Goal: Transaction & Acquisition: Purchase product/service

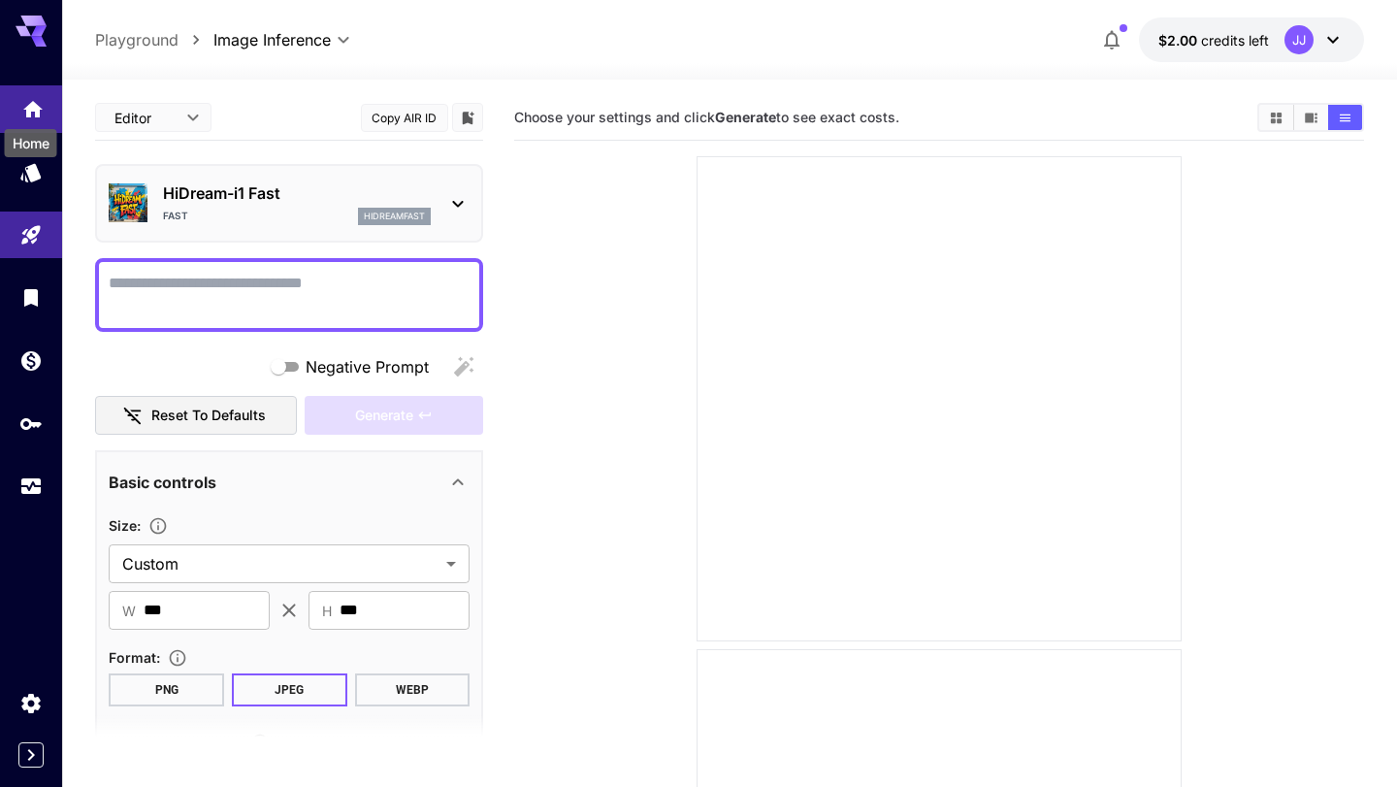
click at [39, 113] on icon "Home" at bounding box center [32, 103] width 23 height 23
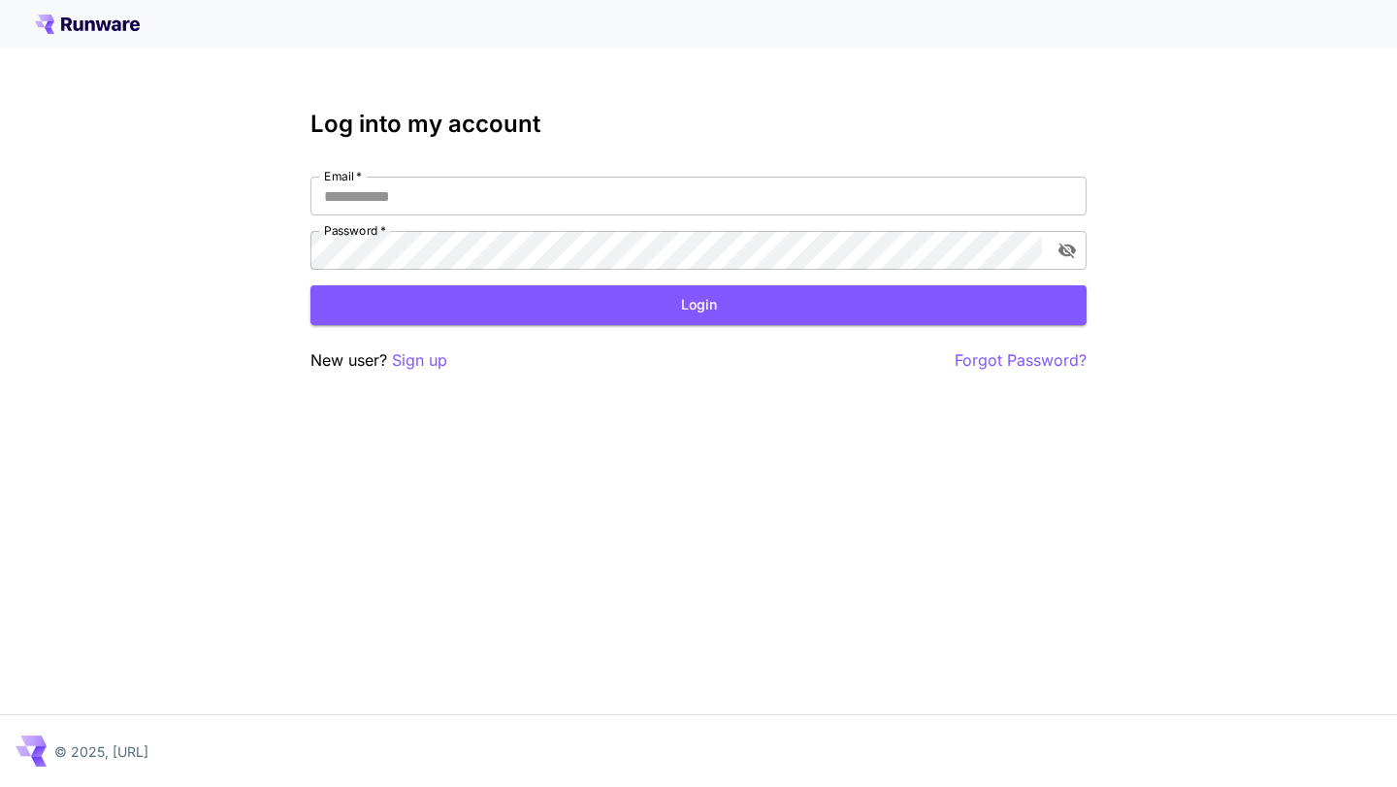
type input "**********"
click at [509, 309] on button "Login" at bounding box center [698, 305] width 776 height 40
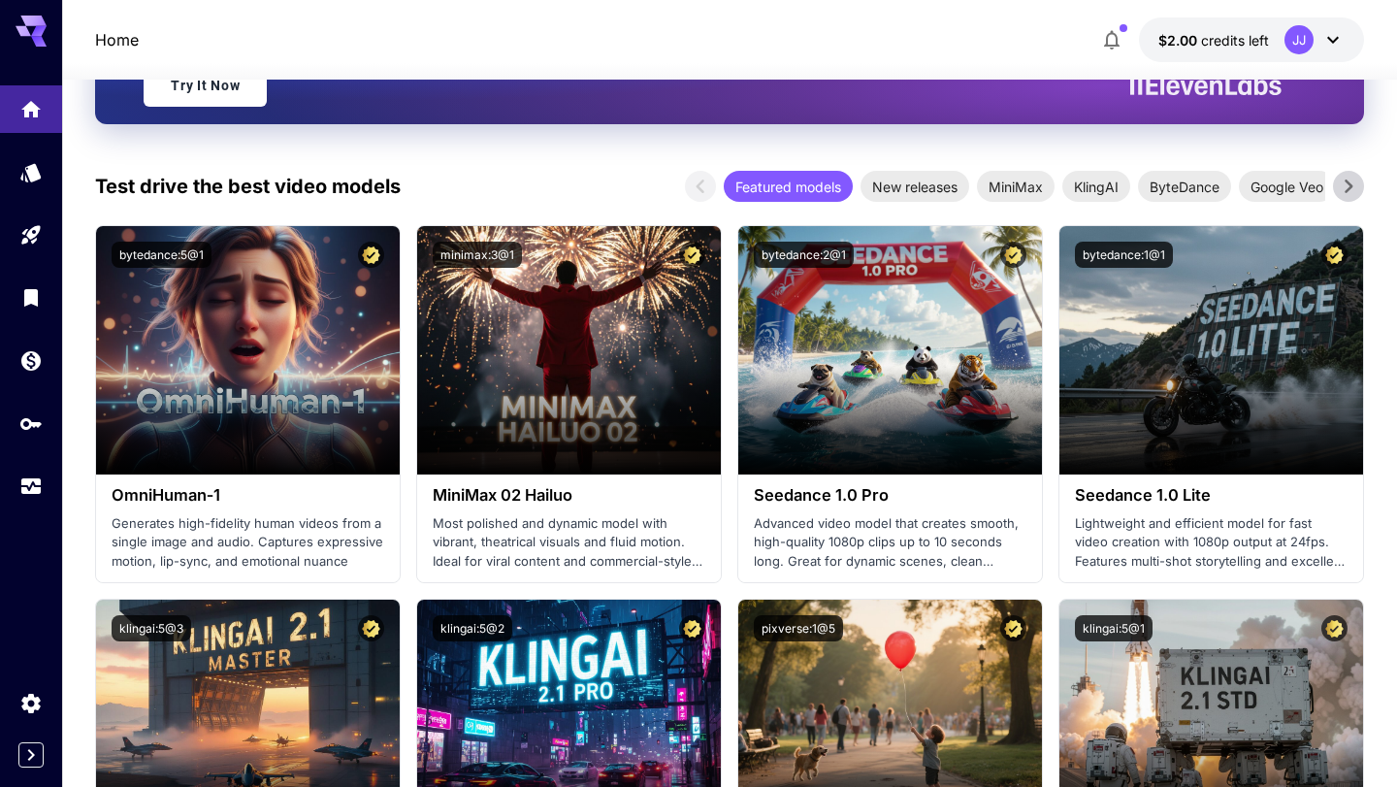
scroll to position [415, 0]
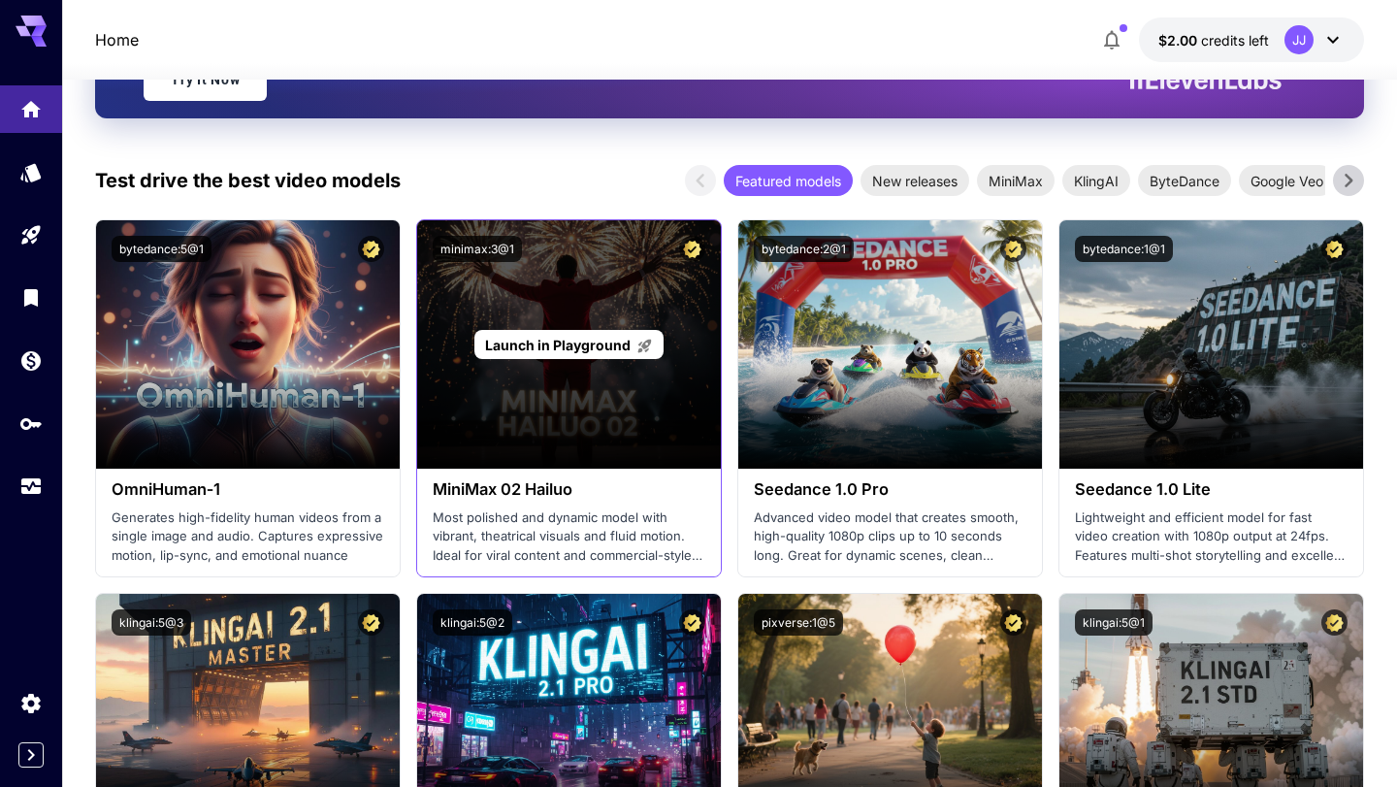
click at [531, 347] on span "Launch in Playground" at bounding box center [558, 345] width 146 height 16
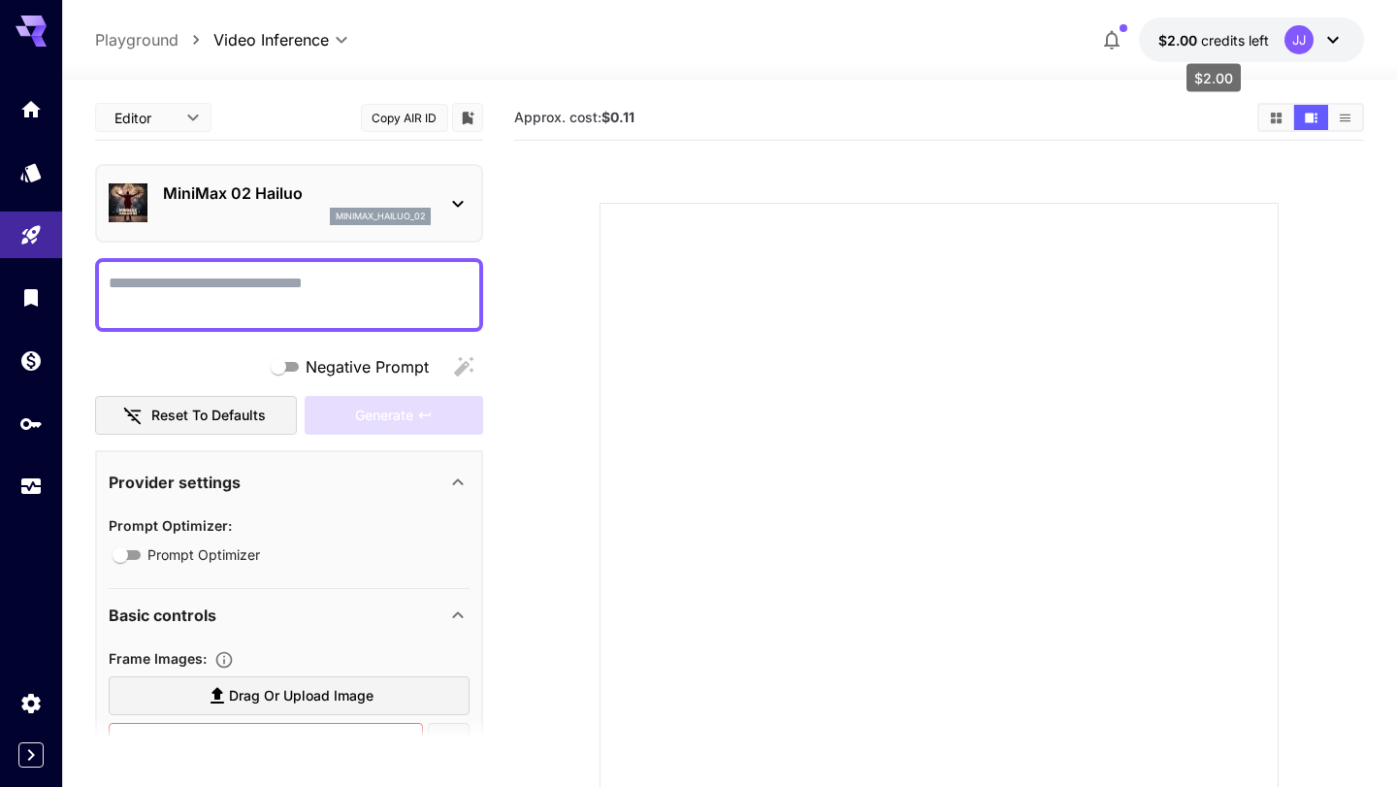
click at [1252, 41] on span "credits left" at bounding box center [1235, 40] width 68 height 16
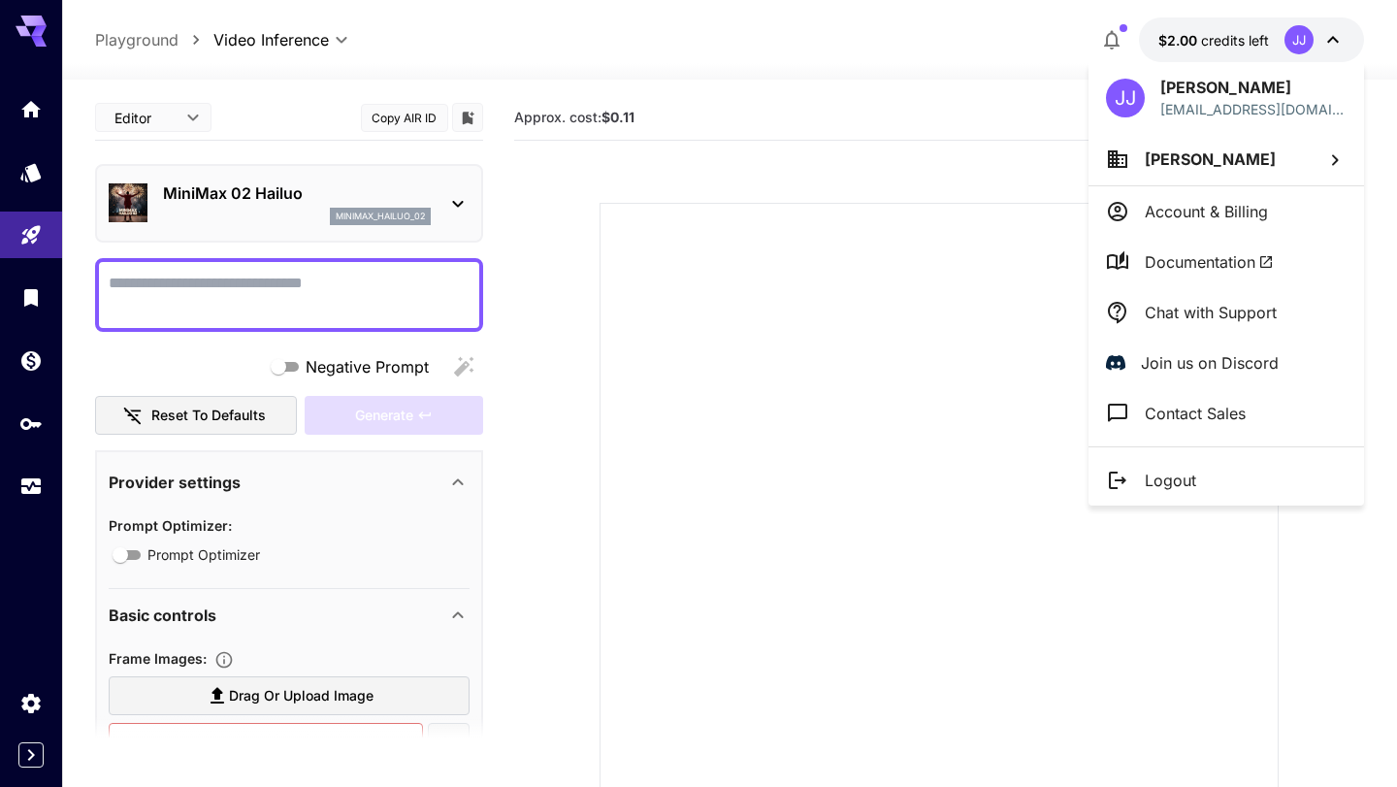
click at [1192, 215] on p "Account & Billing" at bounding box center [1206, 211] width 123 height 23
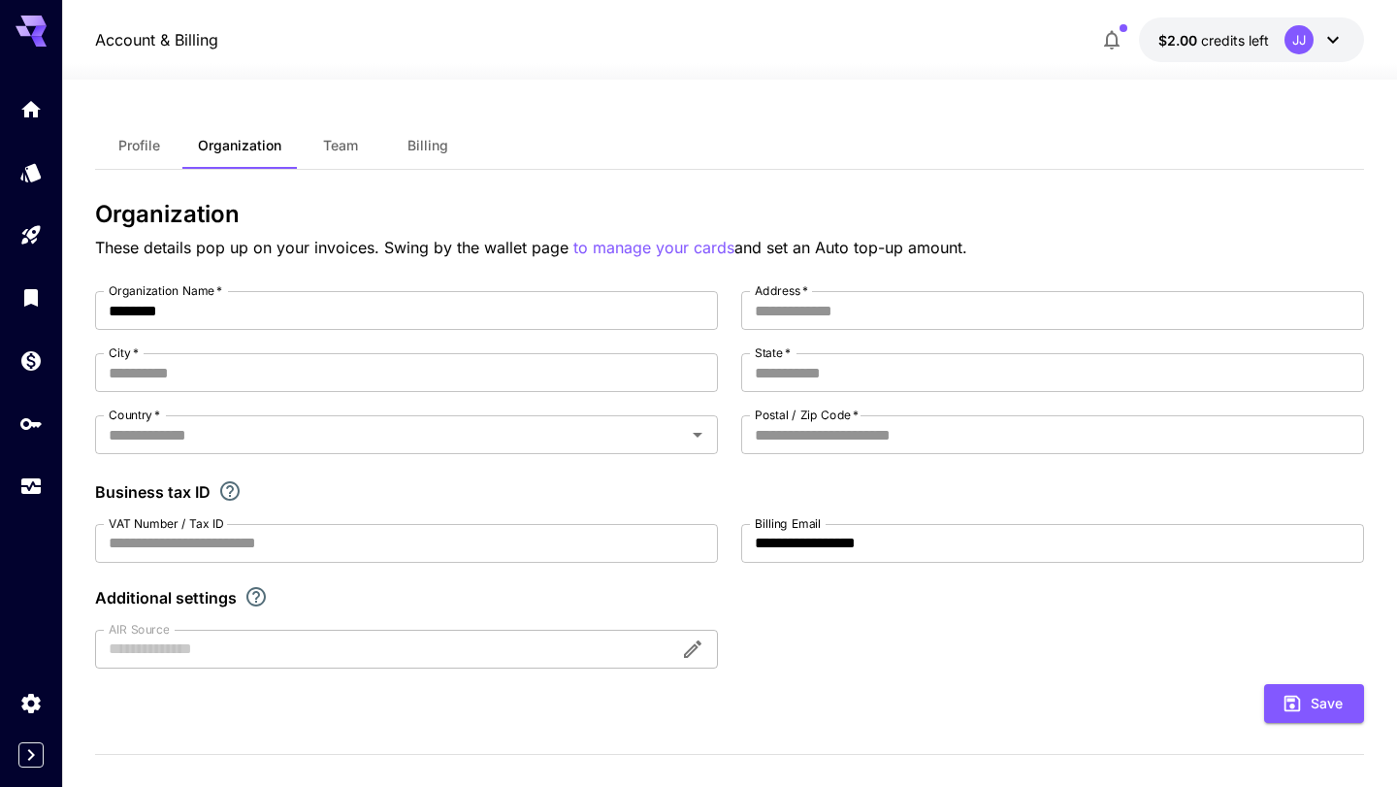
click at [405, 153] on button "Billing" at bounding box center [427, 145] width 87 height 47
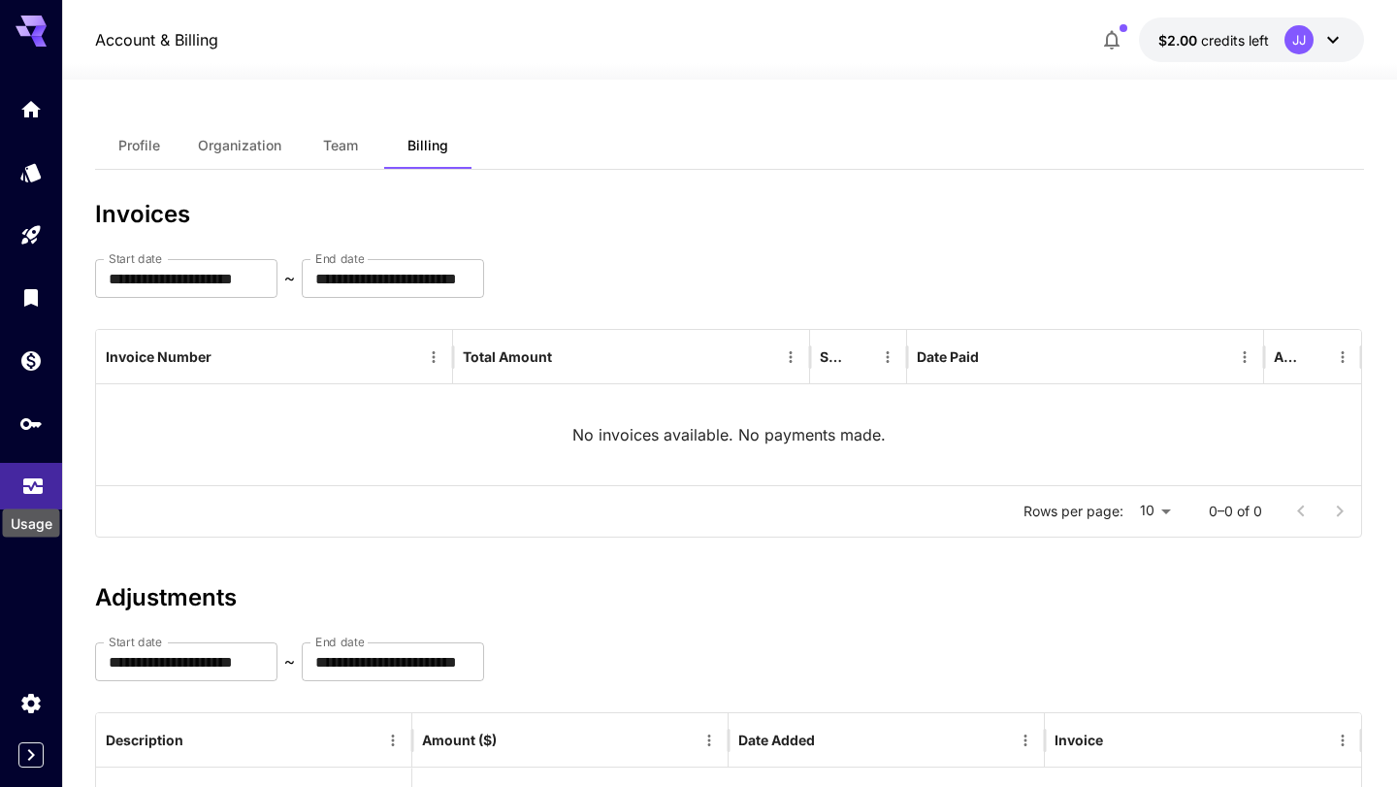
click at [30, 483] on icon "Usage" at bounding box center [32, 478] width 19 height 10
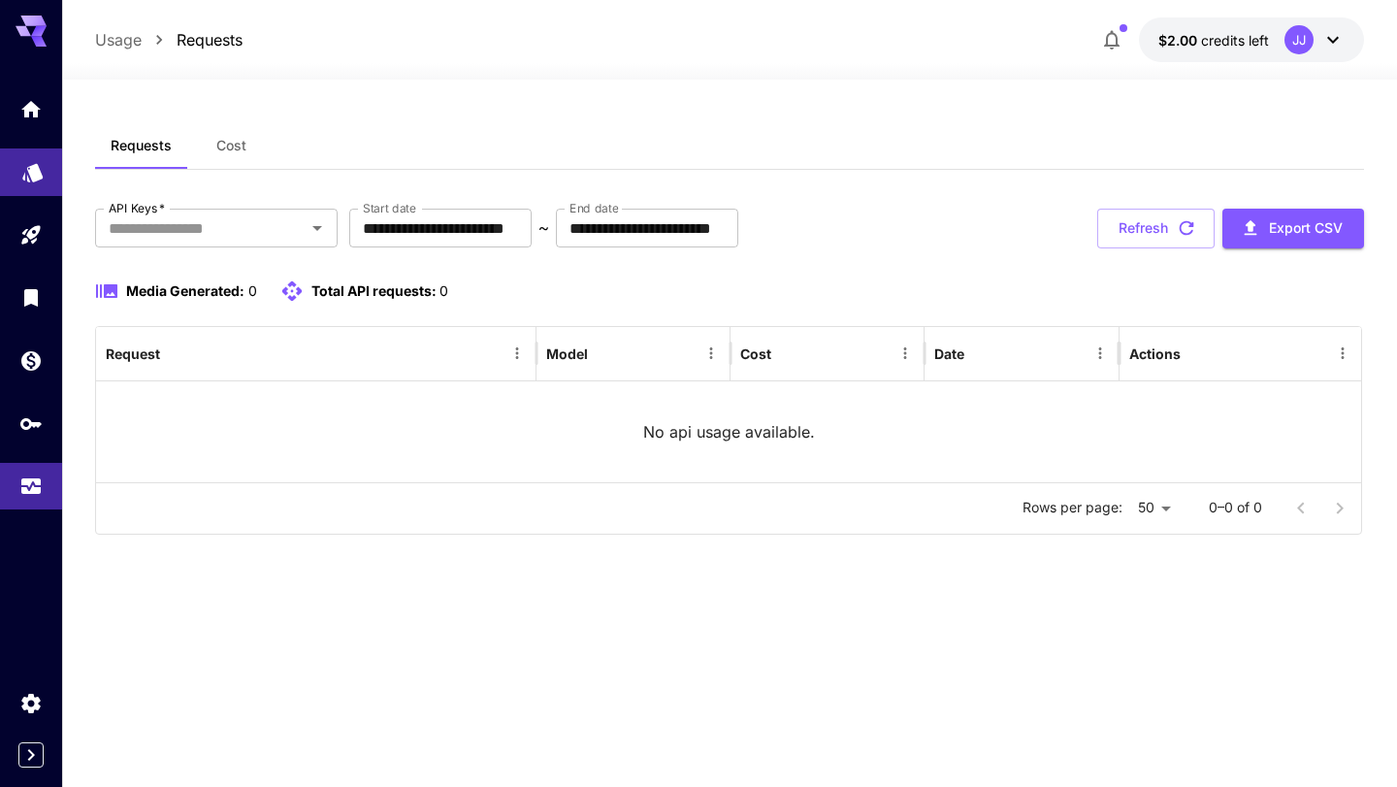
click at [34, 165] on icon "Models" at bounding box center [32, 166] width 20 height 18
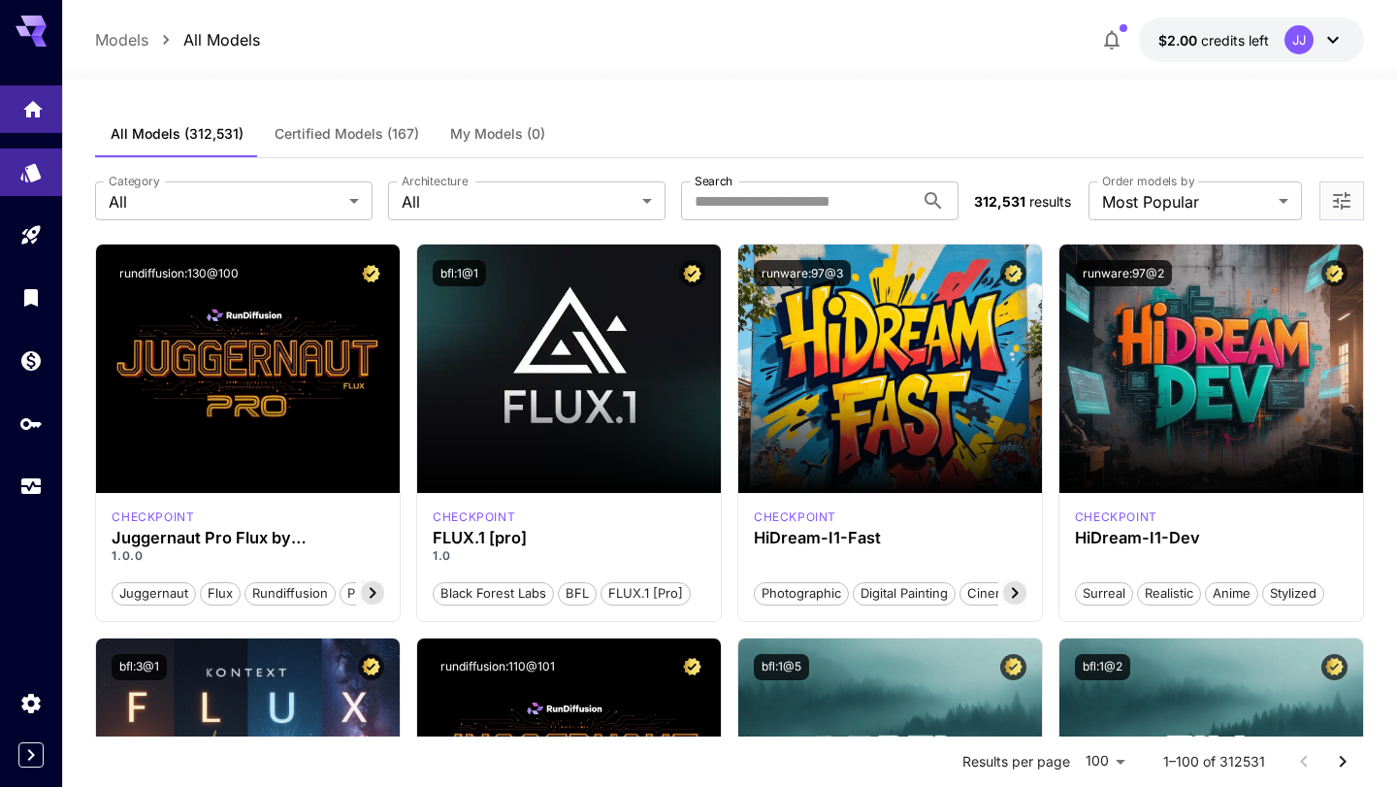
click at [33, 120] on link at bounding box center [31, 109] width 62 height 48
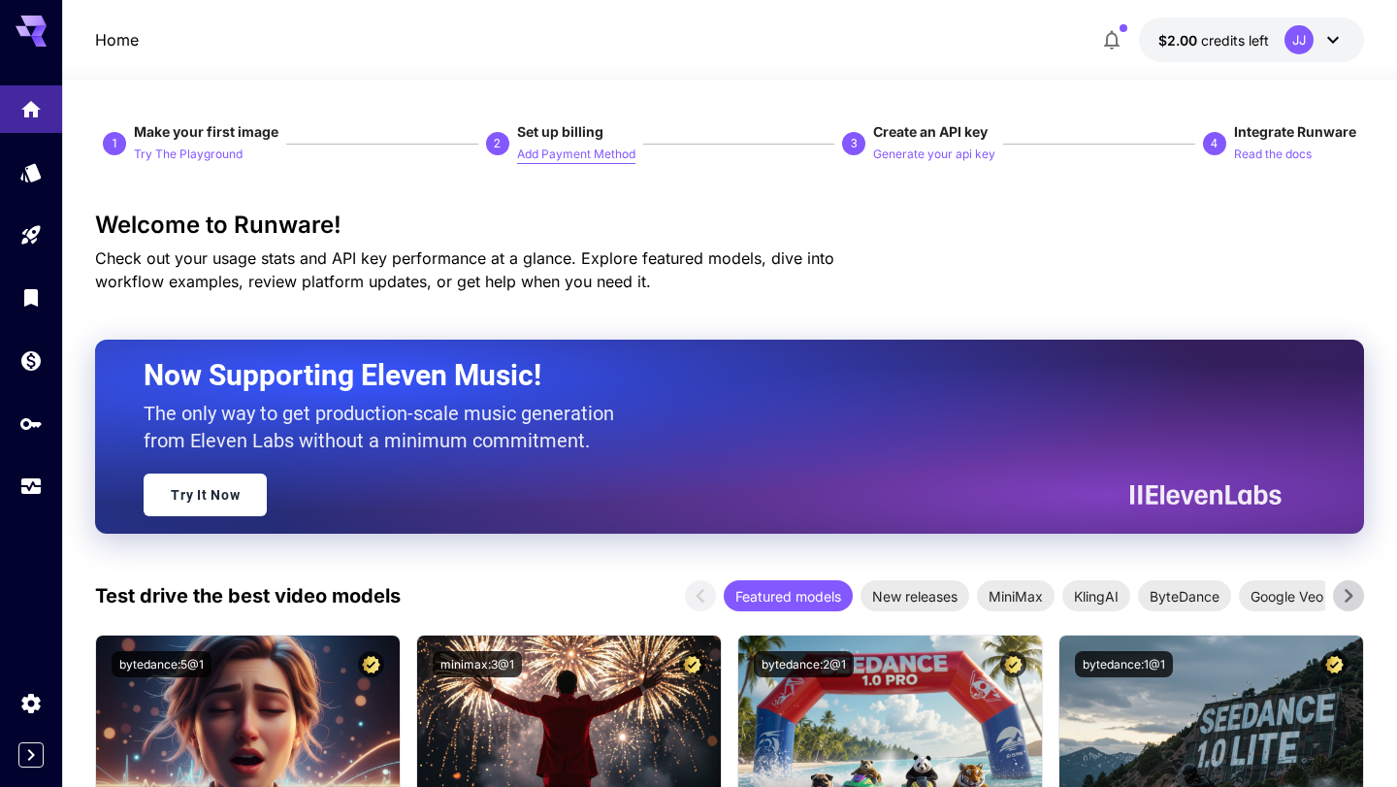
click at [563, 155] on p "Add Payment Method" at bounding box center [576, 155] width 118 height 18
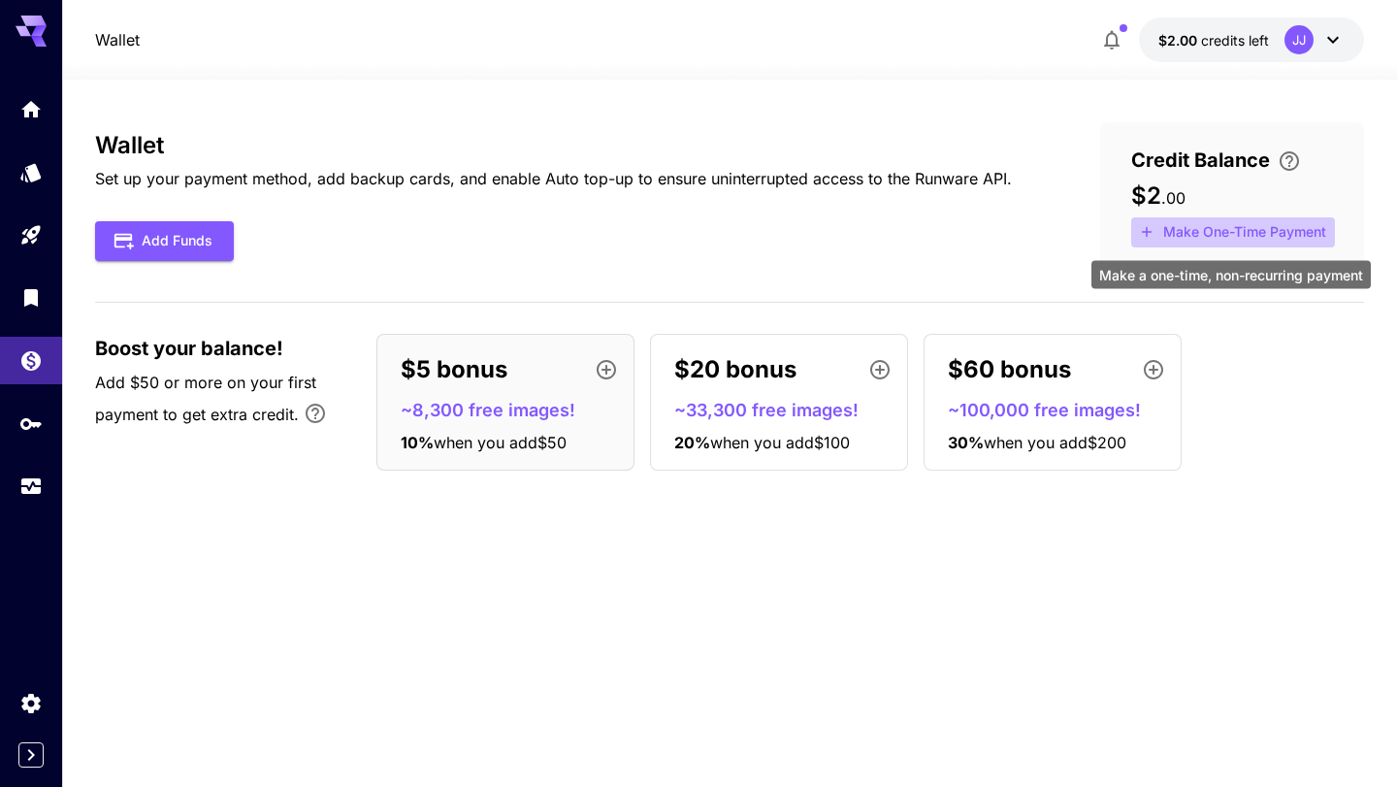
click at [1253, 236] on button "Make One-Time Payment" at bounding box center [1233, 232] width 204 height 30
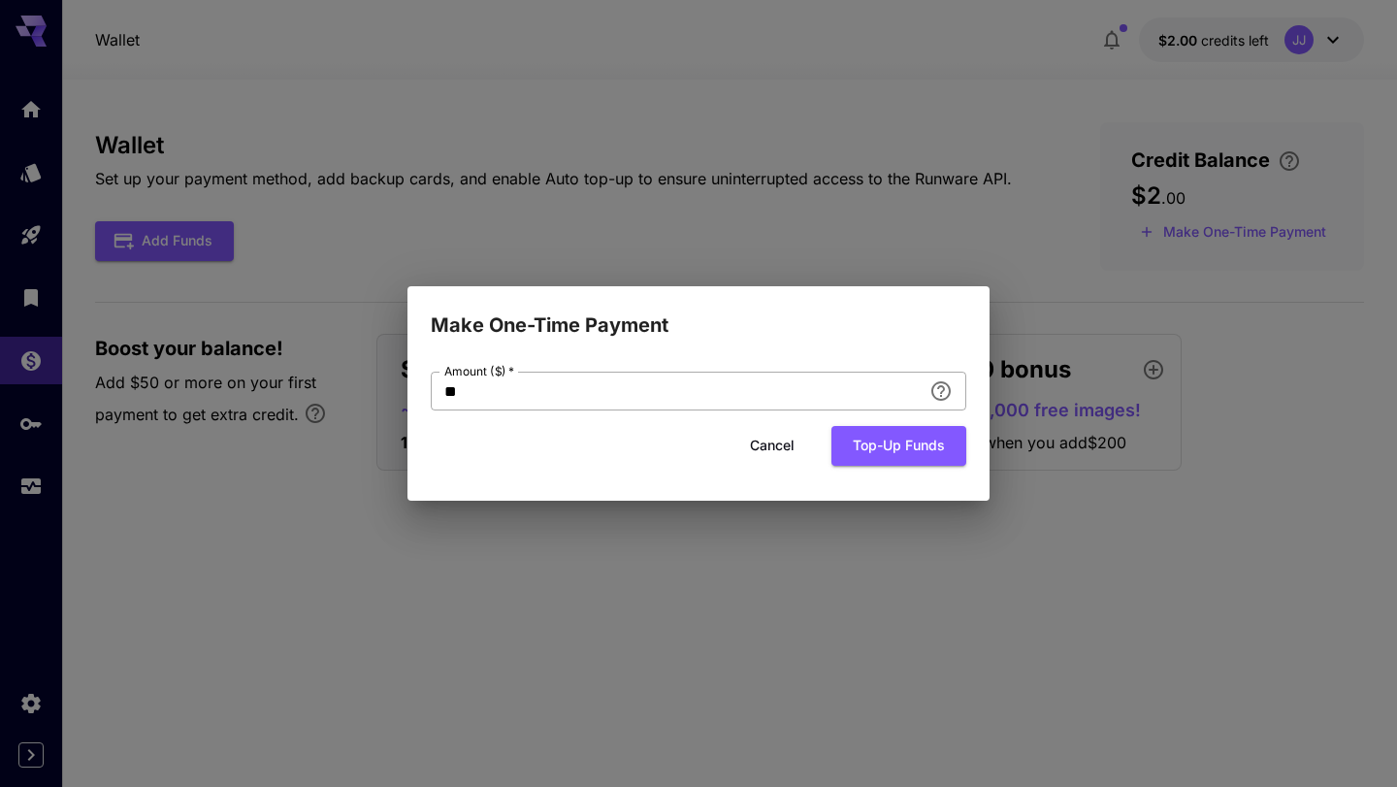
click at [815, 398] on input "**" at bounding box center [676, 391] width 491 height 39
click at [774, 454] on button "Cancel" at bounding box center [772, 446] width 87 height 40
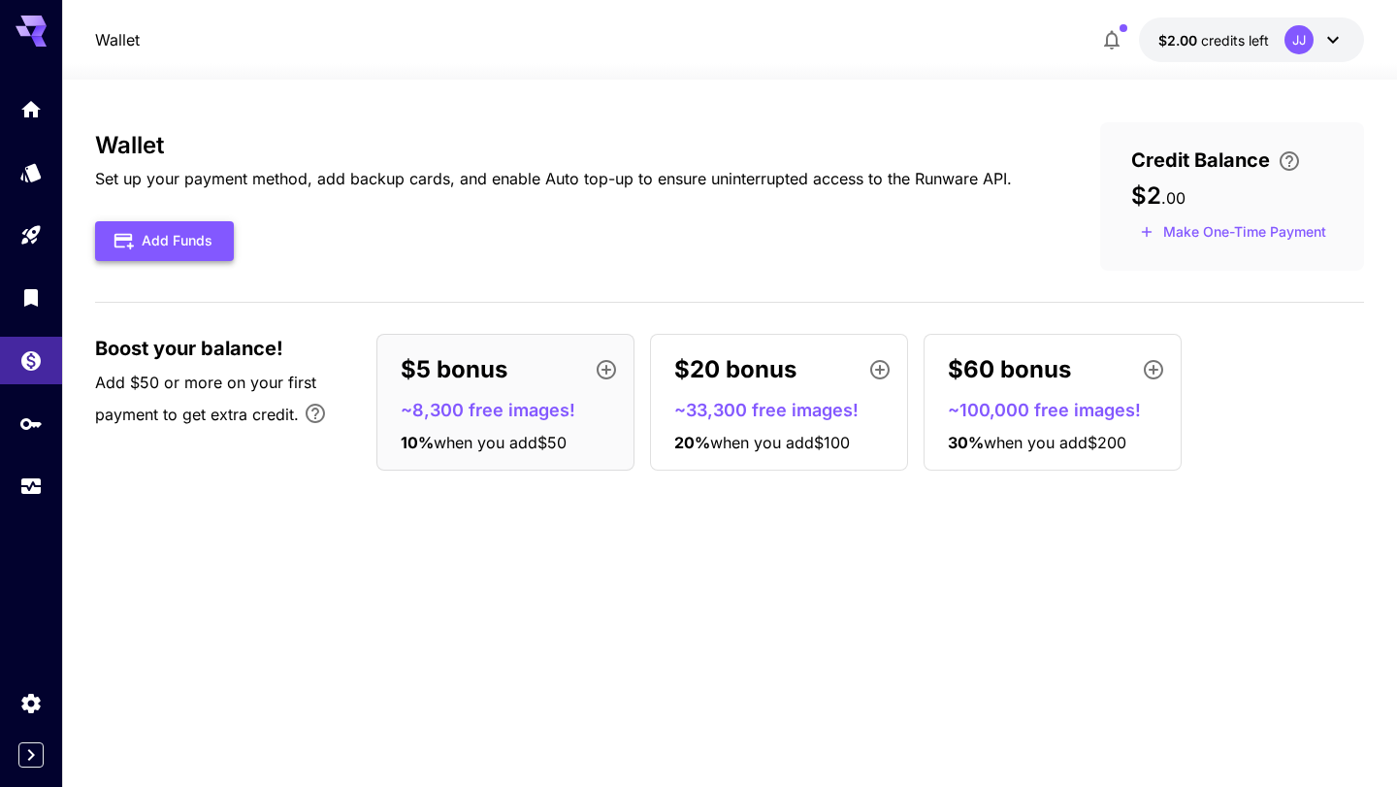
click at [167, 230] on button "Add Funds" at bounding box center [164, 241] width 139 height 40
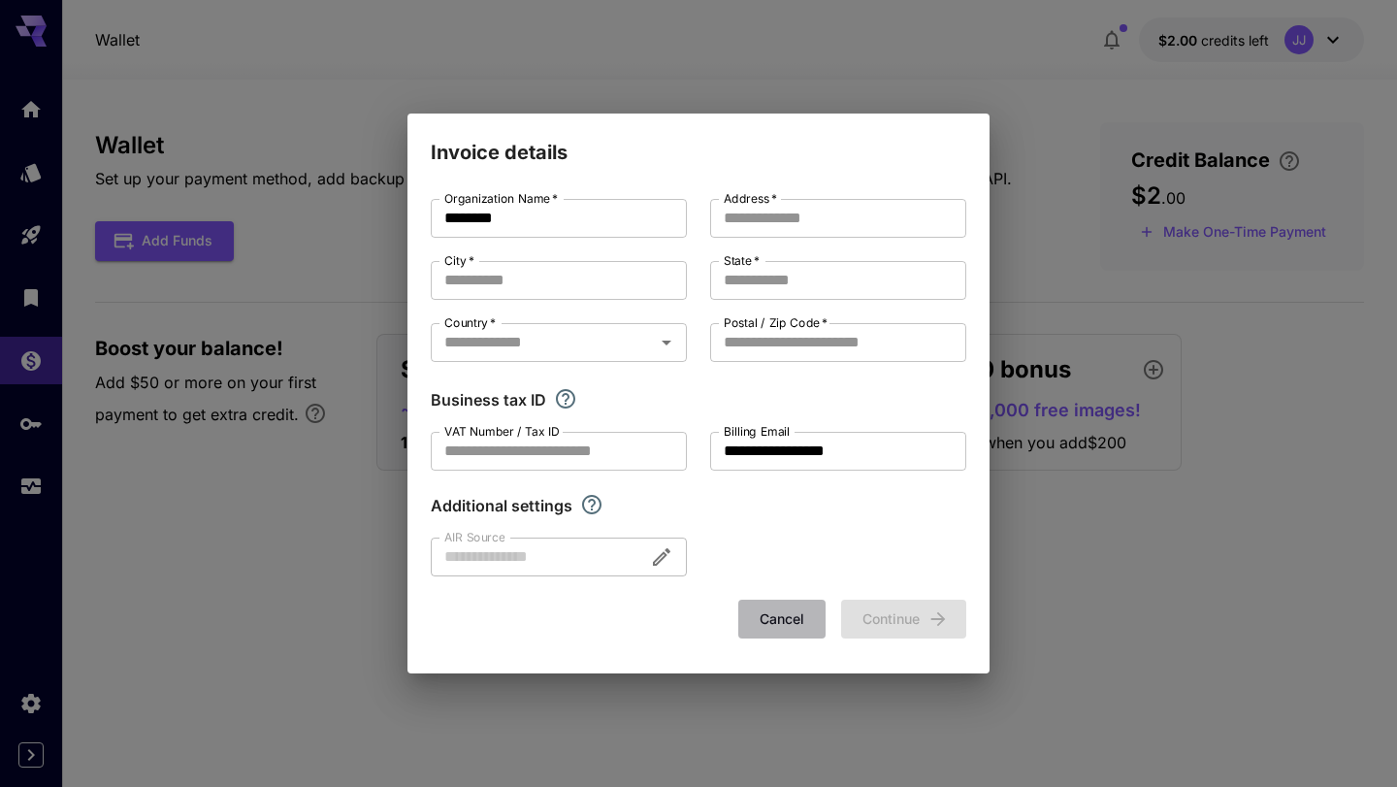
click at [770, 617] on button "Cancel" at bounding box center [781, 620] width 87 height 40
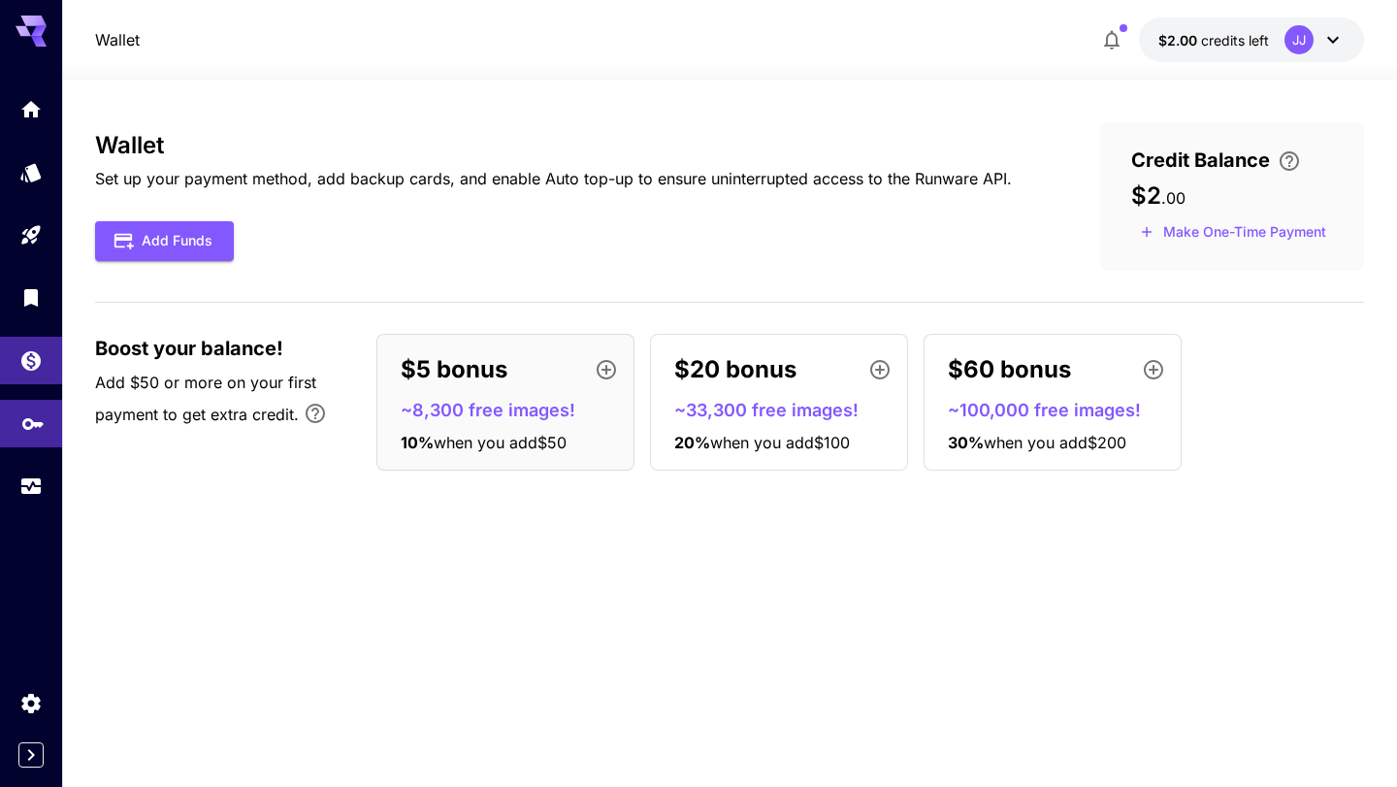
click at [44, 432] on link at bounding box center [31, 424] width 62 height 48
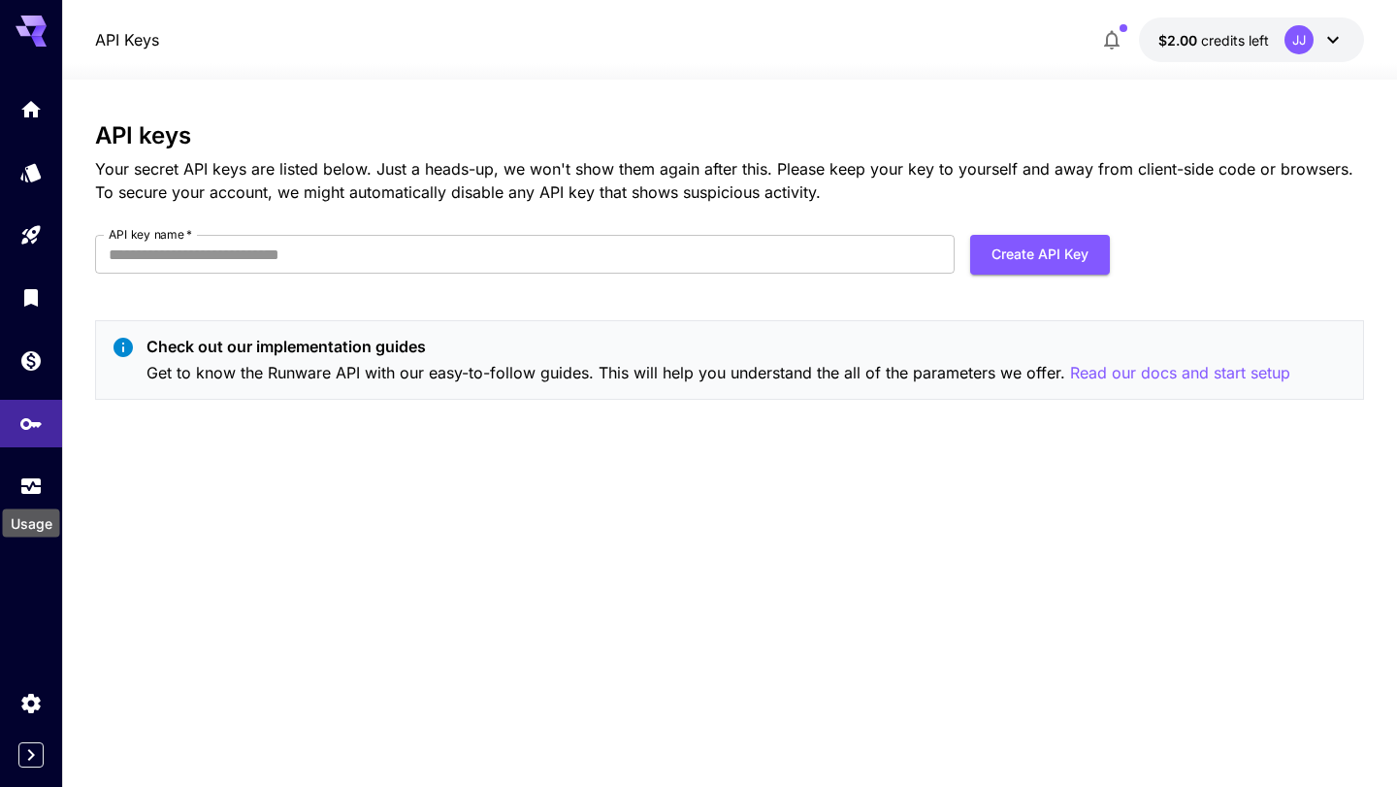
click at [37, 496] on div "Usage" at bounding box center [31, 518] width 61 height 44
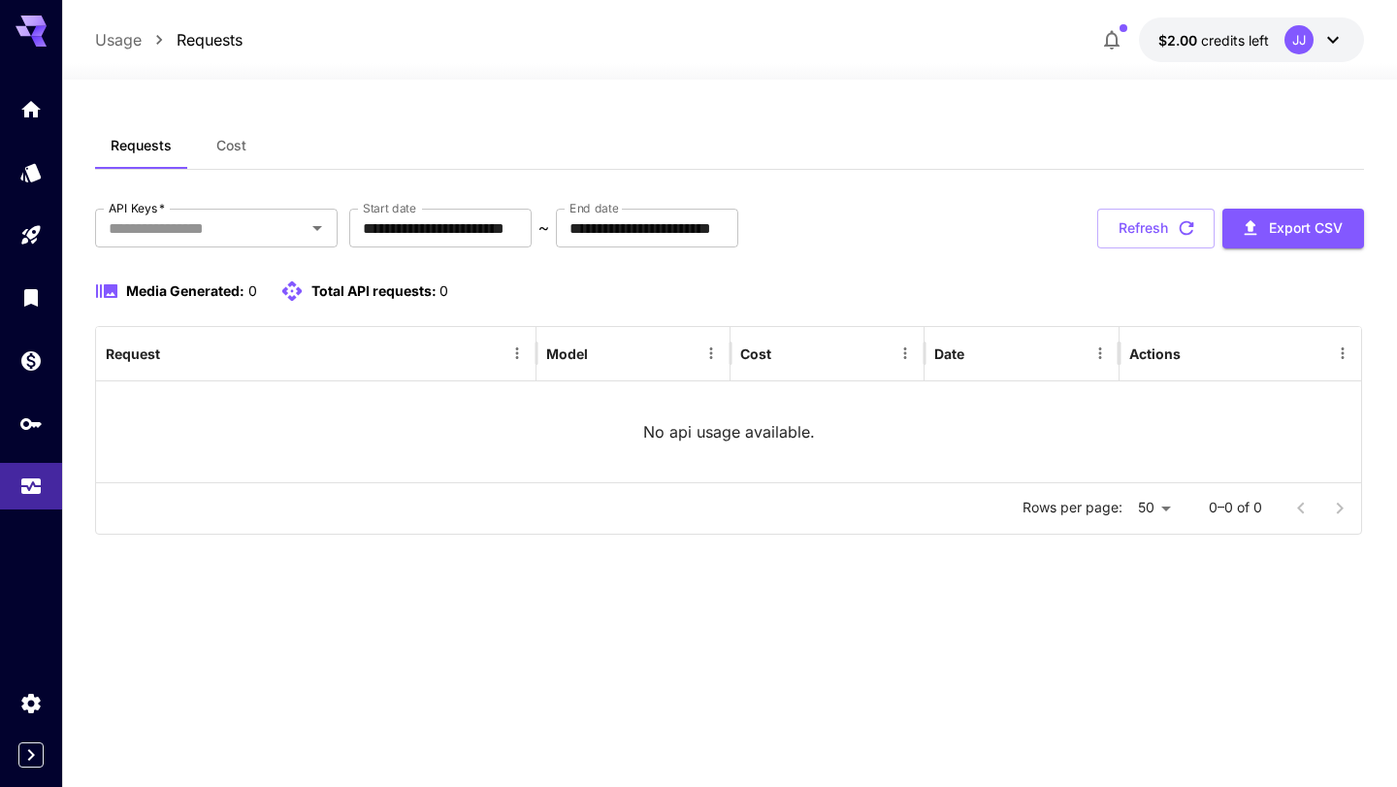
click at [31, 450] on div at bounding box center [31, 297] width 62 height 424
click at [31, 429] on icon "API Keys" at bounding box center [32, 418] width 23 height 23
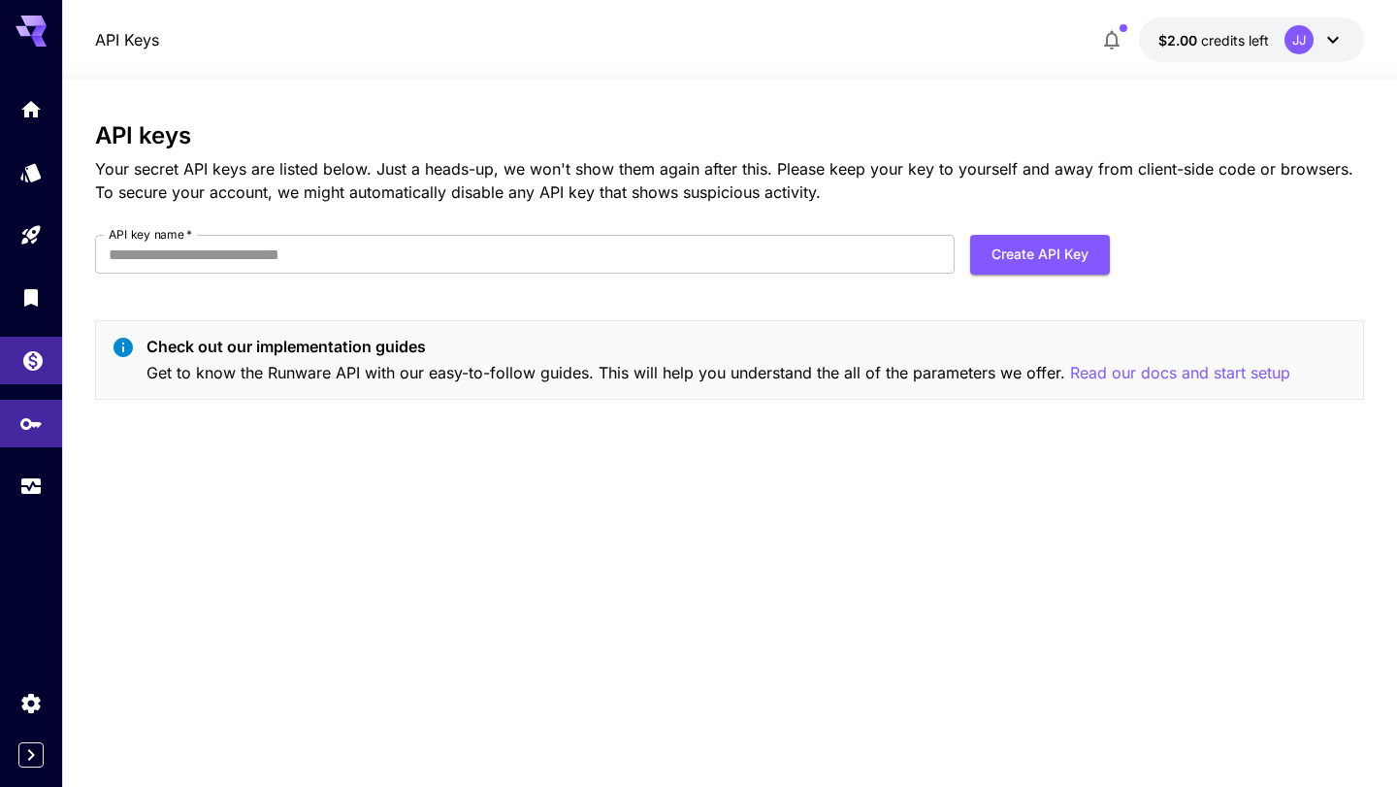
click at [36, 383] on link at bounding box center [31, 361] width 62 height 48
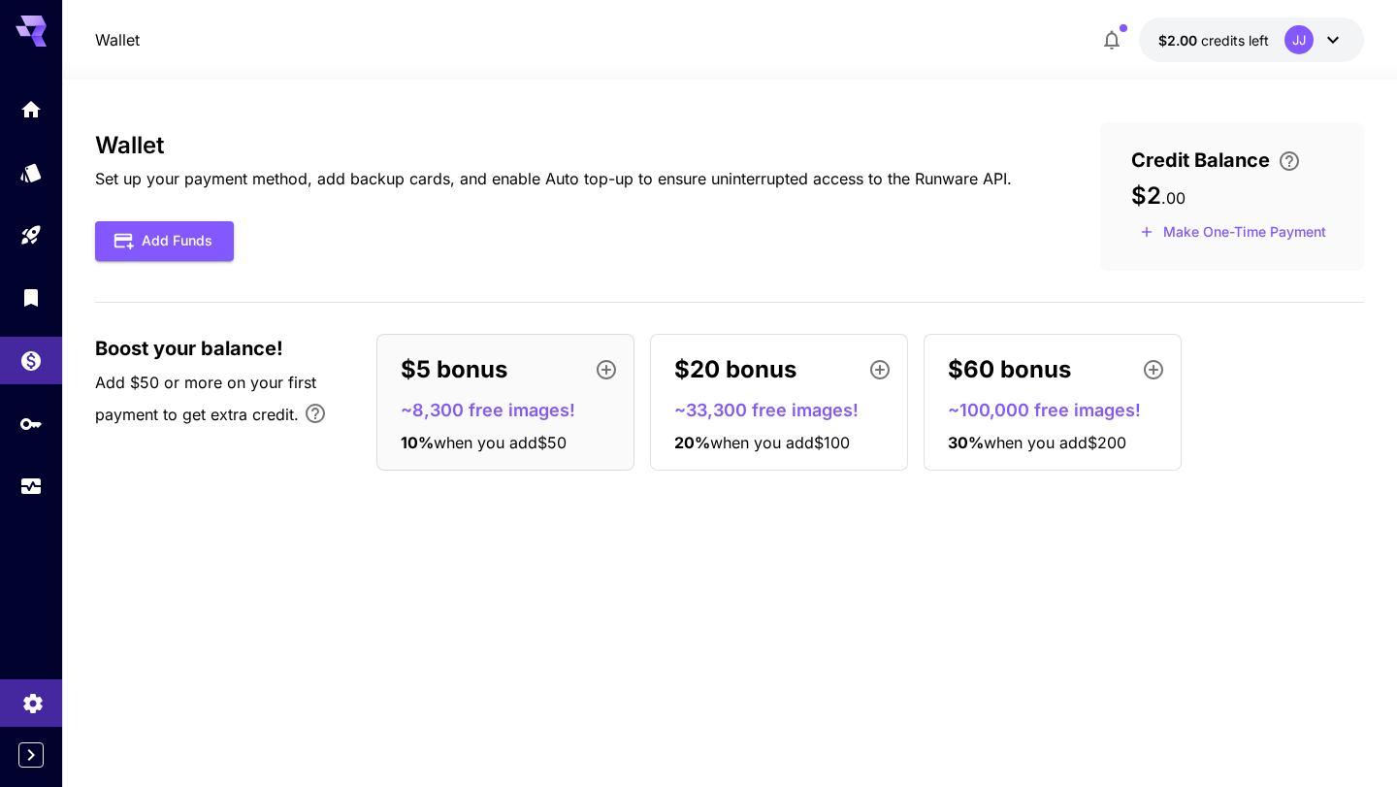
click at [41, 699] on icon "Settings" at bounding box center [32, 697] width 23 height 23
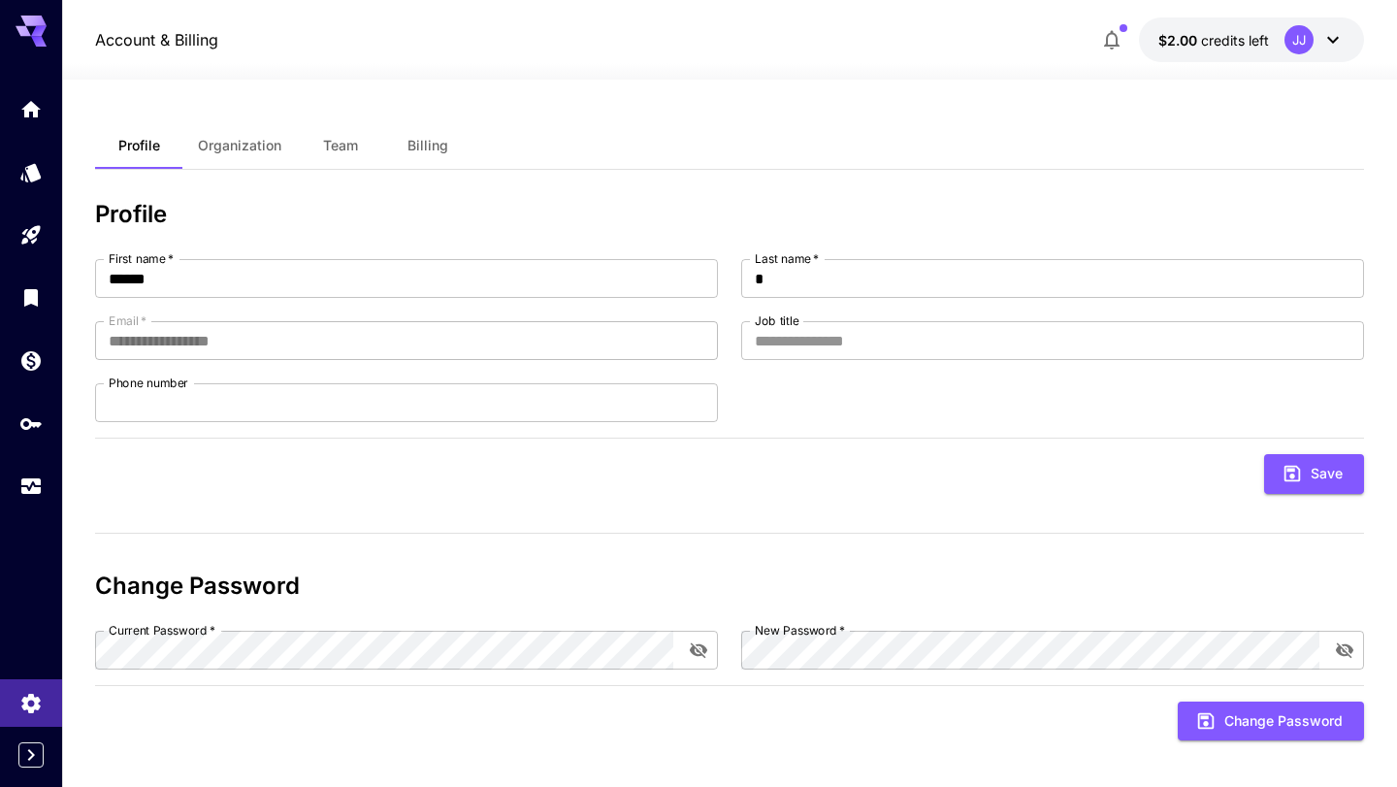
click at [422, 137] on span "Billing" at bounding box center [427, 145] width 41 height 17
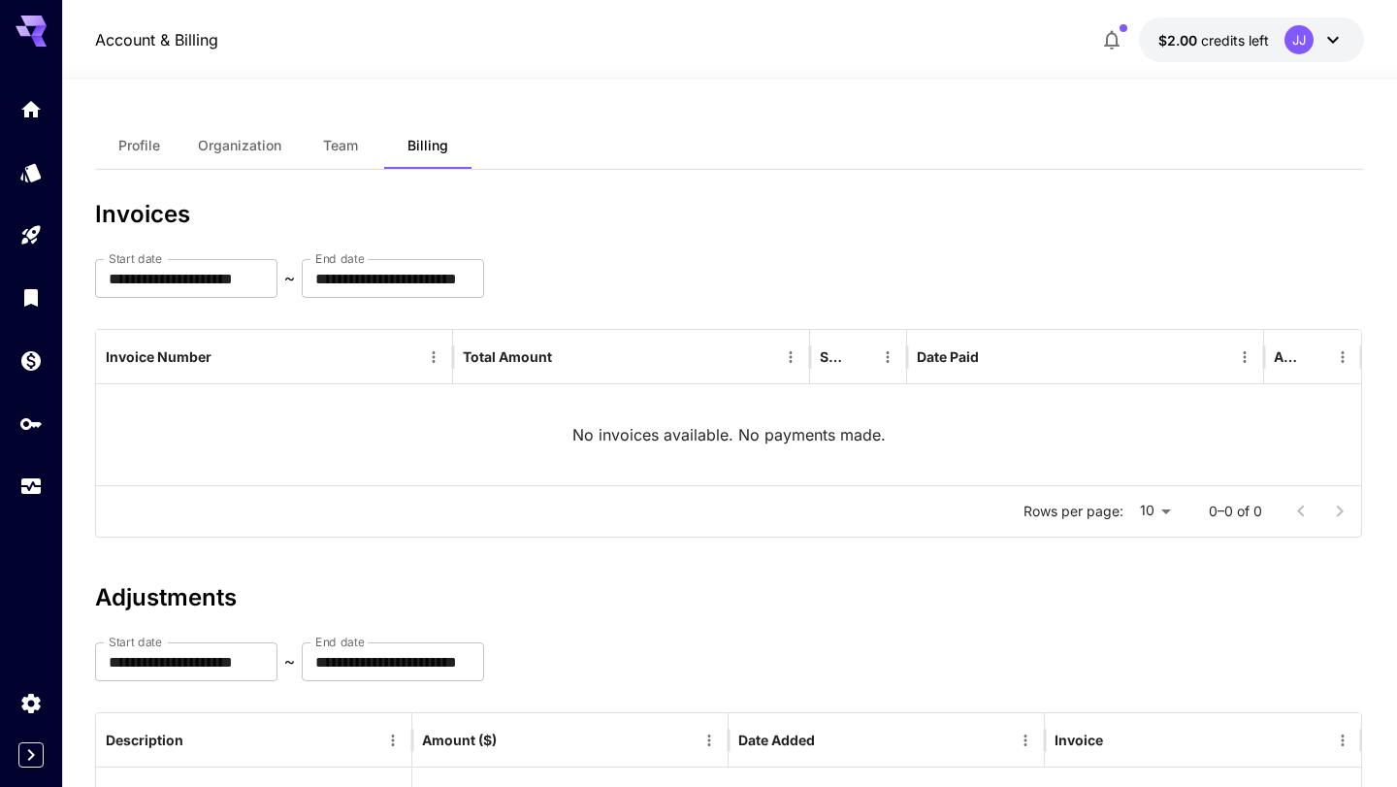
click at [1205, 56] on div at bounding box center [729, 67] width 1335 height 23
click at [1205, 44] on span "credits left" at bounding box center [1235, 40] width 68 height 16
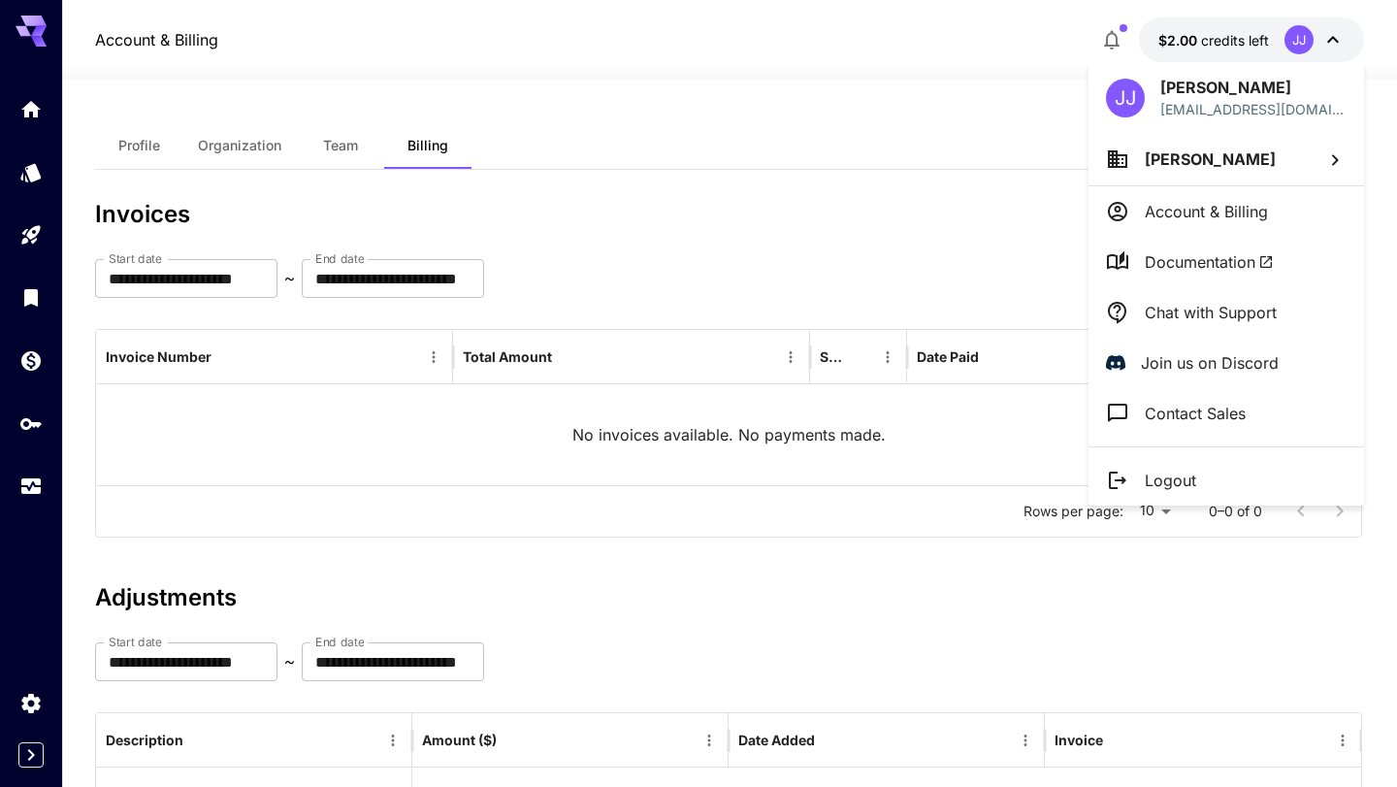
click at [1174, 218] on p "Account & Billing" at bounding box center [1206, 211] width 123 height 23
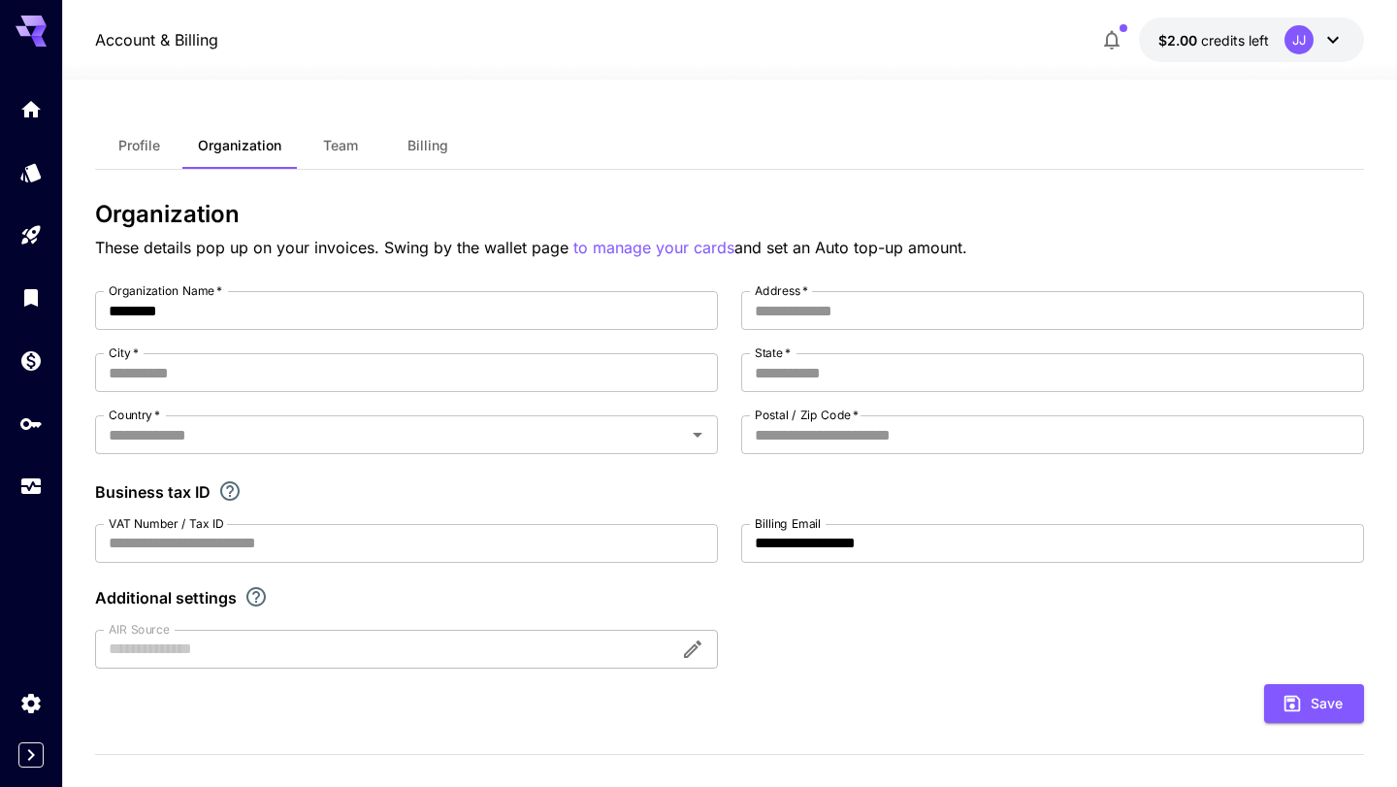
click at [156, 153] on span "Profile" at bounding box center [139, 145] width 42 height 17
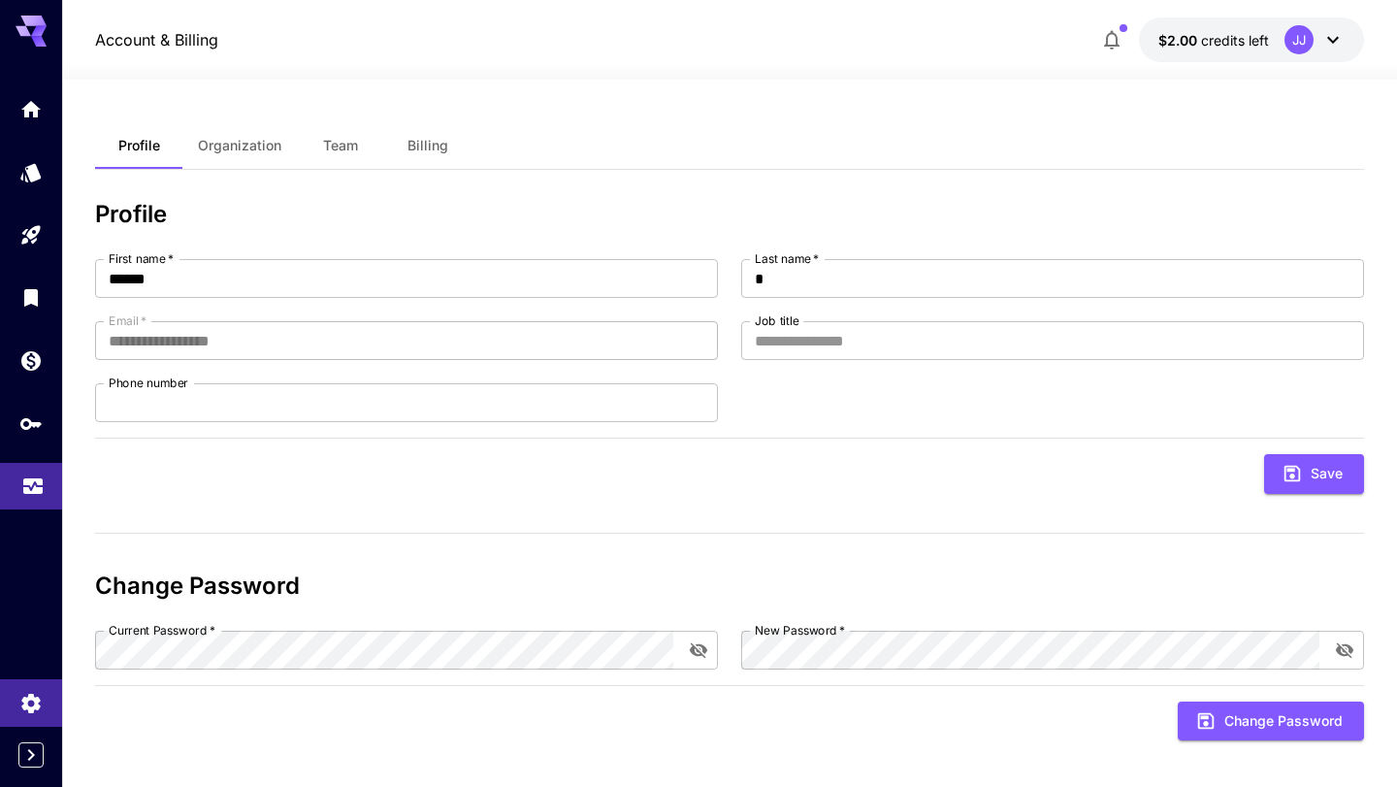
click at [34, 498] on link at bounding box center [31, 487] width 62 height 48
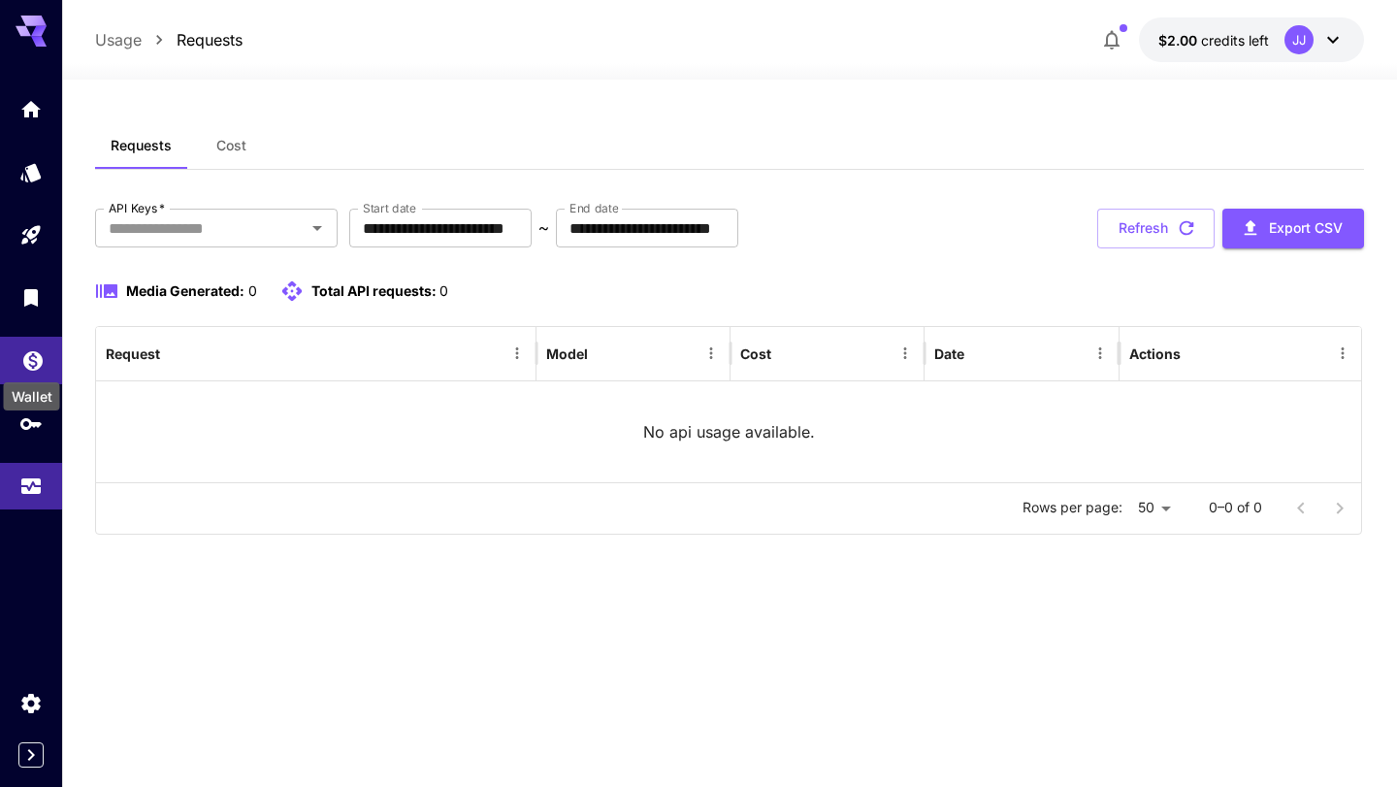
click at [36, 344] on div "Wallet" at bounding box center [32, 354] width 23 height 24
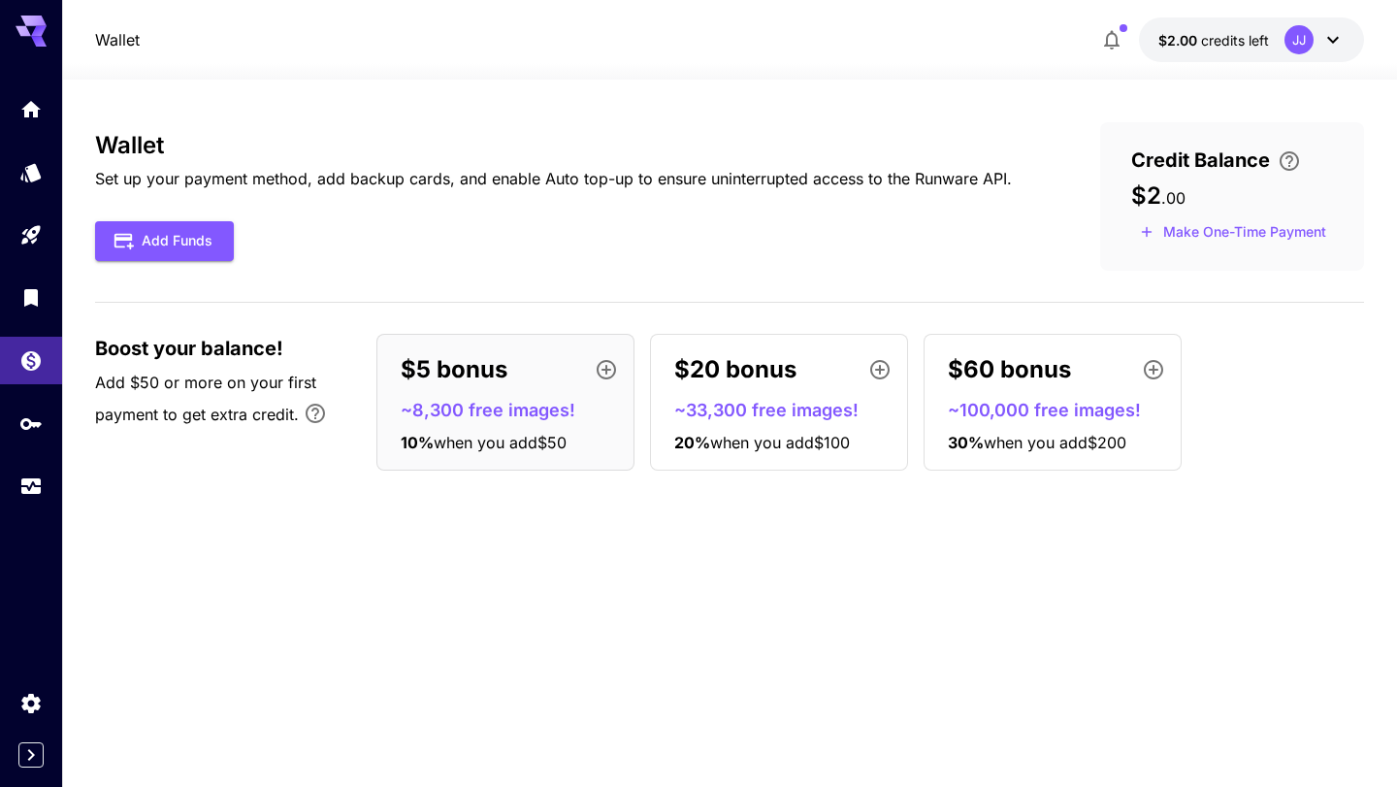
click at [520, 374] on div "$5 bonus" at bounding box center [513, 369] width 225 height 39
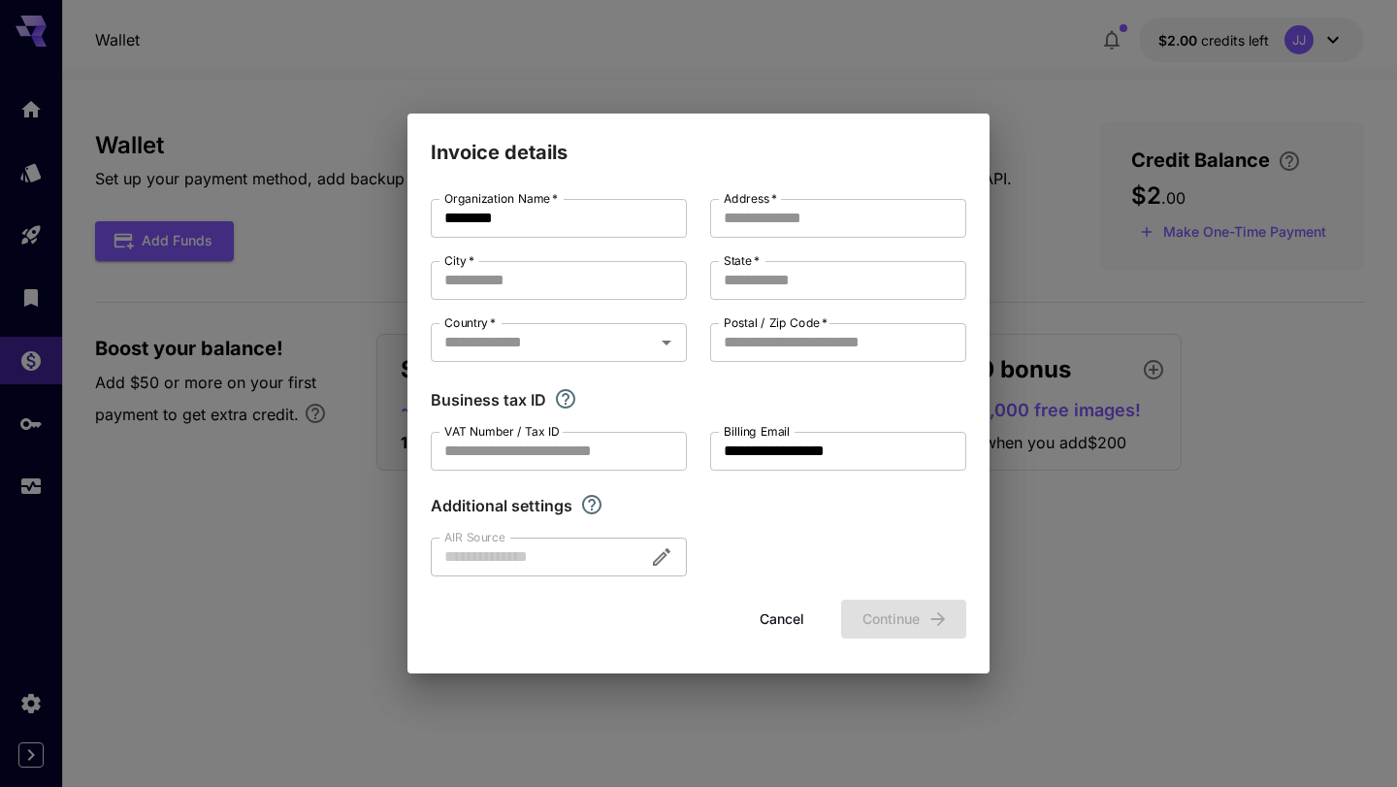
click at [353, 517] on div "**********" at bounding box center [698, 393] width 1397 height 787
click at [792, 619] on button "Cancel" at bounding box center [781, 620] width 87 height 40
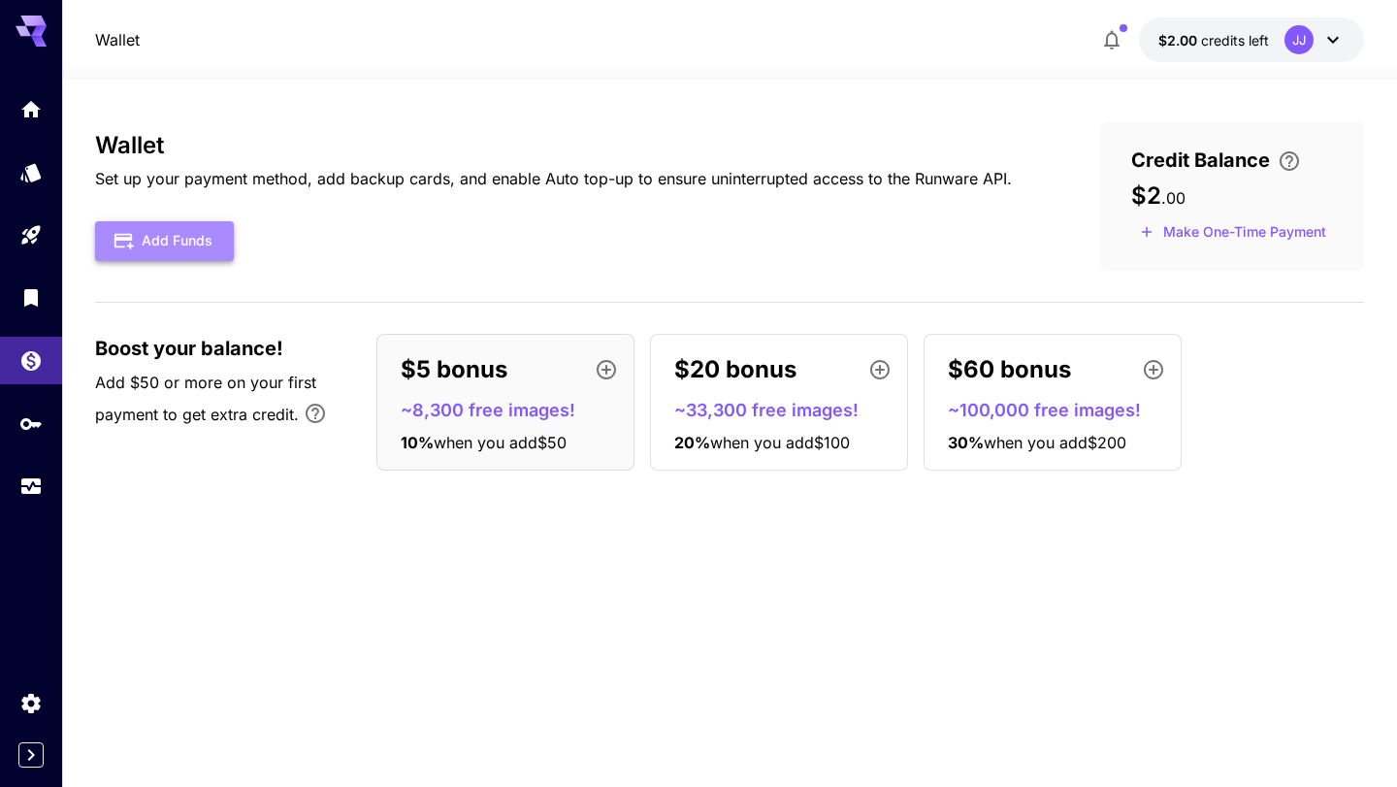
click at [198, 229] on button "Add Funds" at bounding box center [164, 241] width 139 height 40
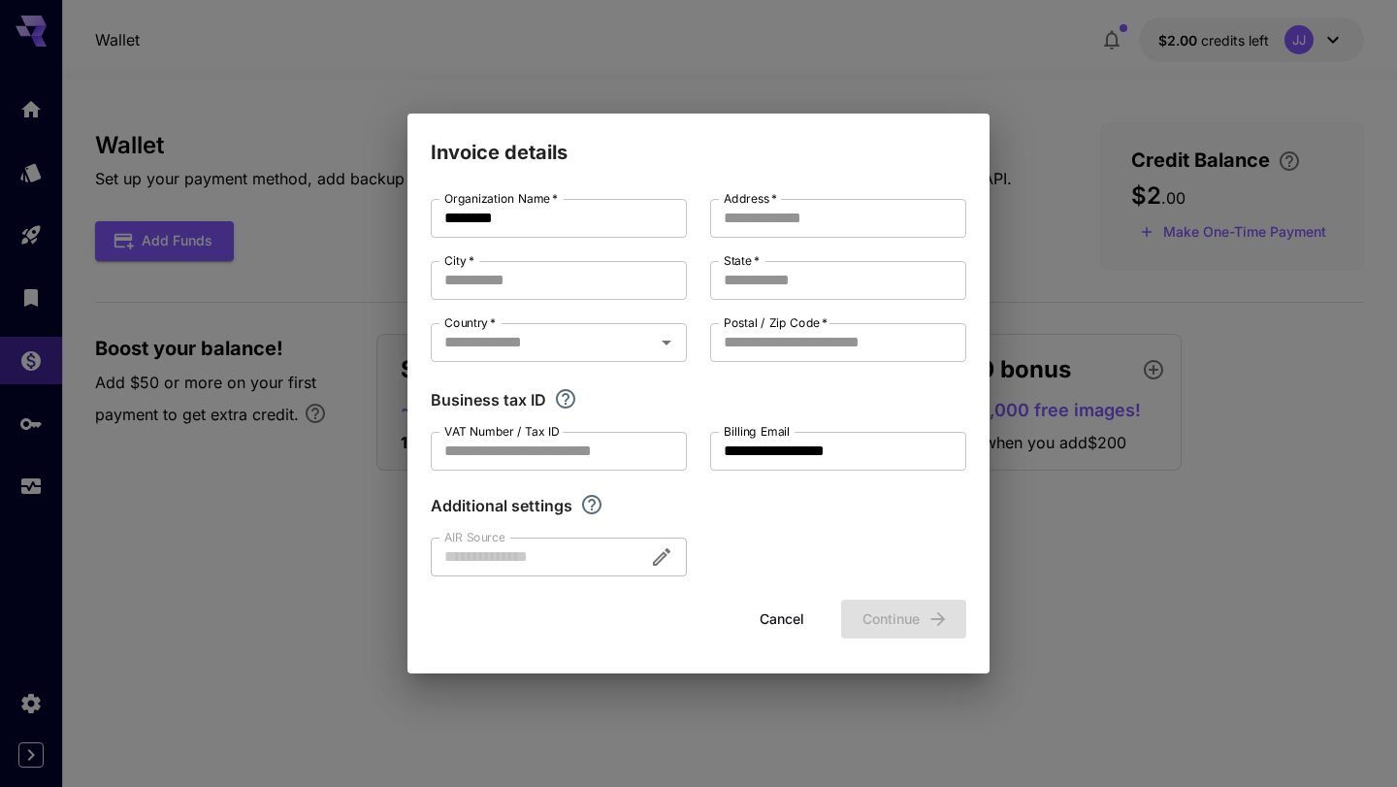
click at [588, 571] on div at bounding box center [559, 556] width 256 height 39
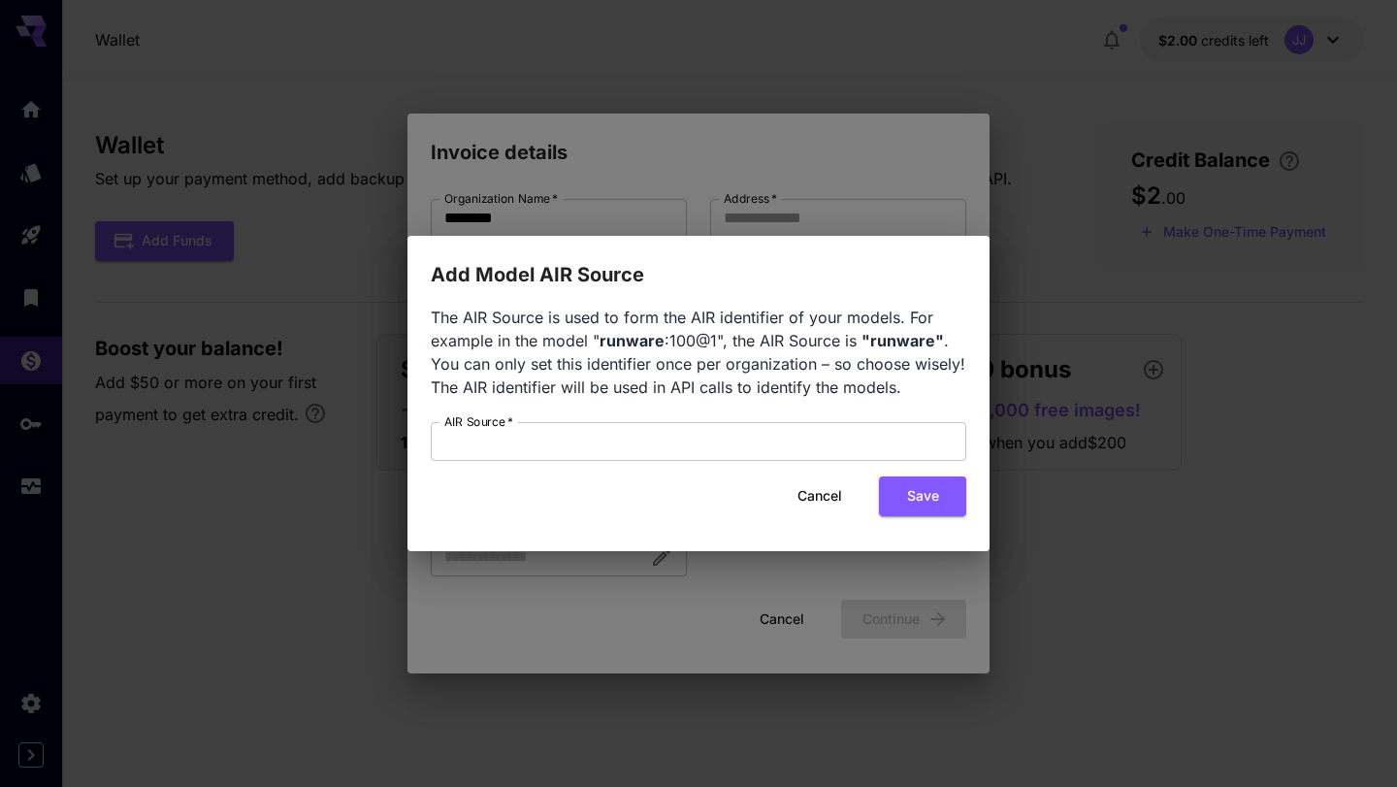
click at [823, 501] on button "Cancel" at bounding box center [819, 496] width 87 height 40
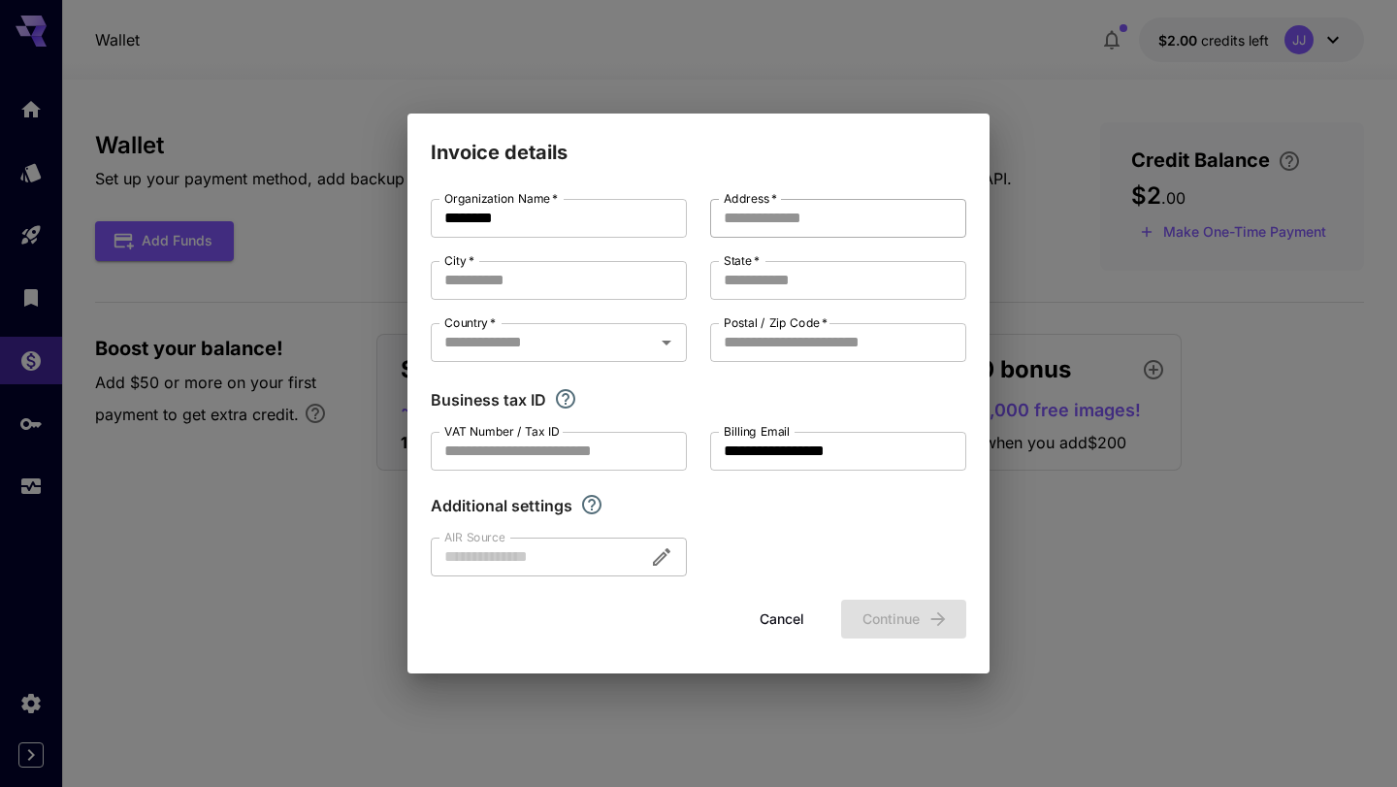
click at [796, 210] on input "Address   *" at bounding box center [838, 218] width 256 height 39
type input "*****"
click at [618, 261] on input "City   *" at bounding box center [559, 280] width 256 height 39
type input "*****"
click at [820, 266] on input "State   *" at bounding box center [838, 280] width 256 height 39
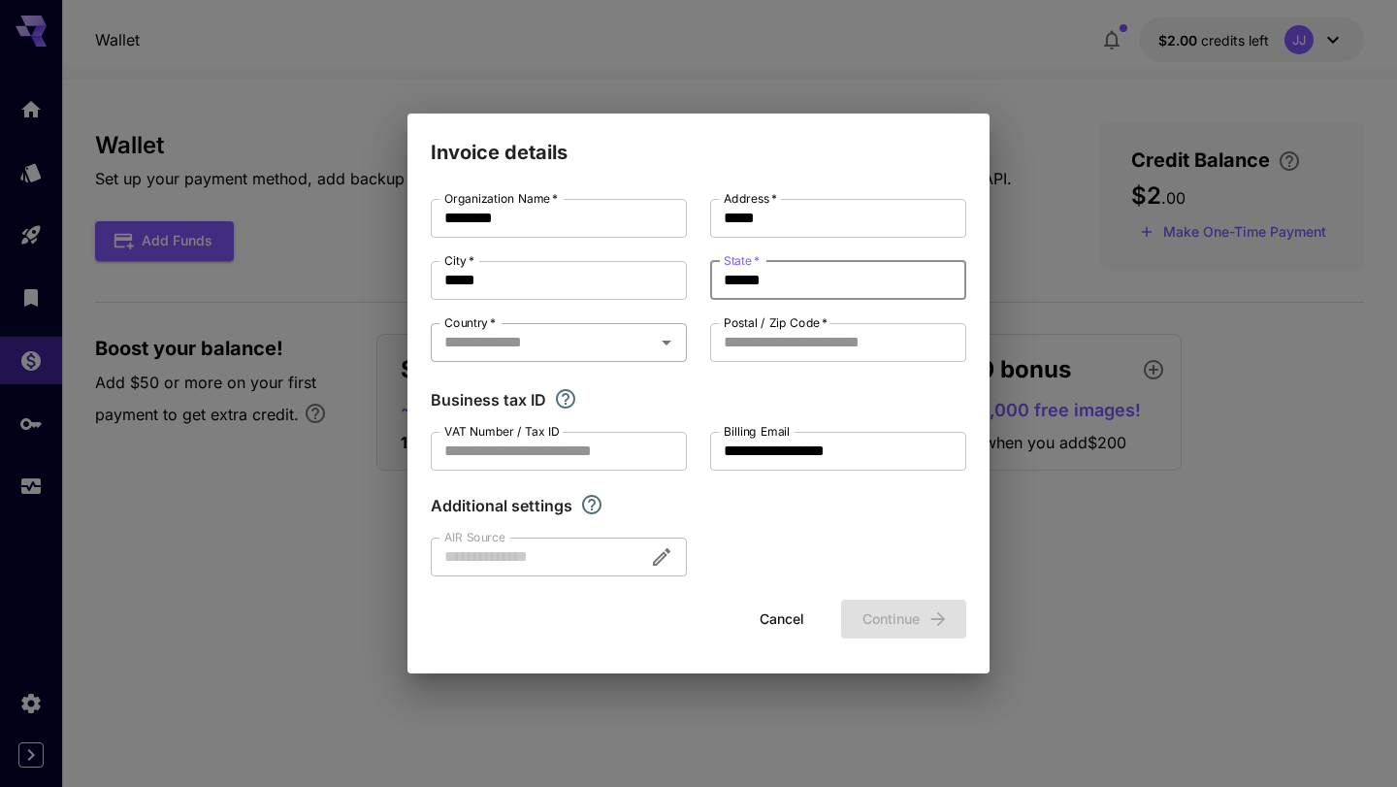
click at [556, 325] on div "Country   *" at bounding box center [559, 342] width 256 height 39
type input "******"
click at [582, 348] on input "******" at bounding box center [543, 342] width 212 height 27
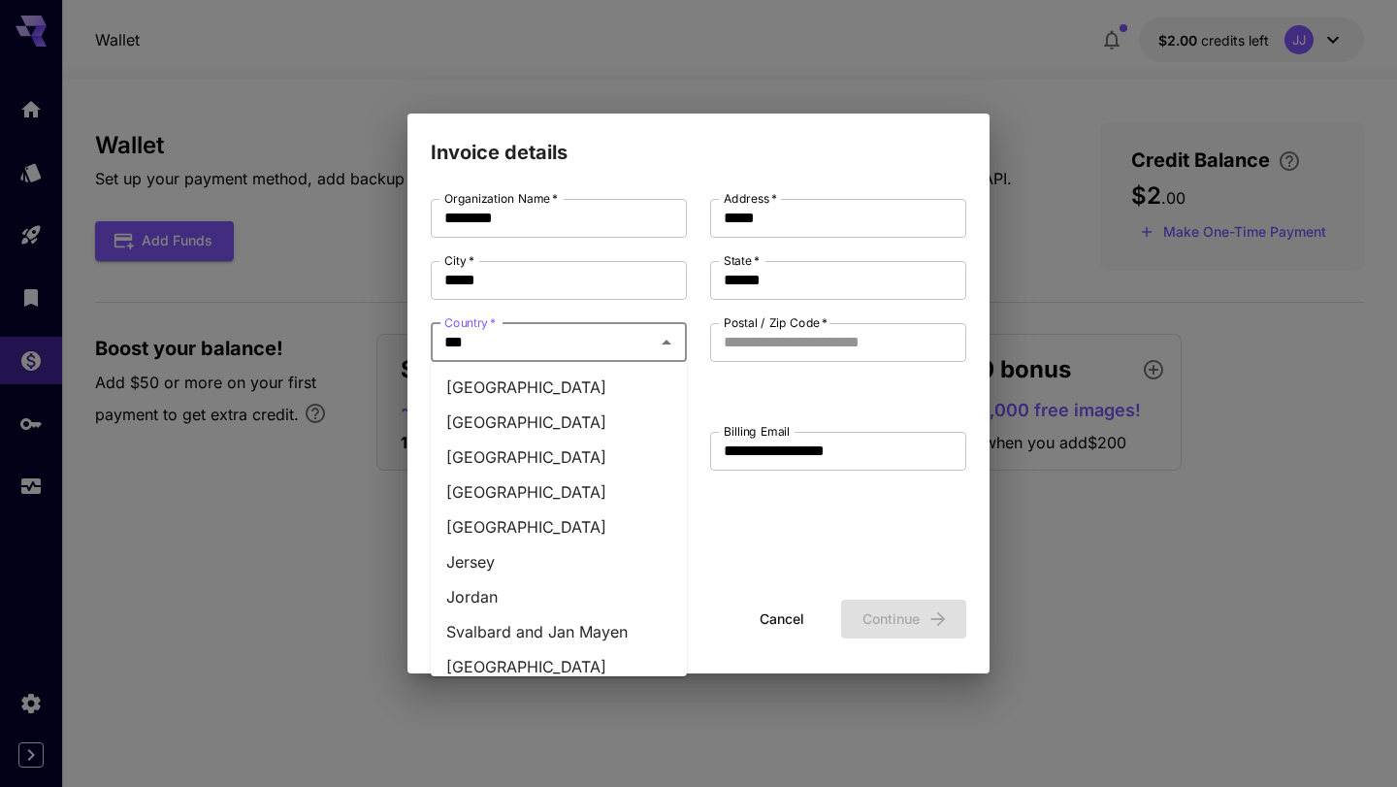
type input "****"
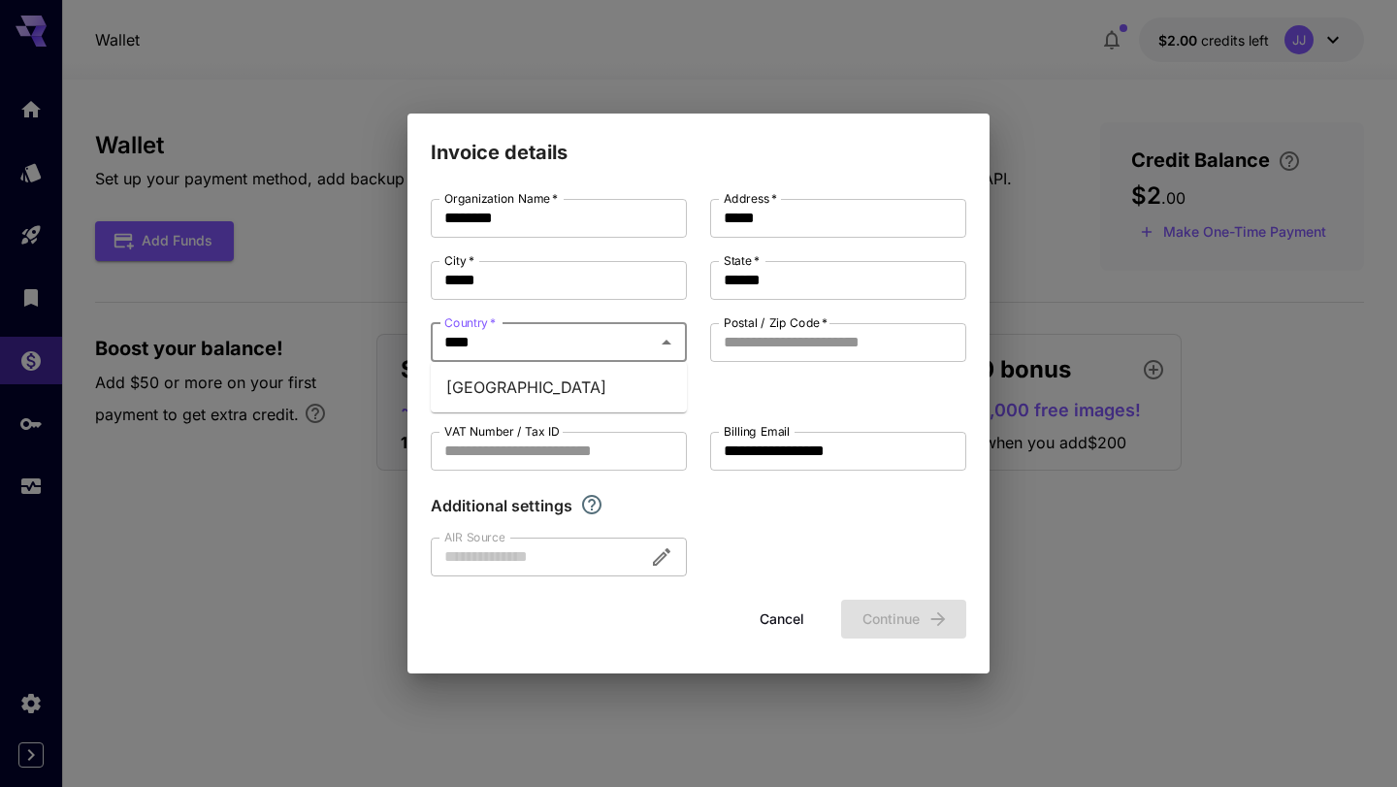
click at [552, 383] on li "Japan" at bounding box center [559, 387] width 256 height 35
click at [815, 327] on label "Postal / Zip Code   *" at bounding box center [776, 322] width 104 height 16
click at [815, 327] on input "Postal / Zip Code   *" at bounding box center [838, 342] width 256 height 39
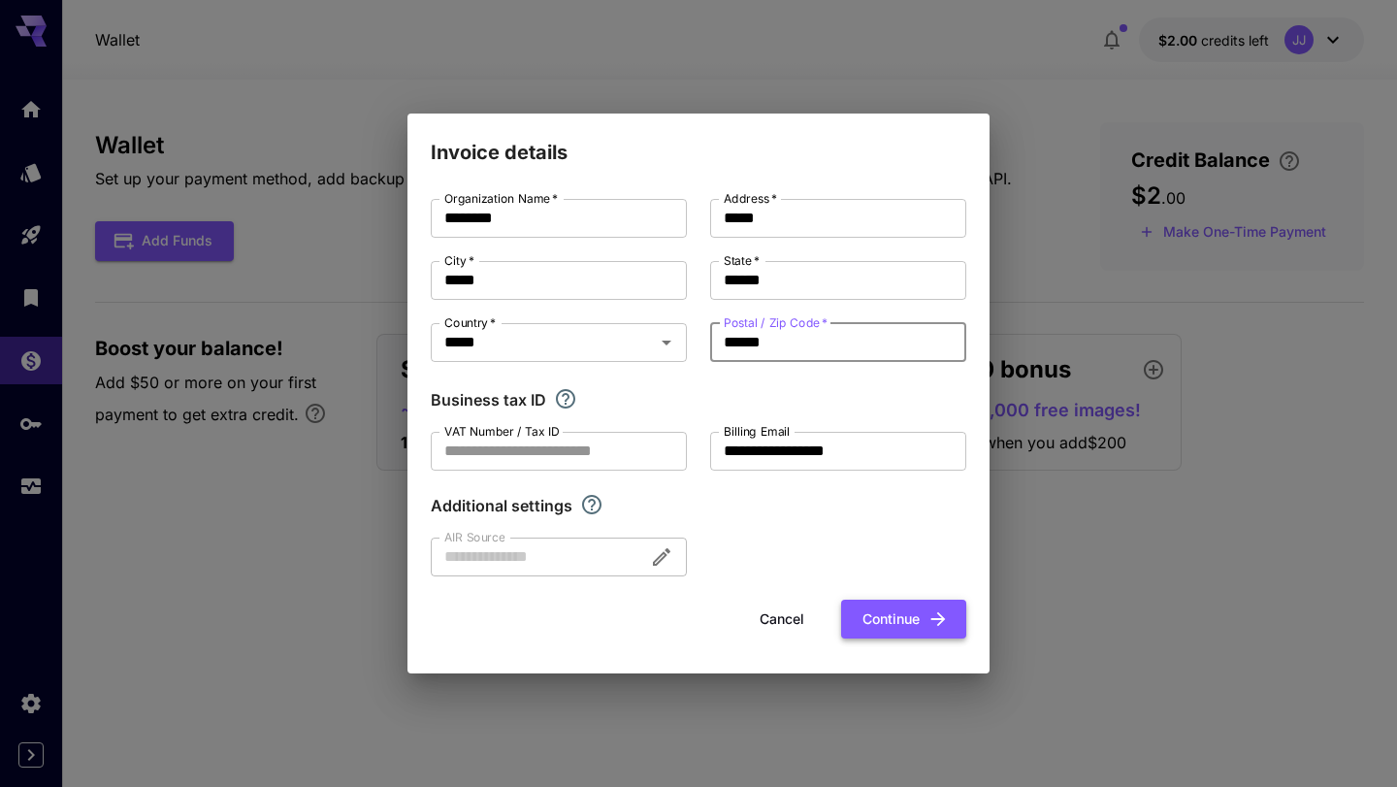
type input "******"
click at [884, 618] on button "Continue" at bounding box center [903, 620] width 125 height 40
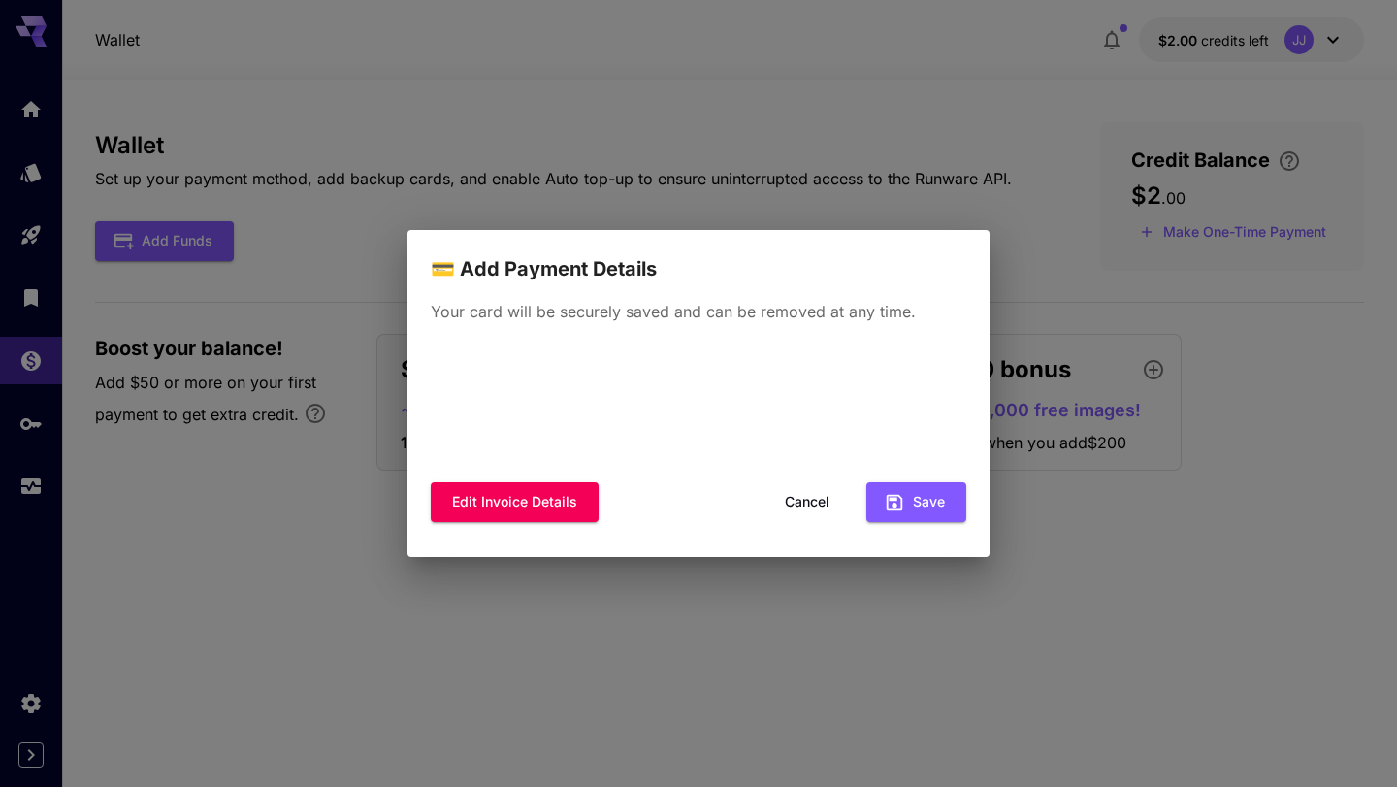
click at [803, 505] on button "Cancel" at bounding box center [807, 502] width 87 height 40
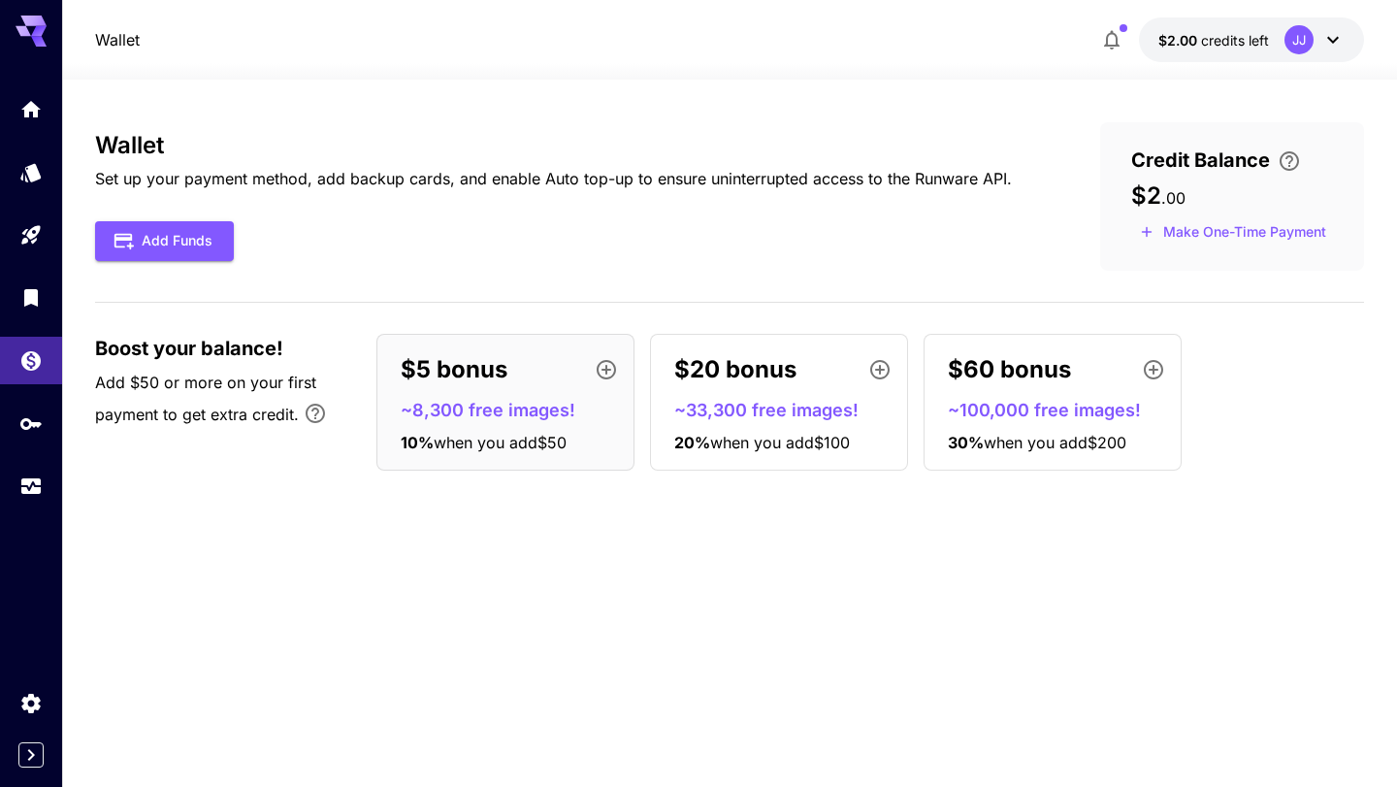
click at [795, 538] on div "Wallet Set up your payment method, add backup cards, and enable Auto top-up to …" at bounding box center [729, 433] width 1268 height 622
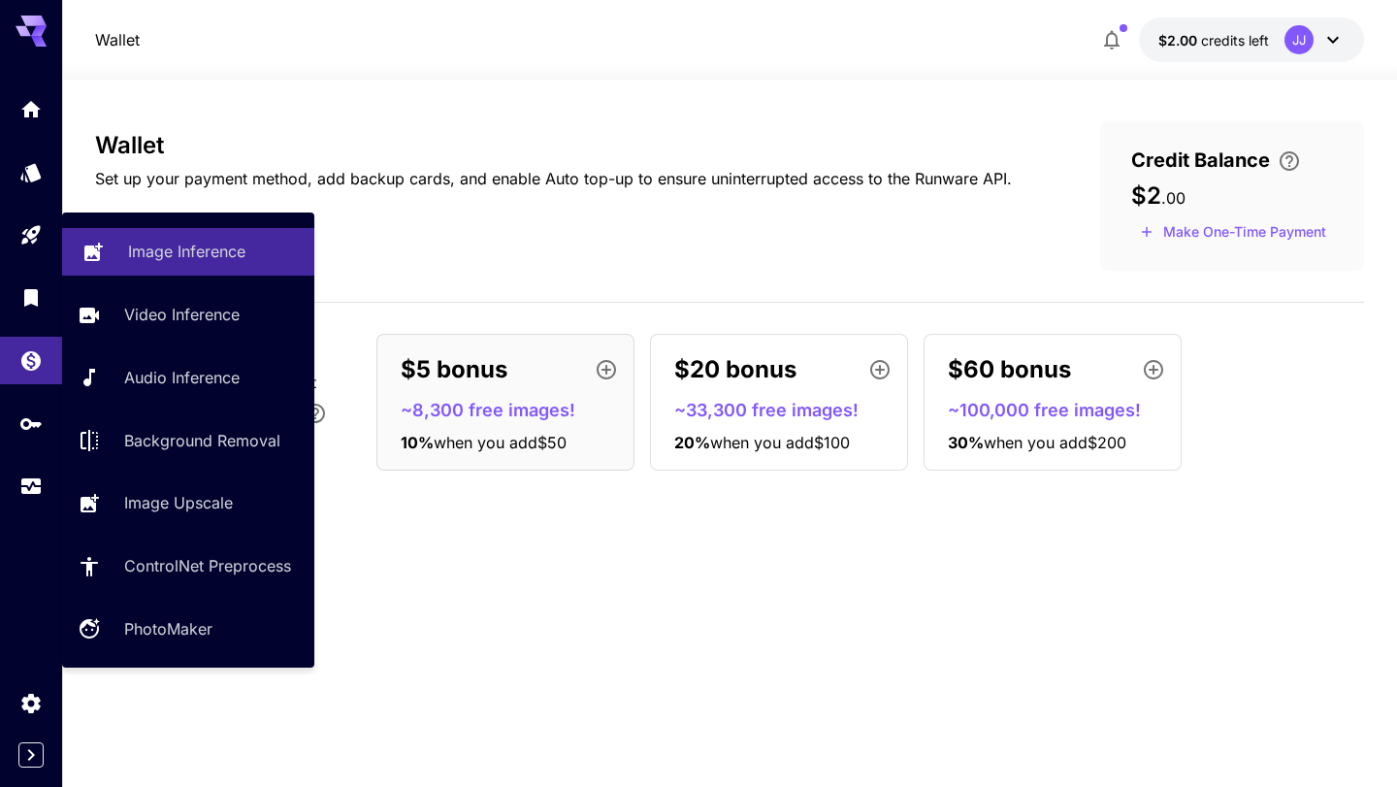
click at [166, 260] on p "Image Inference" at bounding box center [186, 251] width 117 height 23
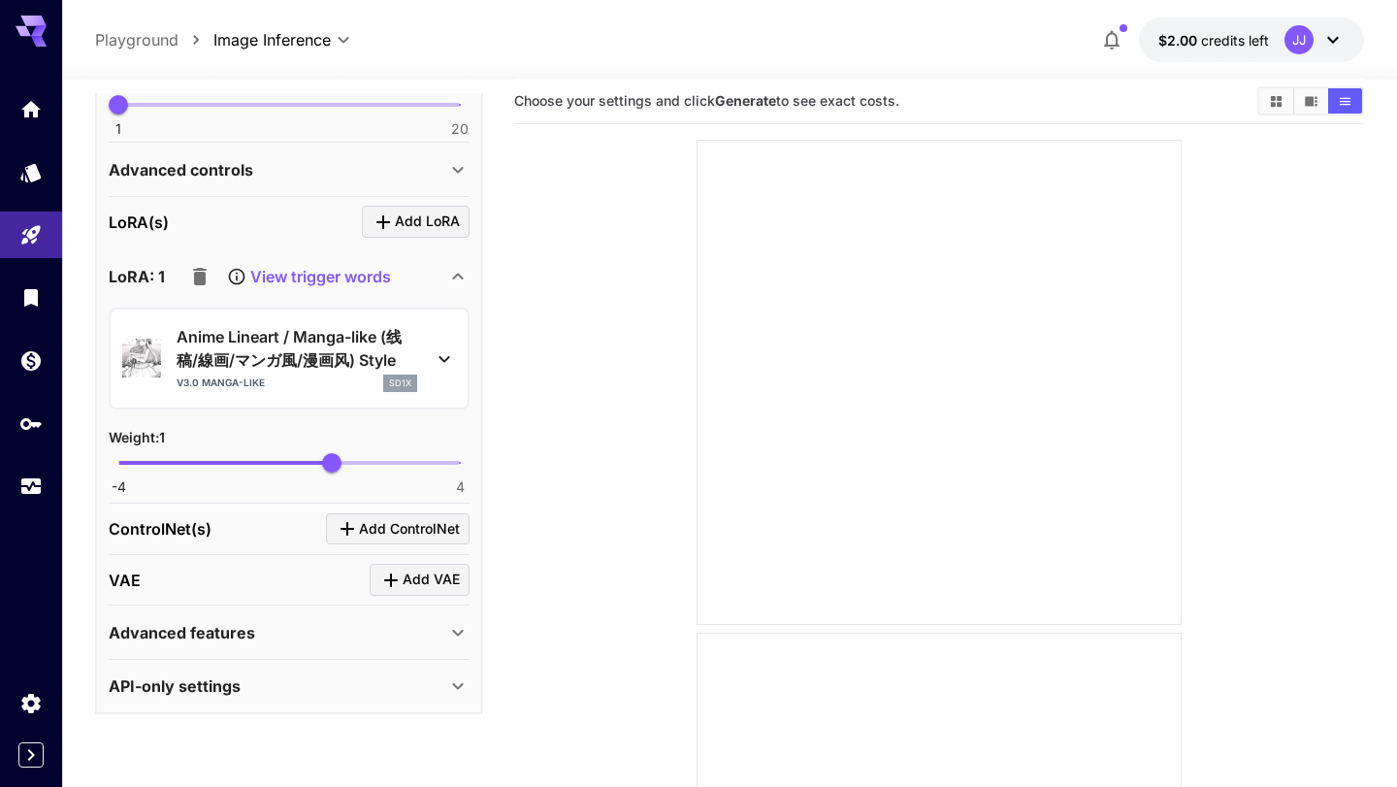
scroll to position [17, 0]
click at [7, 716] on link at bounding box center [31, 703] width 62 height 48
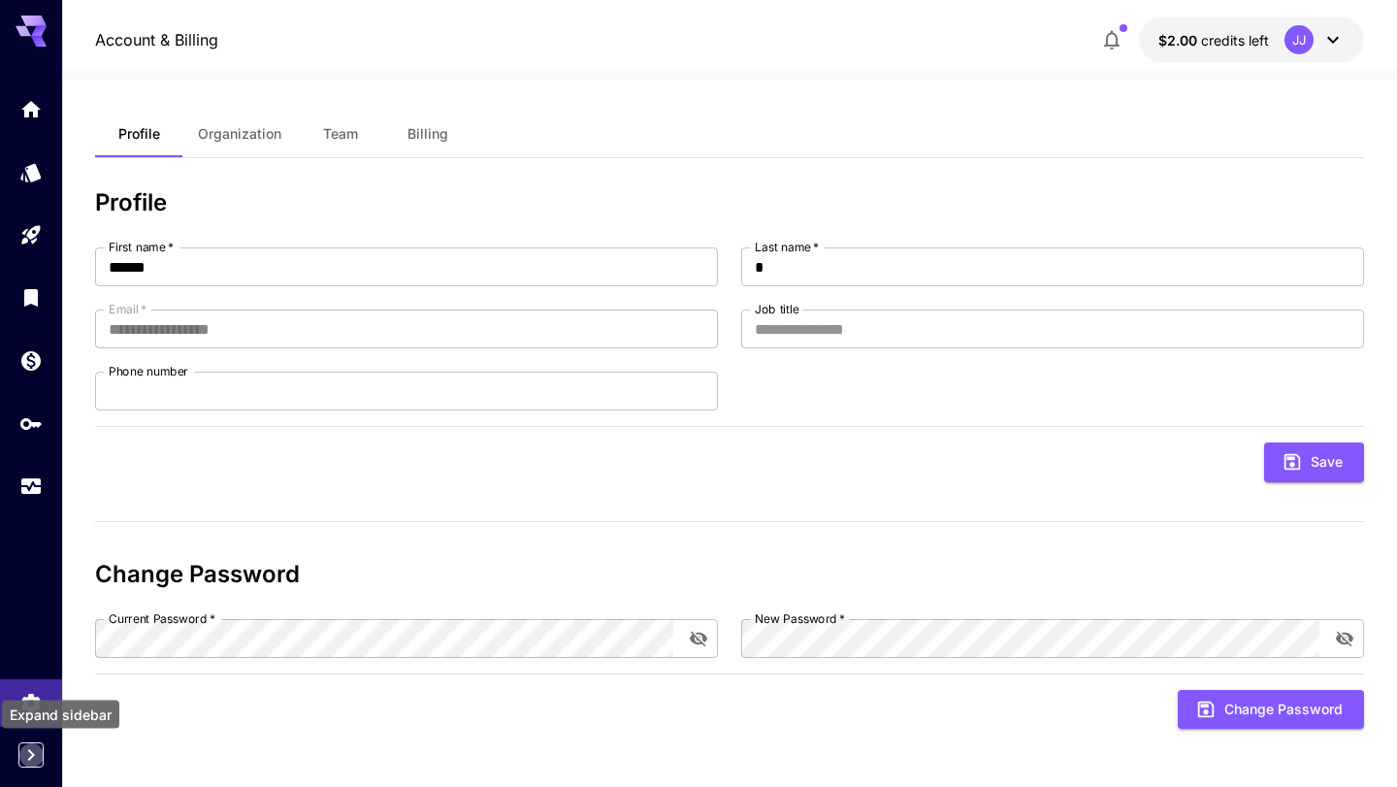
click at [40, 761] on icon "Expand sidebar" at bounding box center [30, 754] width 23 height 23
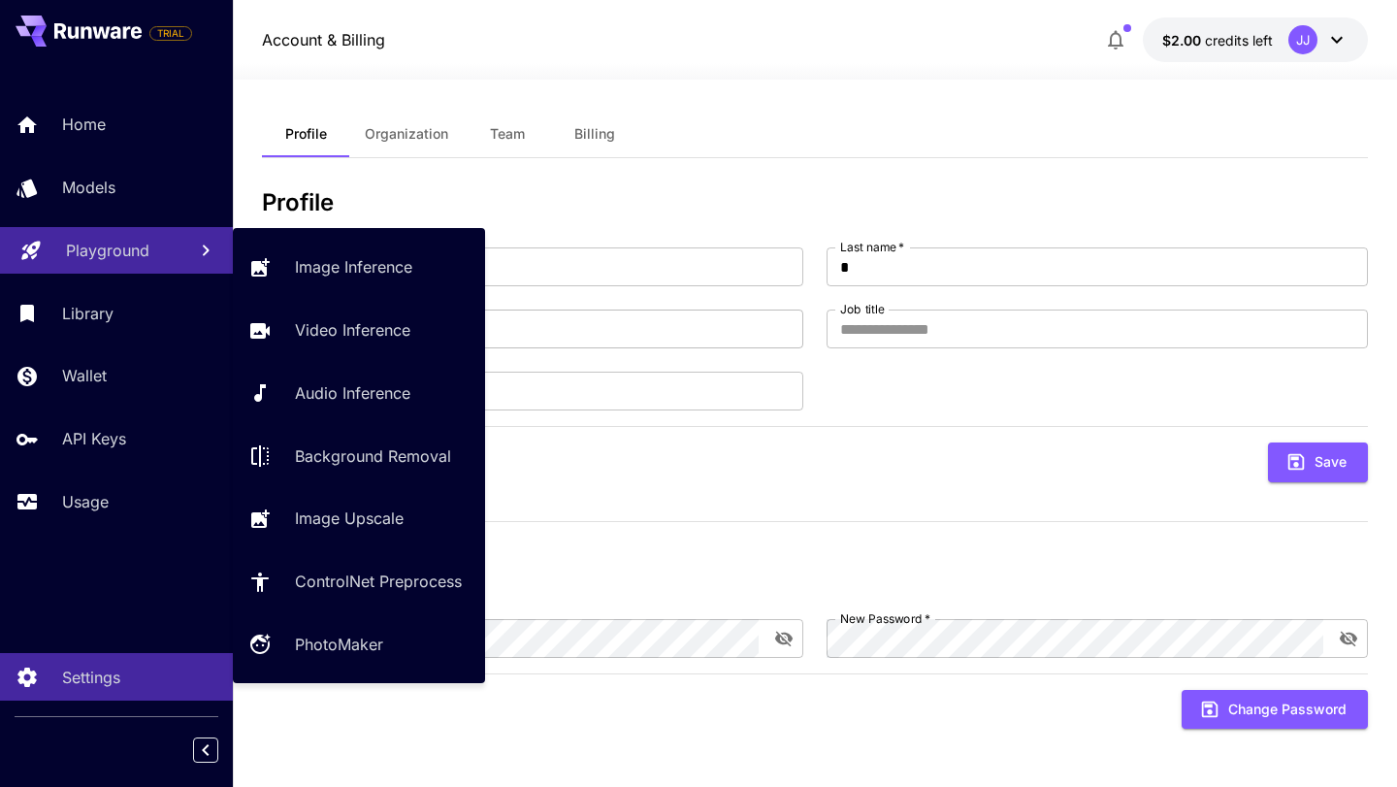
click at [133, 249] on p "Playground" at bounding box center [107, 250] width 83 height 23
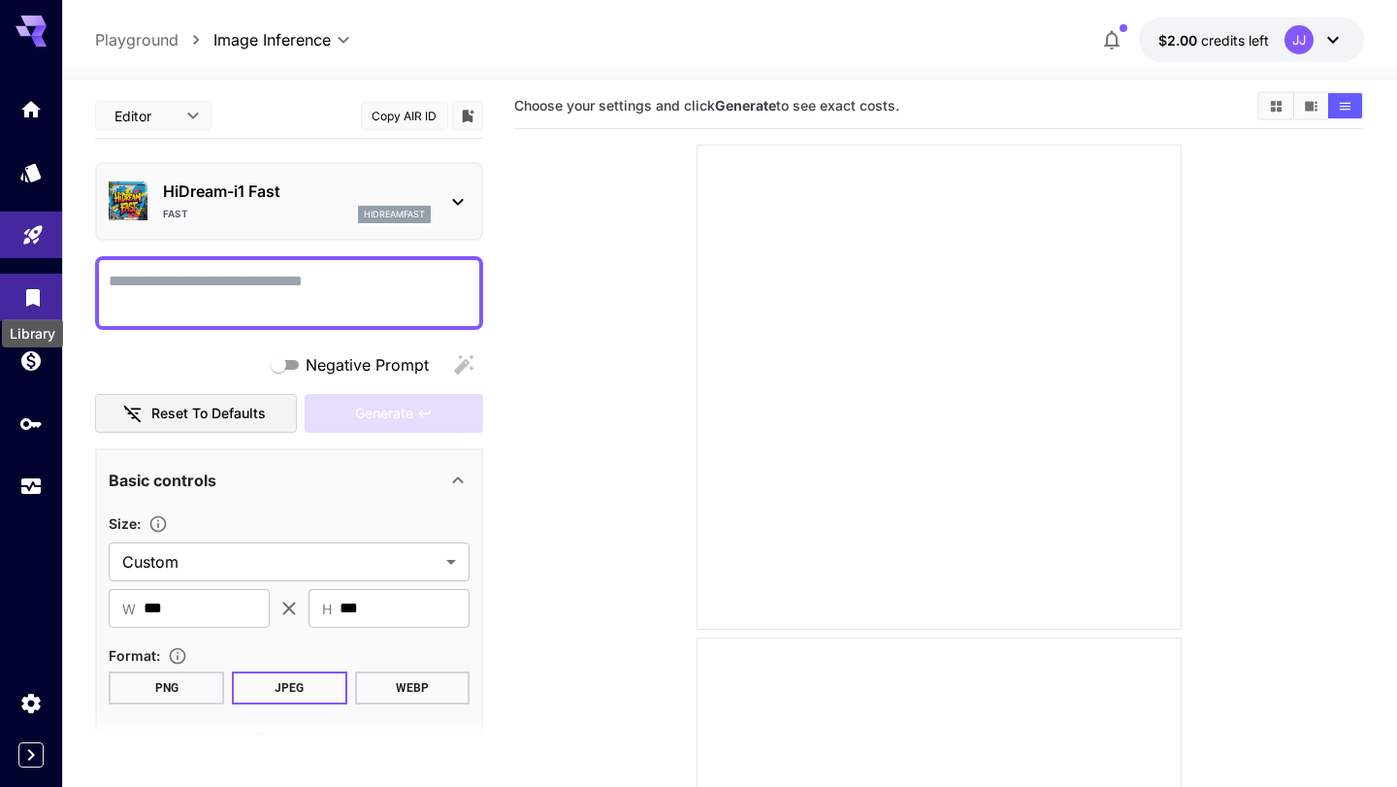
click at [34, 296] on icon "Library" at bounding box center [33, 295] width 14 height 17
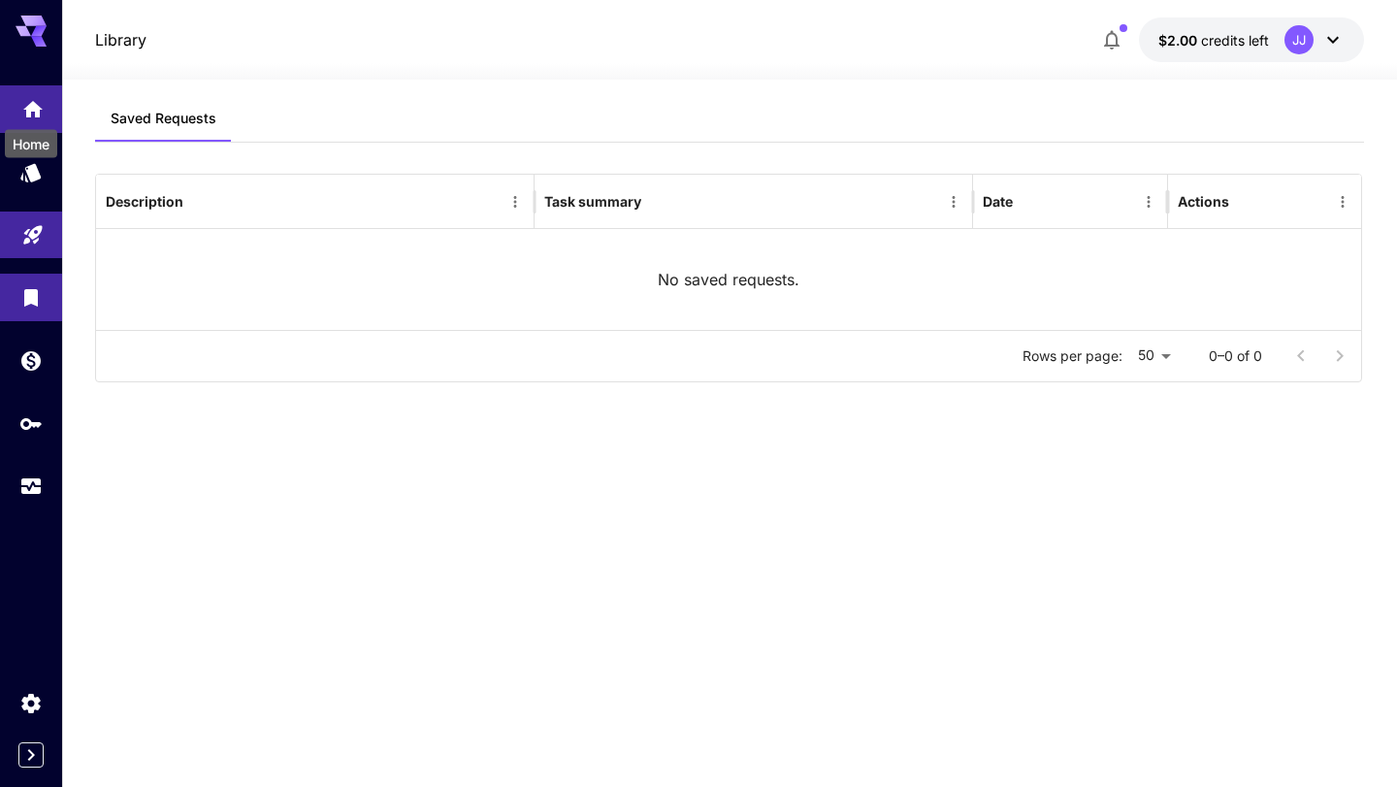
click at [29, 114] on icon "Home" at bounding box center [32, 103] width 23 height 23
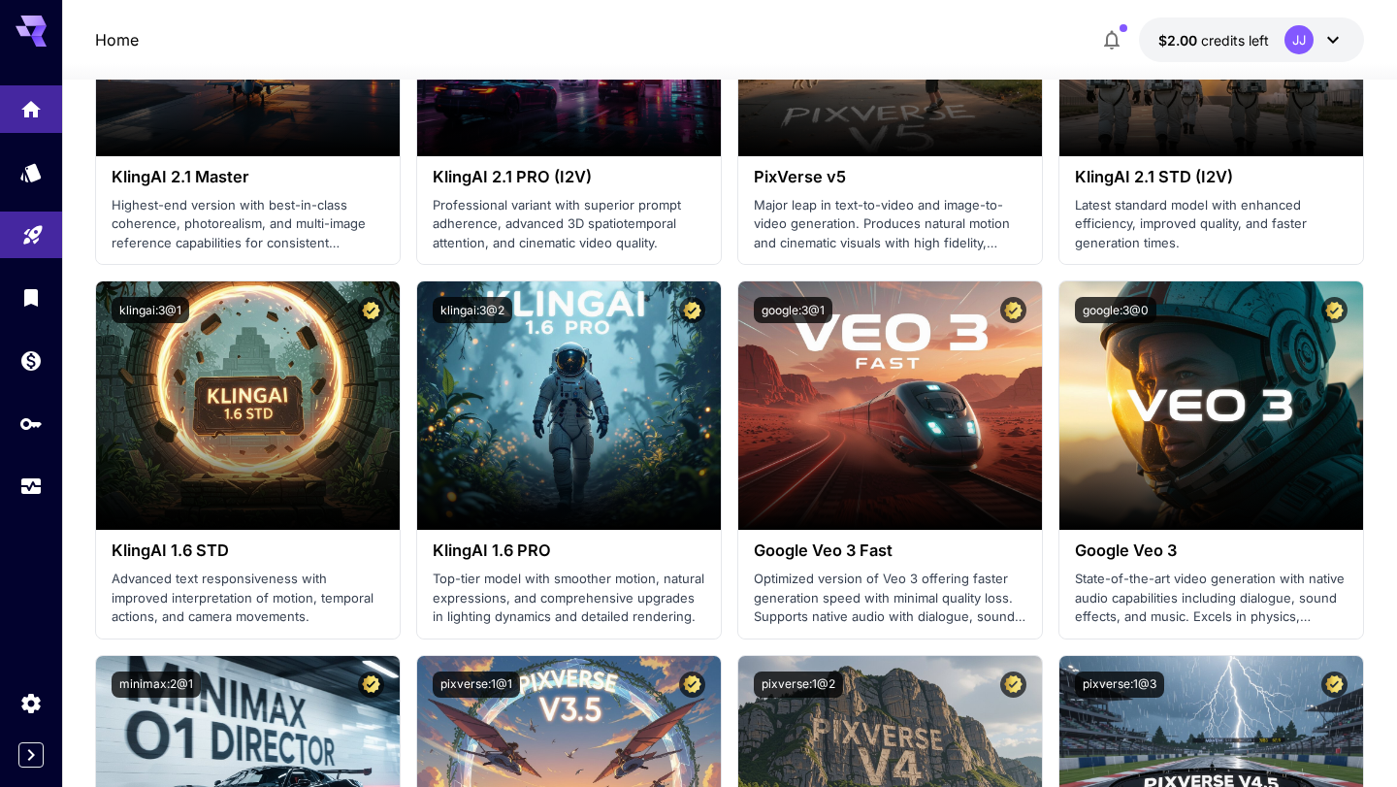
scroll to position [1094, 0]
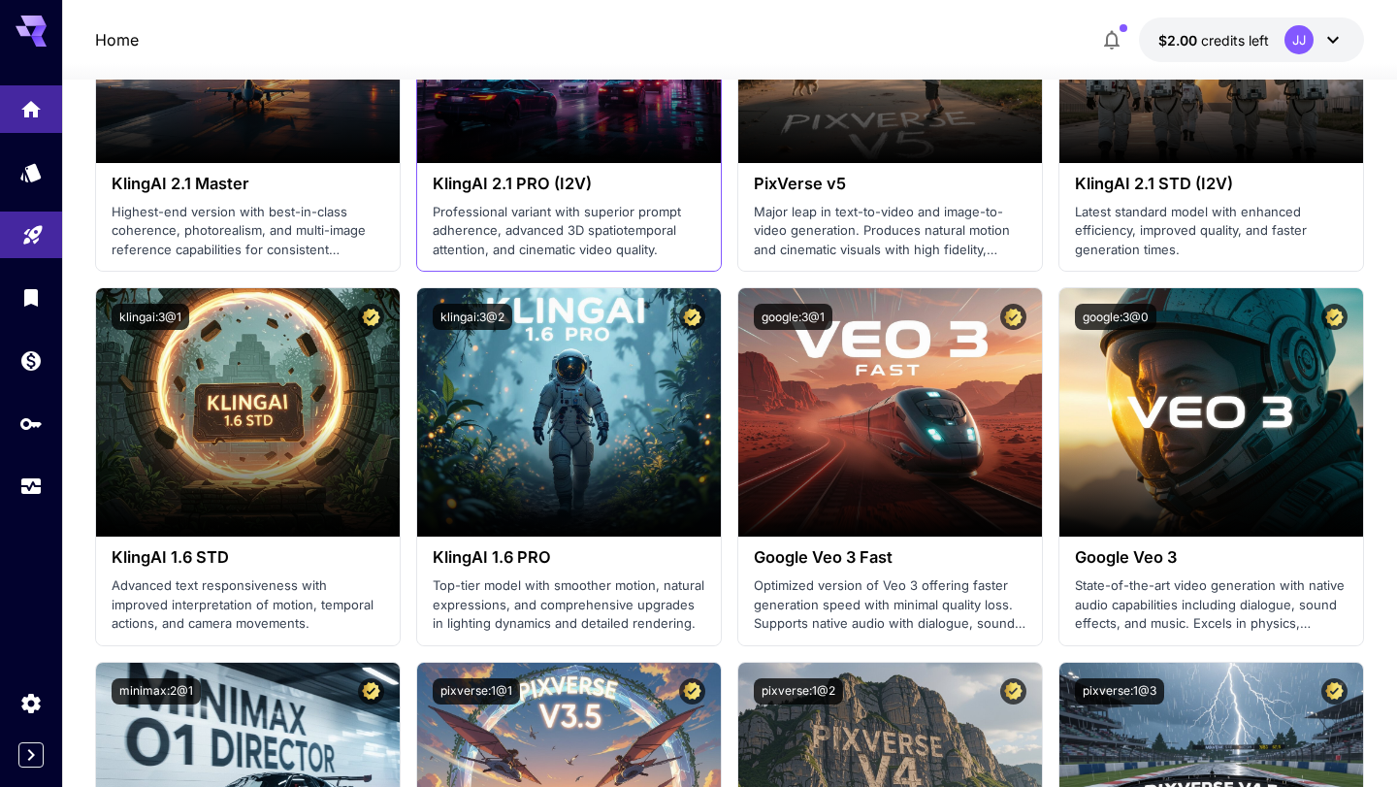
click at [550, 179] on h3 "KlingAI 2.1 PRO (I2V)" at bounding box center [569, 184] width 273 height 18
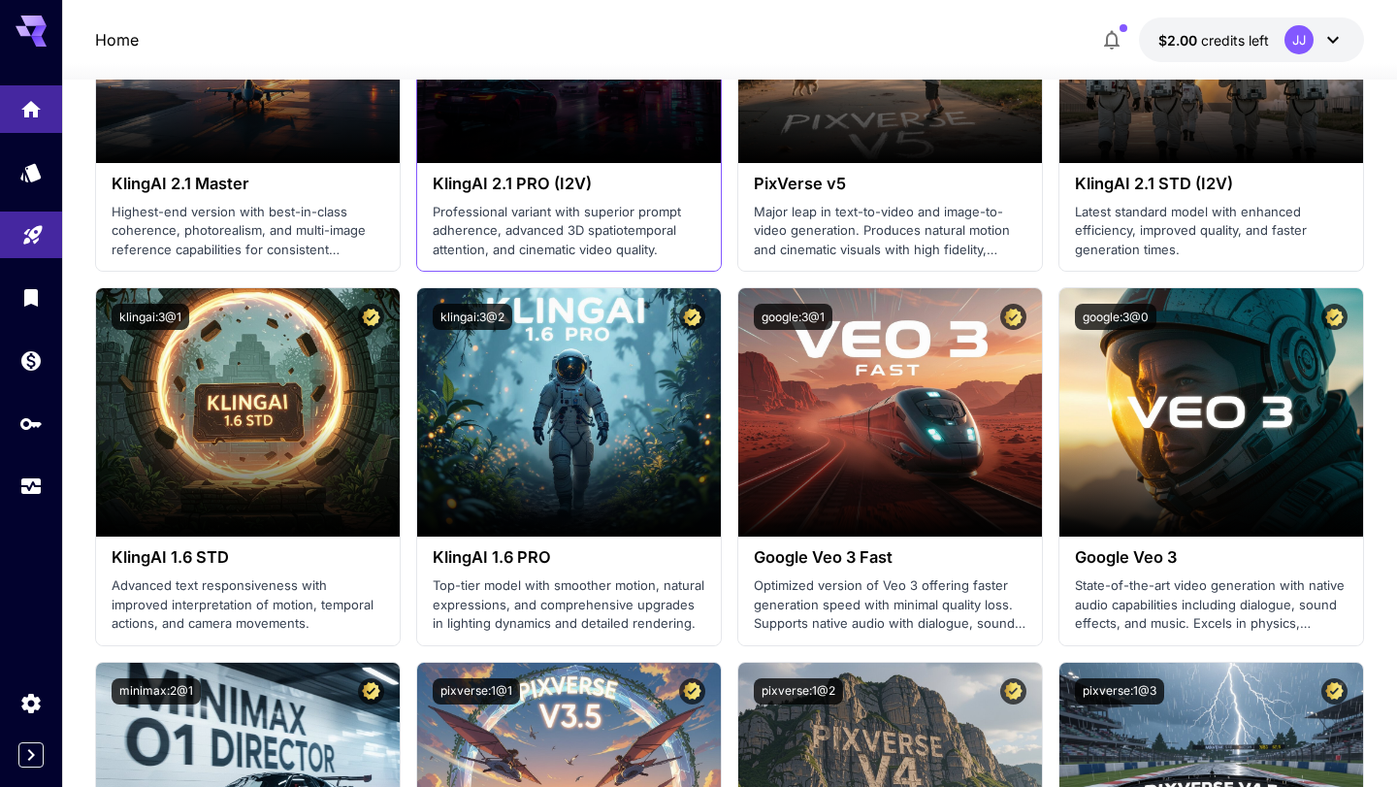
click at [550, 151] on div "Launch in Playground" at bounding box center [569, 39] width 304 height 248
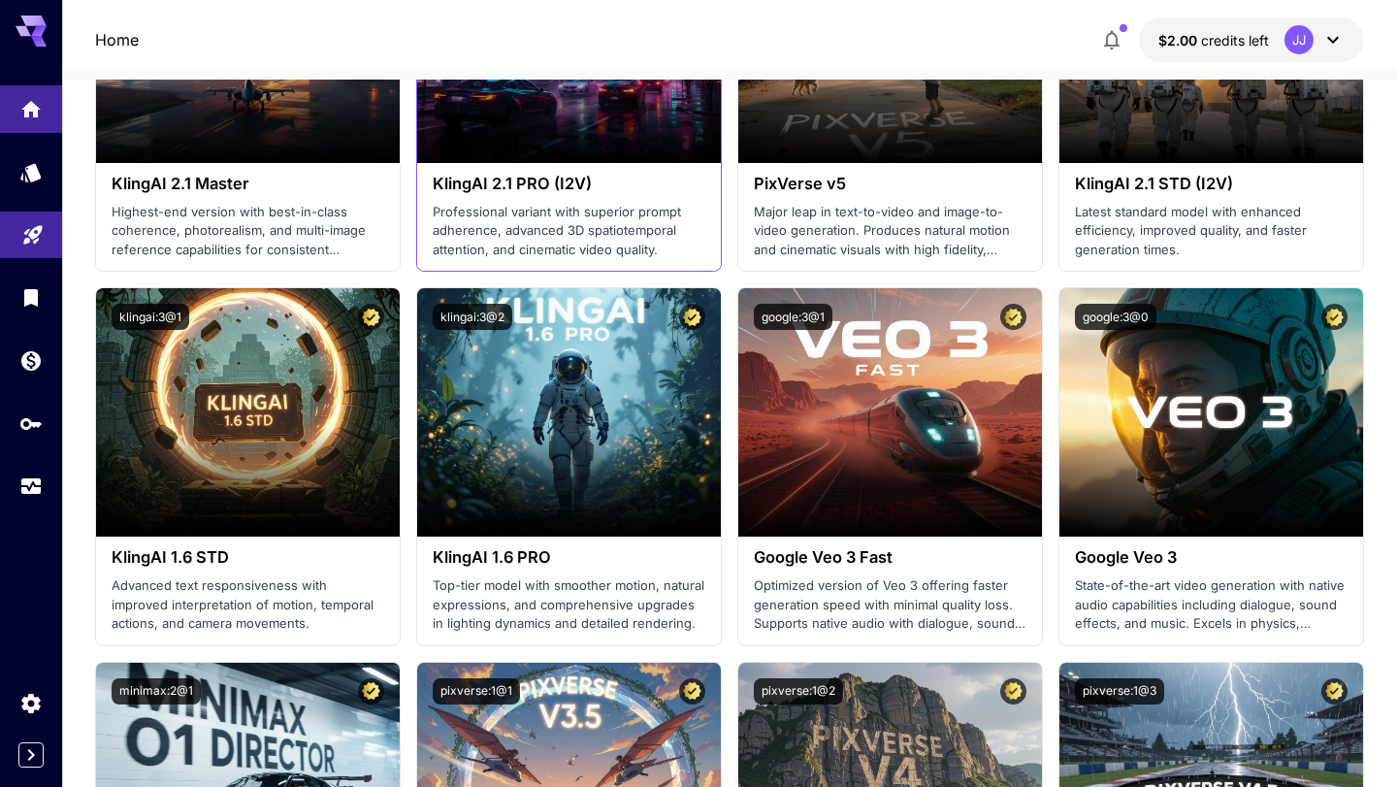
click at [497, 193] on h3 "KlingAI 2.1 PRO (I2V)" at bounding box center [569, 184] width 273 height 18
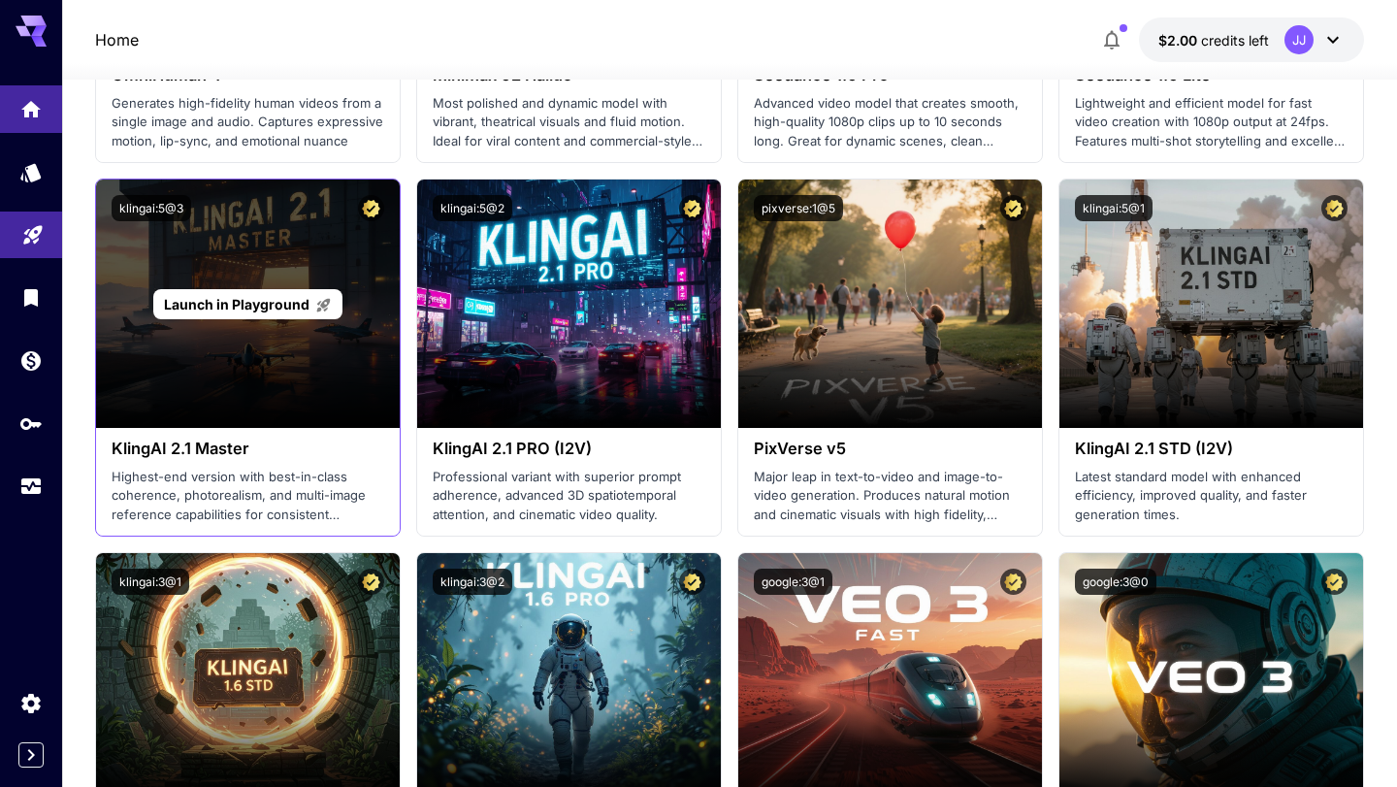
click at [265, 359] on div "Launch in Playground" at bounding box center [248, 303] width 304 height 248
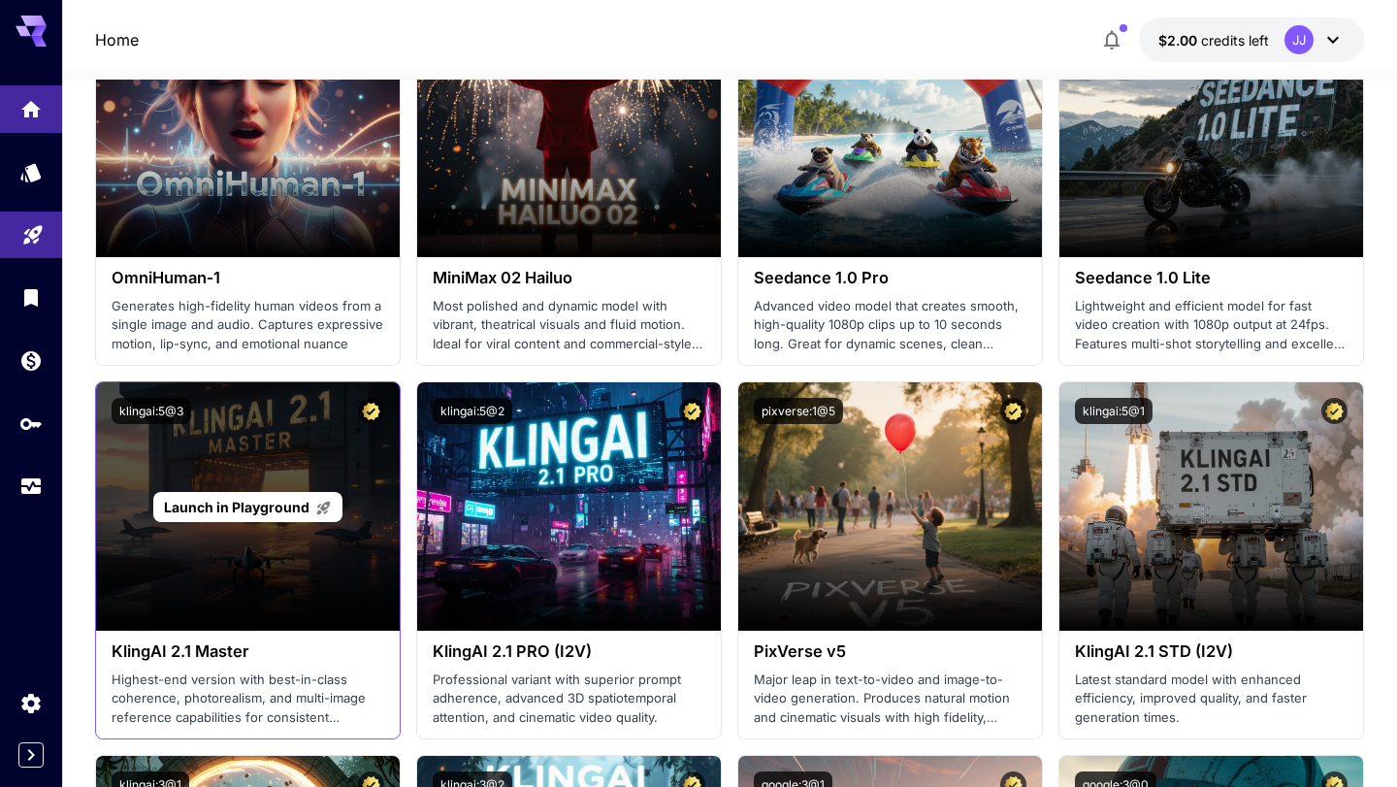
scroll to position [364, 0]
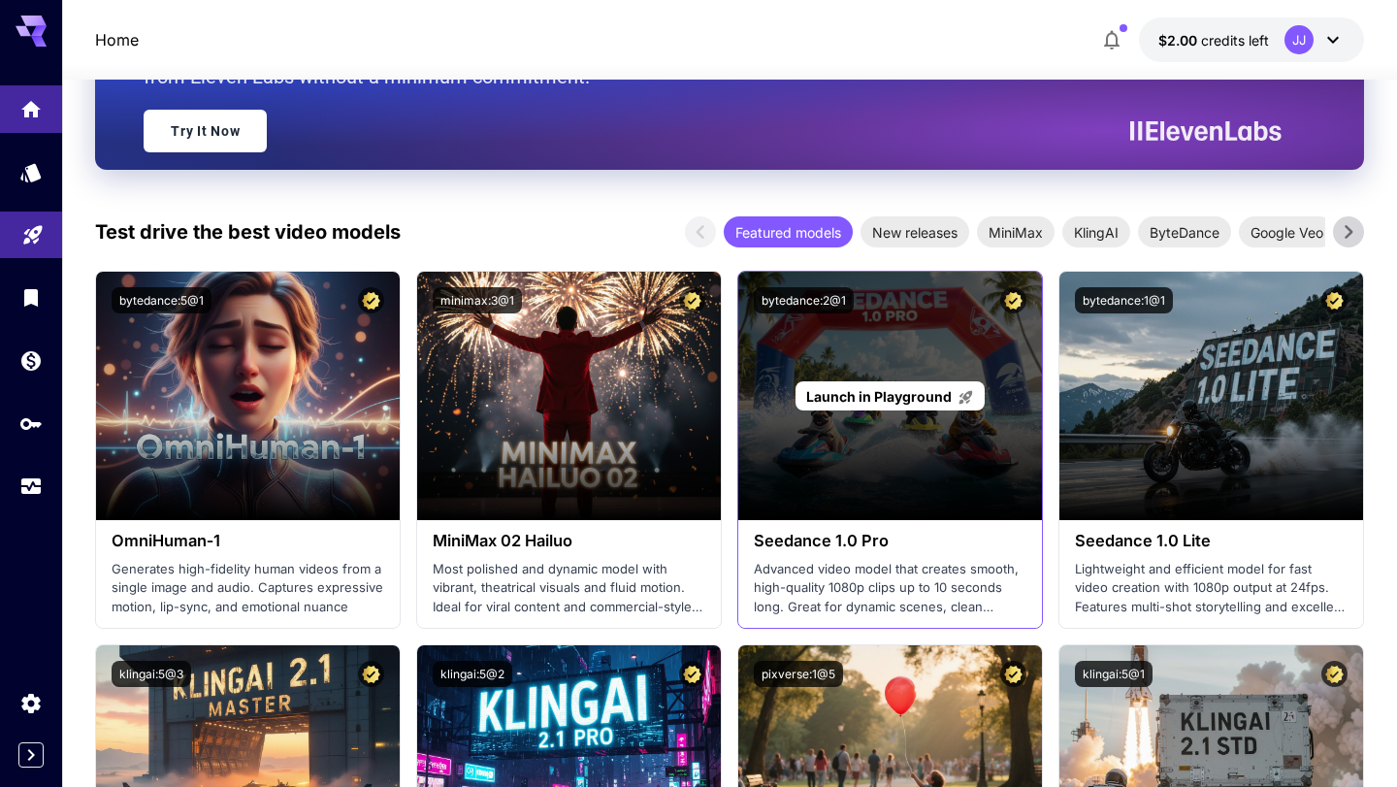
click at [875, 389] on span "Launch in Playground" at bounding box center [879, 396] width 146 height 16
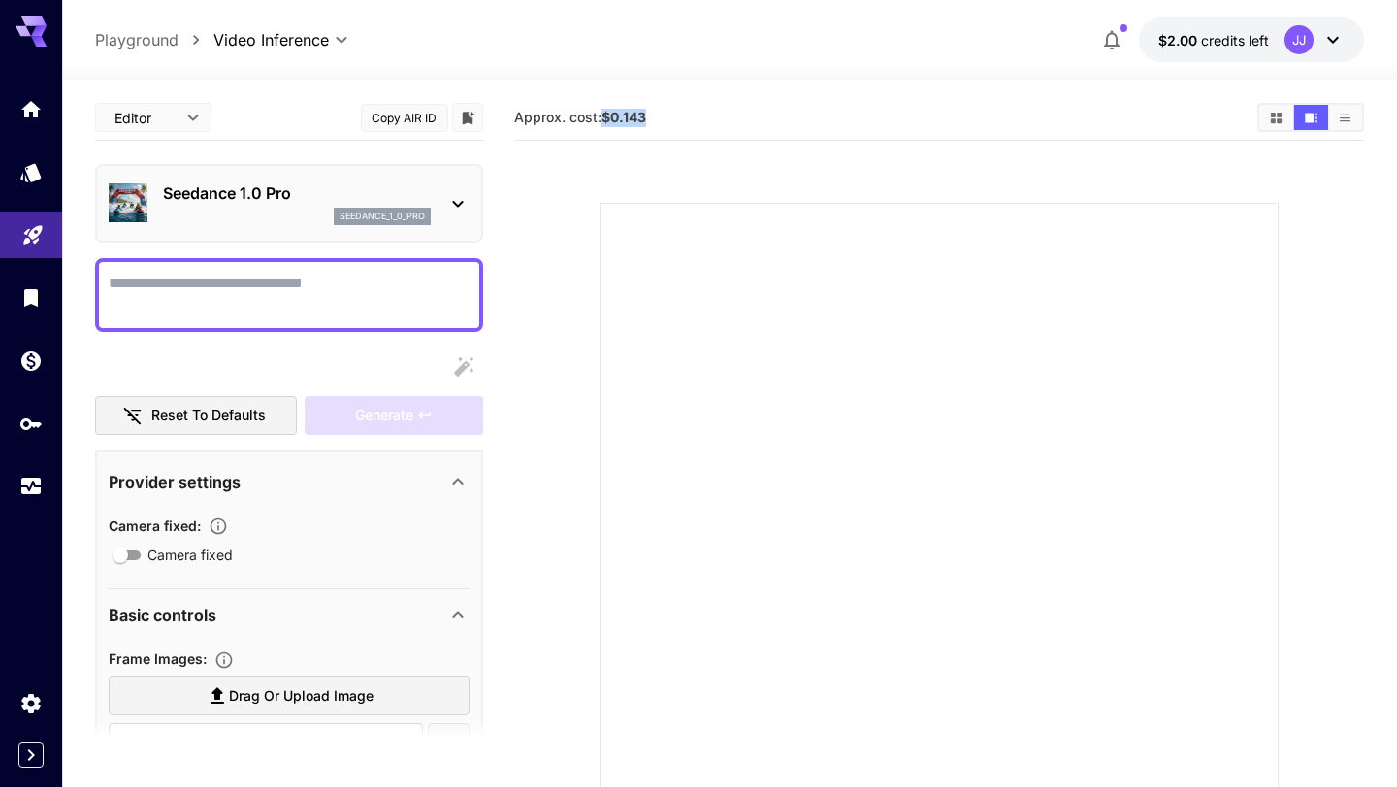
drag, startPoint x: 604, startPoint y: 116, endPoint x: 655, endPoint y: 116, distance: 50.5
click at [655, 116] on section "Approx. cost: $0.143" at bounding box center [877, 118] width 727 height 18
click at [303, 205] on div "Seedance 1.0 Pro seedance_1_0_pro" at bounding box center [297, 203] width 268 height 44
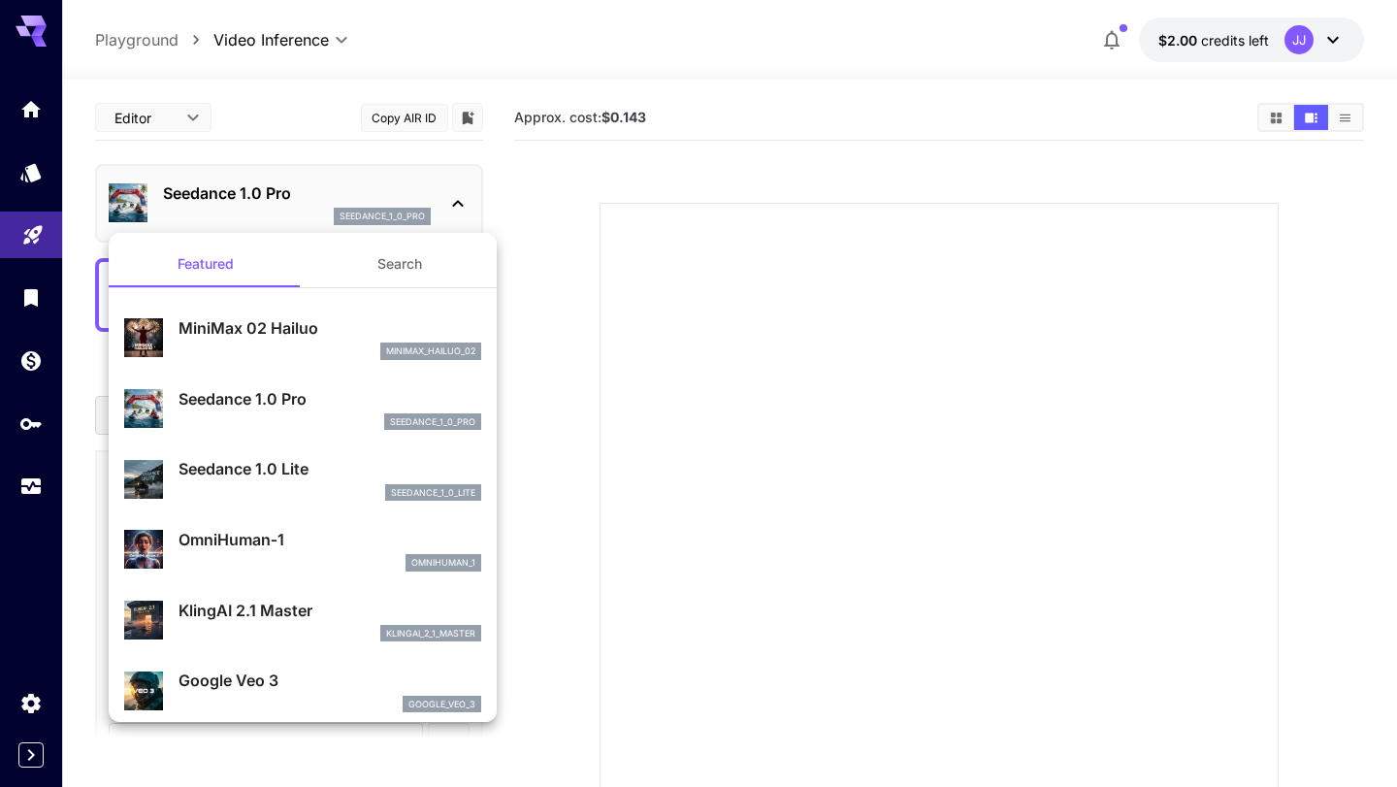
click at [391, 282] on button "Search" at bounding box center [400, 264] width 194 height 47
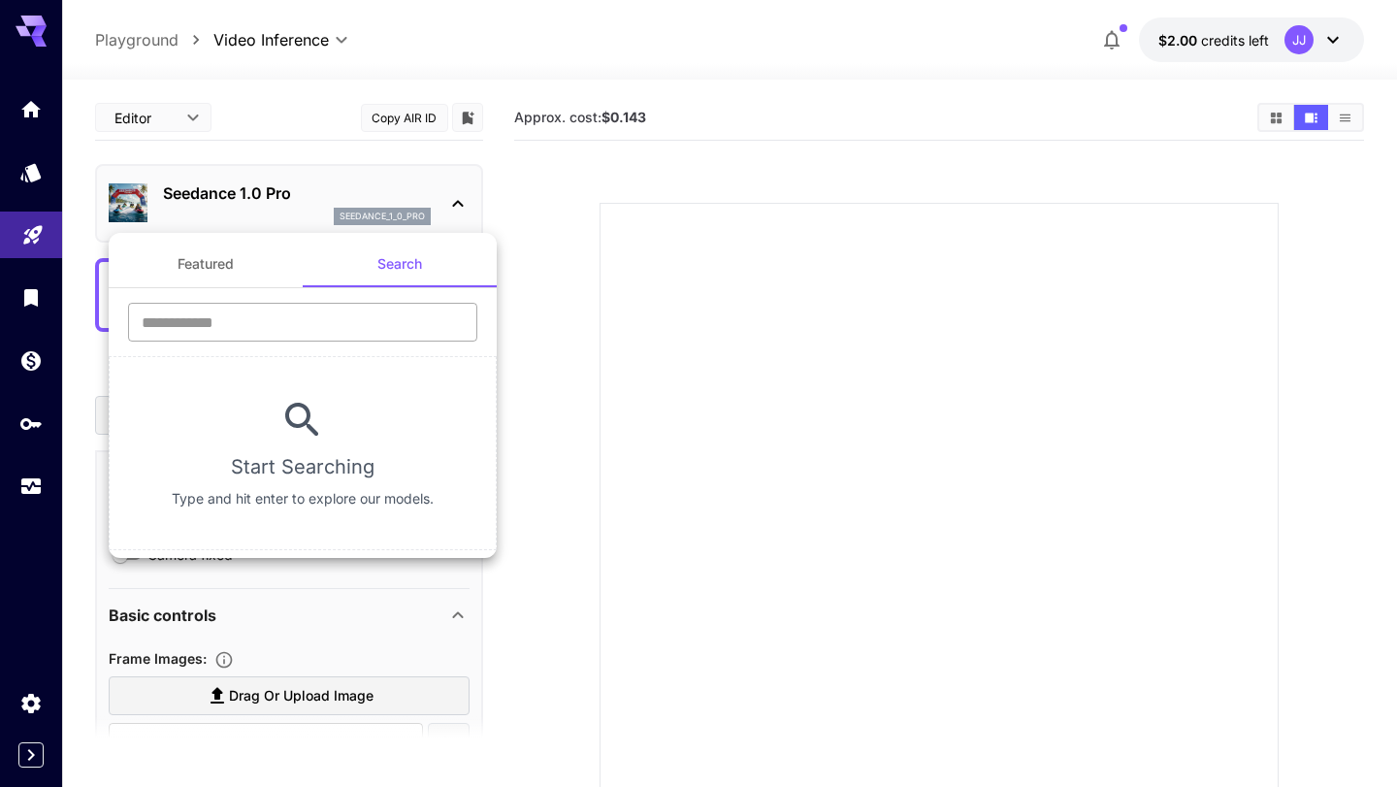
click at [332, 317] on input "text" at bounding box center [302, 322] width 349 height 39
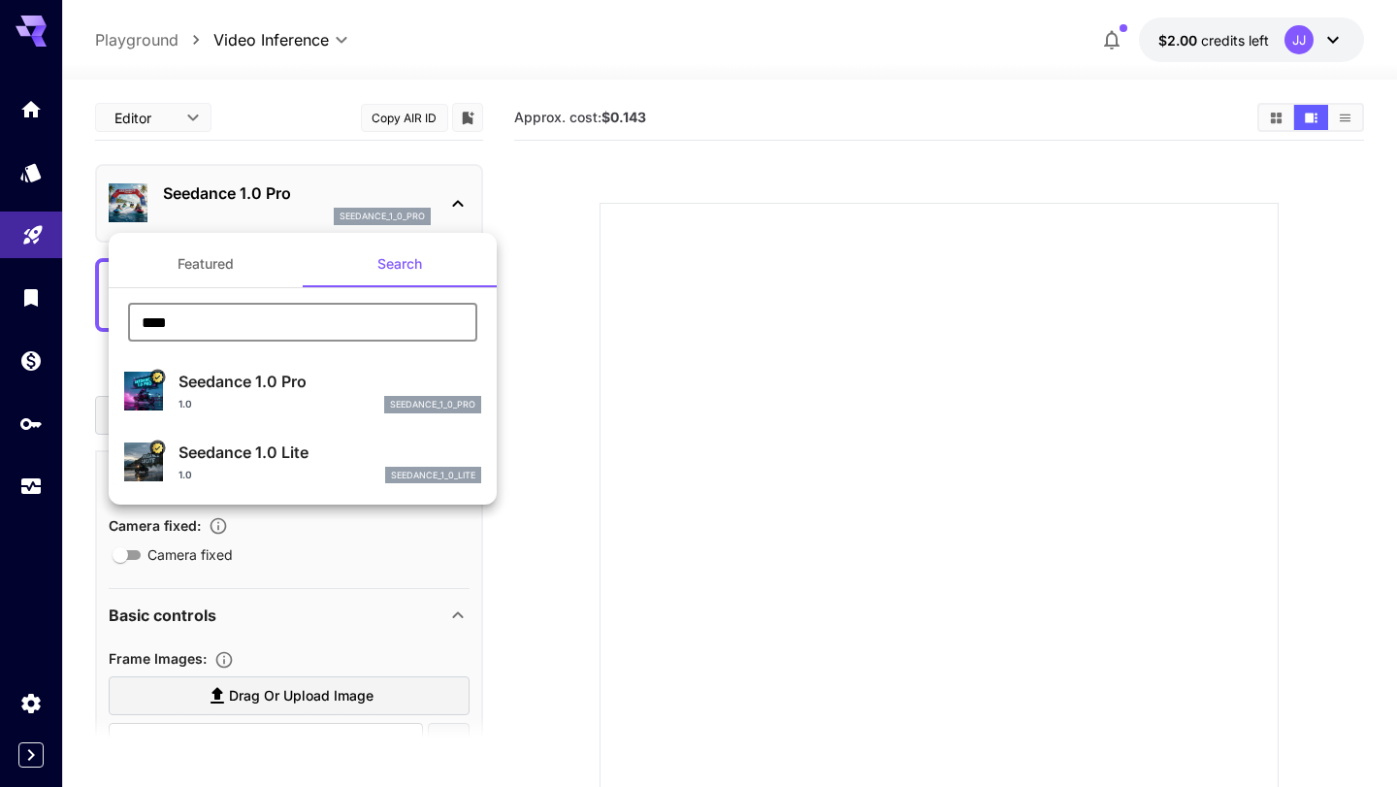
click at [320, 315] on input "****" at bounding box center [302, 322] width 349 height 39
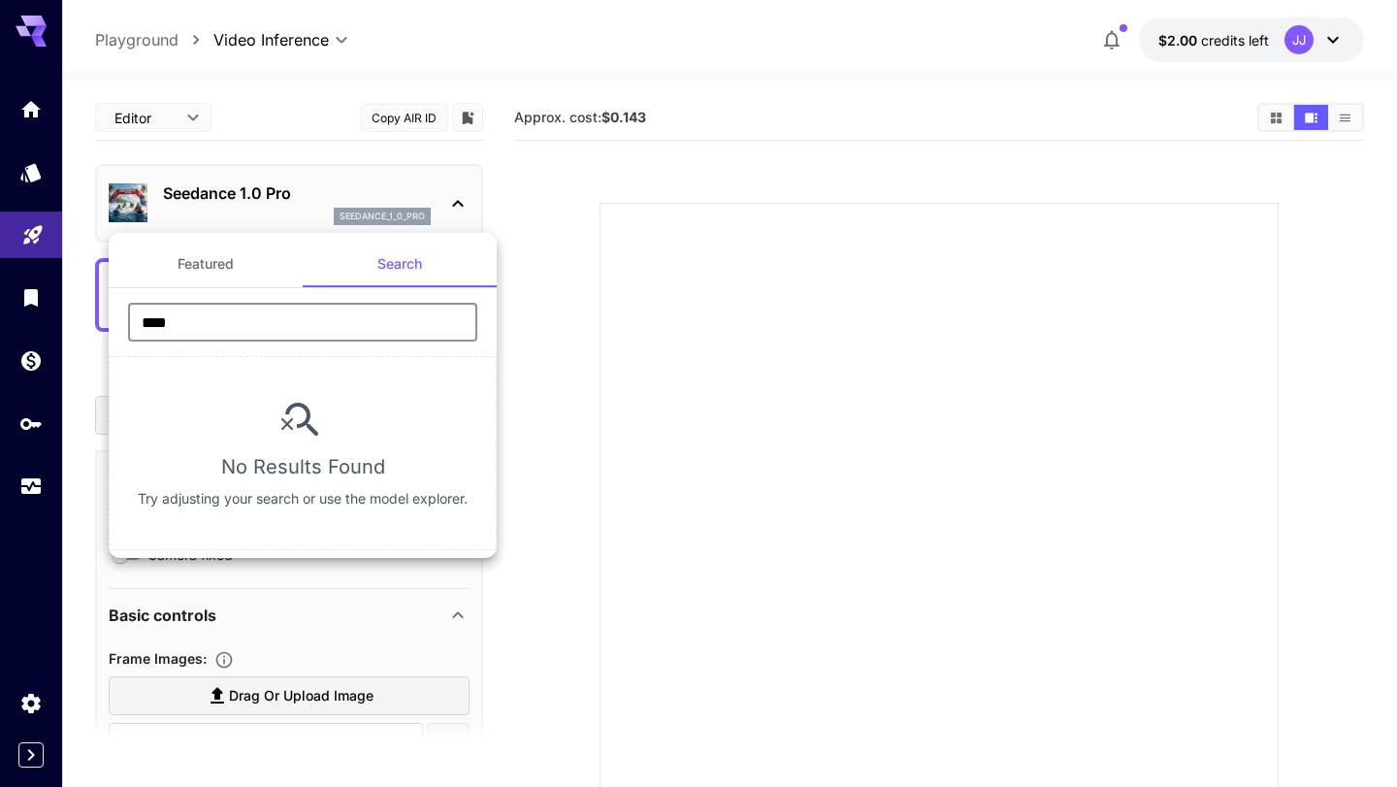
type input "****"
click at [265, 104] on div at bounding box center [698, 393] width 1397 height 787
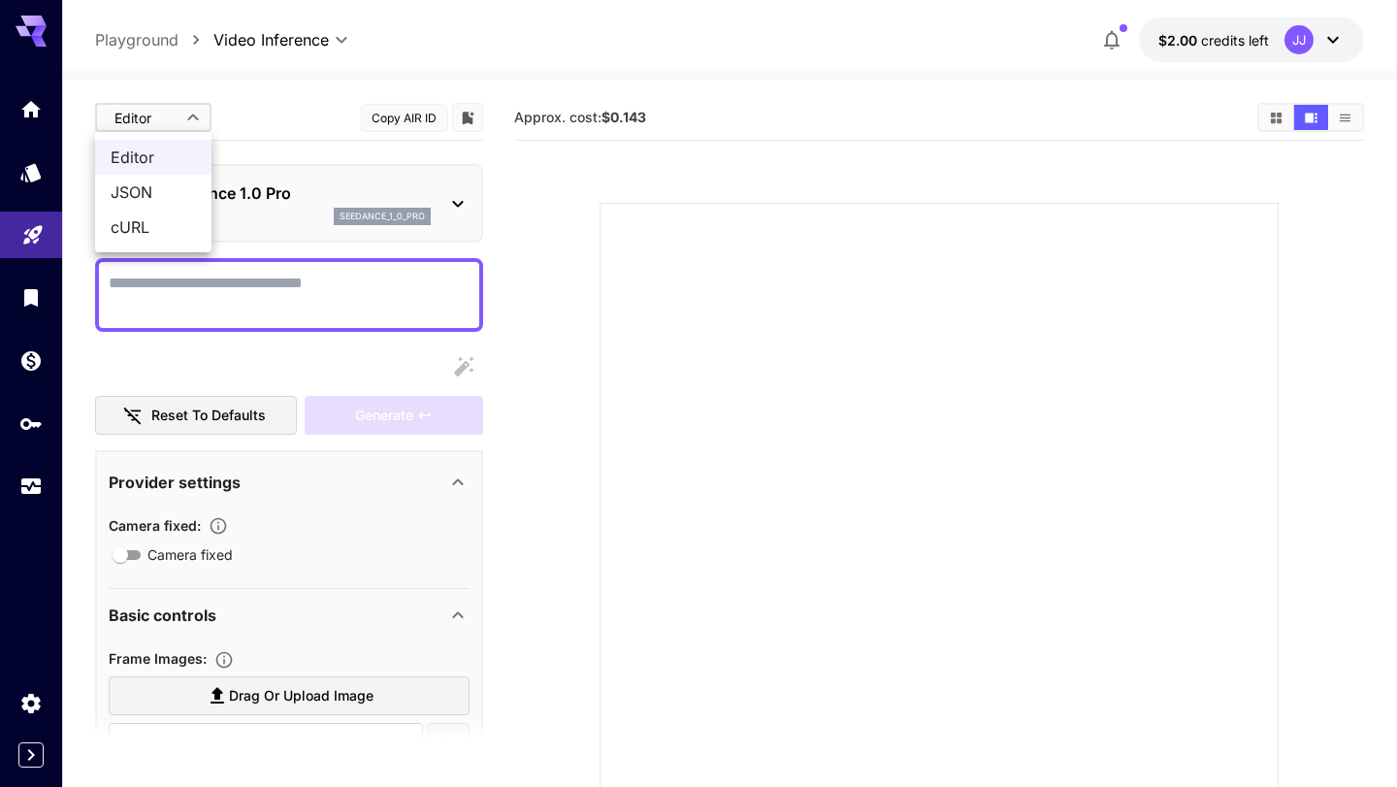
click at [170, 129] on body "**********" at bounding box center [698, 470] width 1397 height 940
click at [147, 187] on span "JSON" at bounding box center [153, 191] width 85 height 23
type input "****"
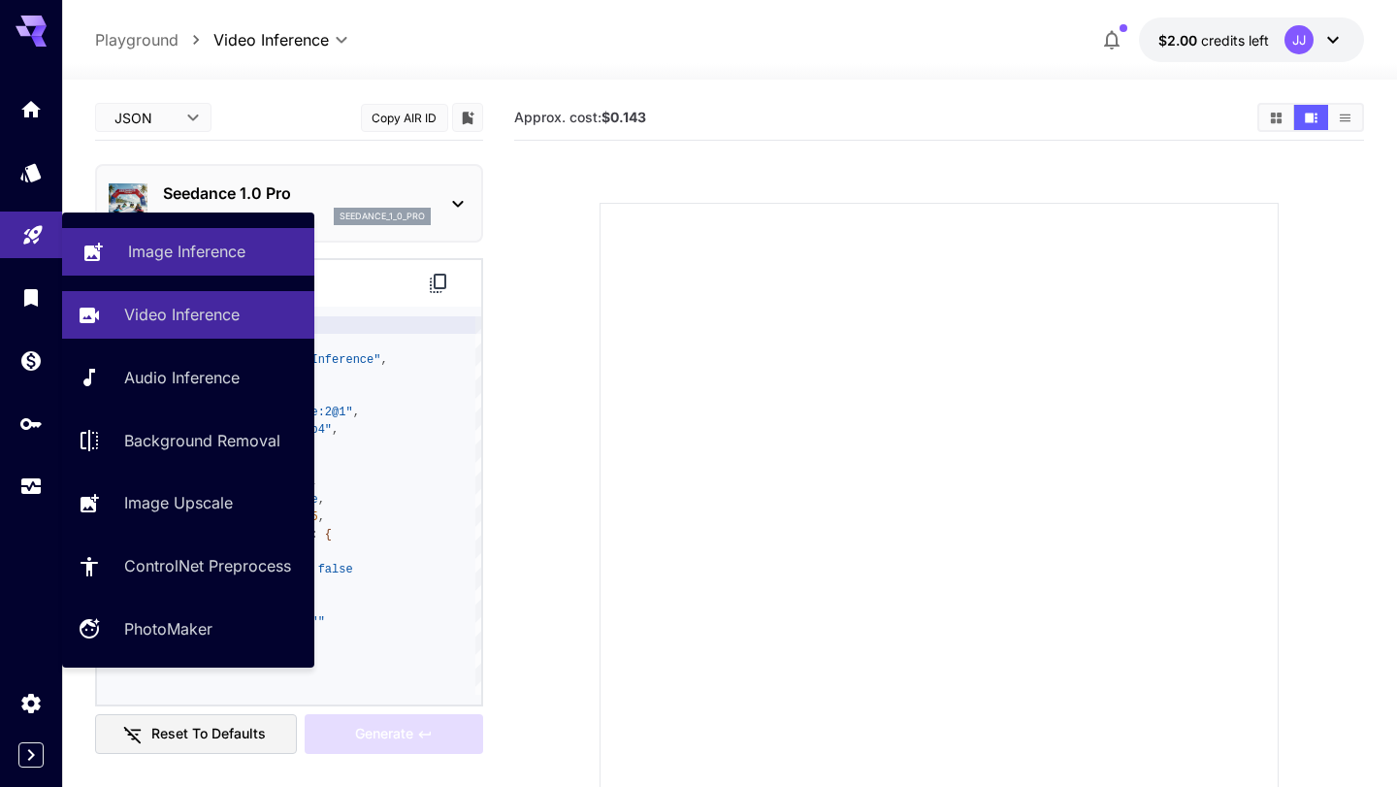
click at [175, 256] on p "Image Inference" at bounding box center [186, 251] width 117 height 23
type input "**********"
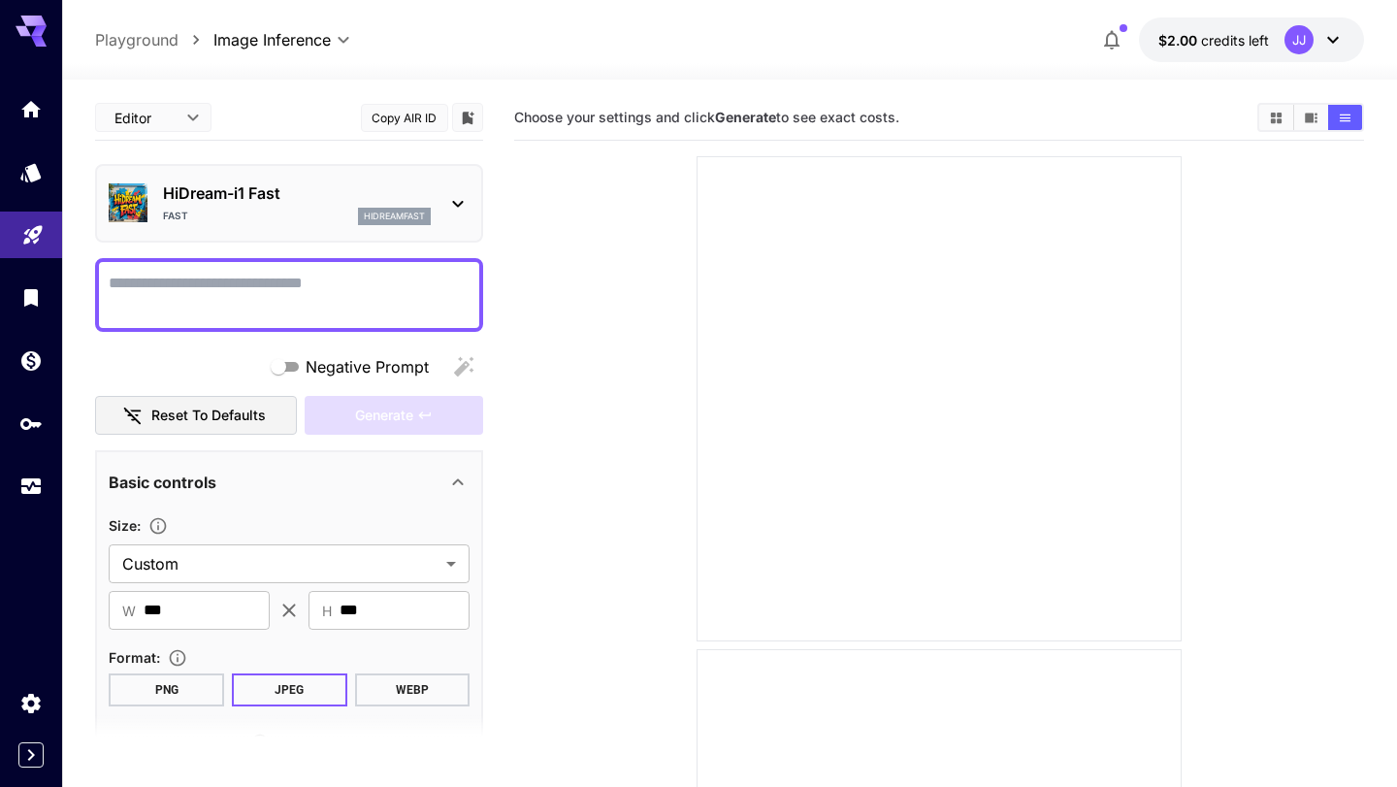
click at [219, 197] on p "HiDream-i1 Fast" at bounding box center [297, 192] width 268 height 23
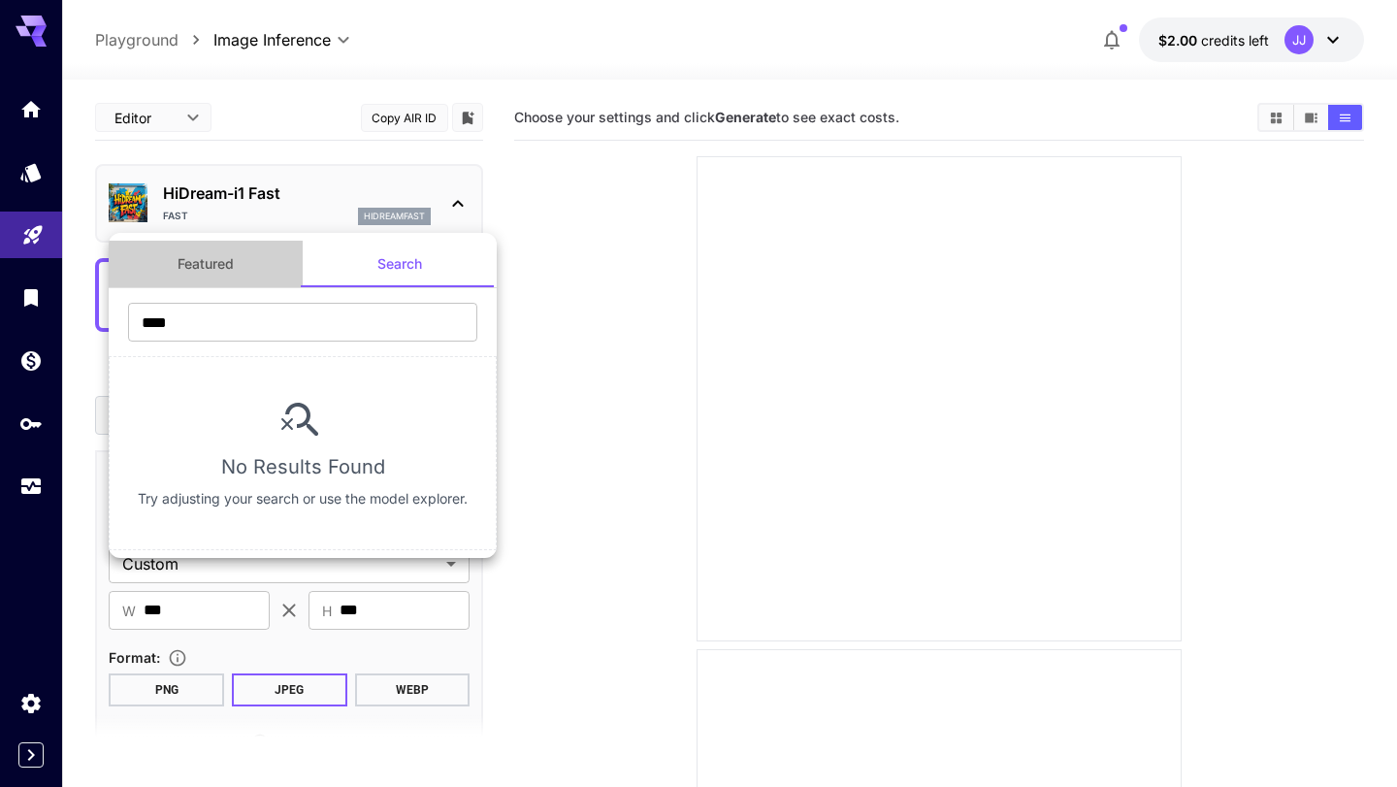
click at [202, 250] on button "Featured" at bounding box center [206, 264] width 194 height 47
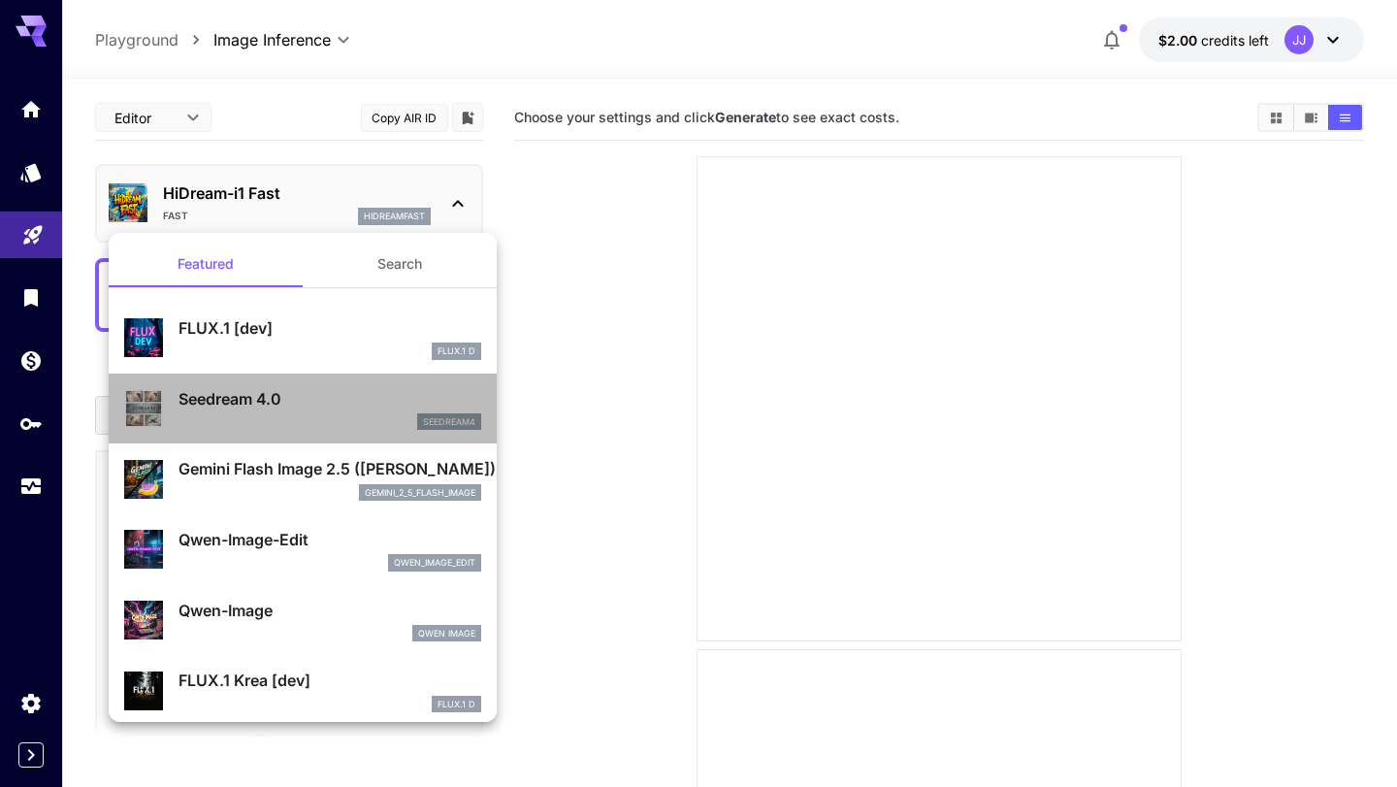
click at [232, 394] on p "Seedream 4.0" at bounding box center [330, 398] width 303 height 23
type input "**********"
type input "****"
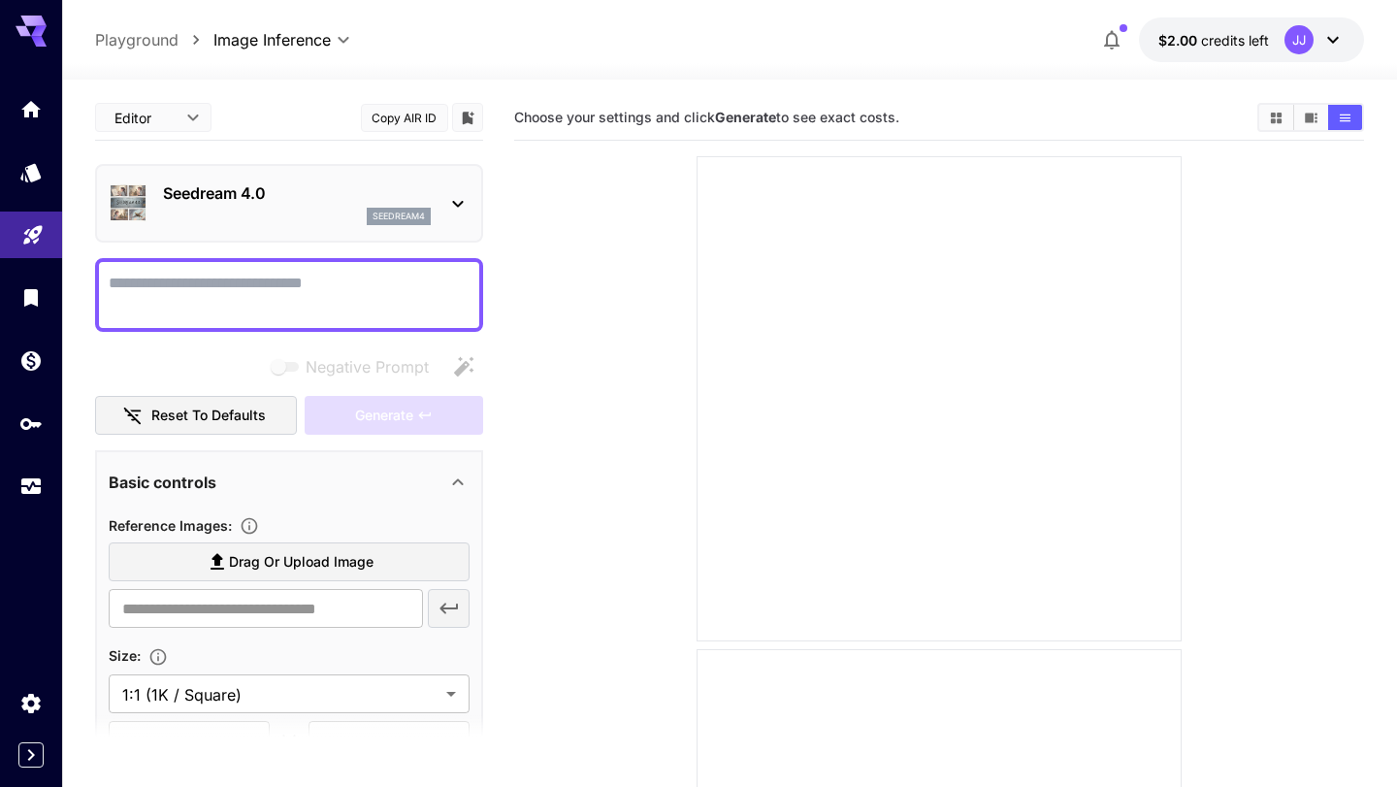
click at [626, 124] on span "Choose your settings and click Generate to see exact costs." at bounding box center [706, 117] width 385 height 16
click at [276, 277] on textarea "Negative Prompt" at bounding box center [289, 295] width 361 height 47
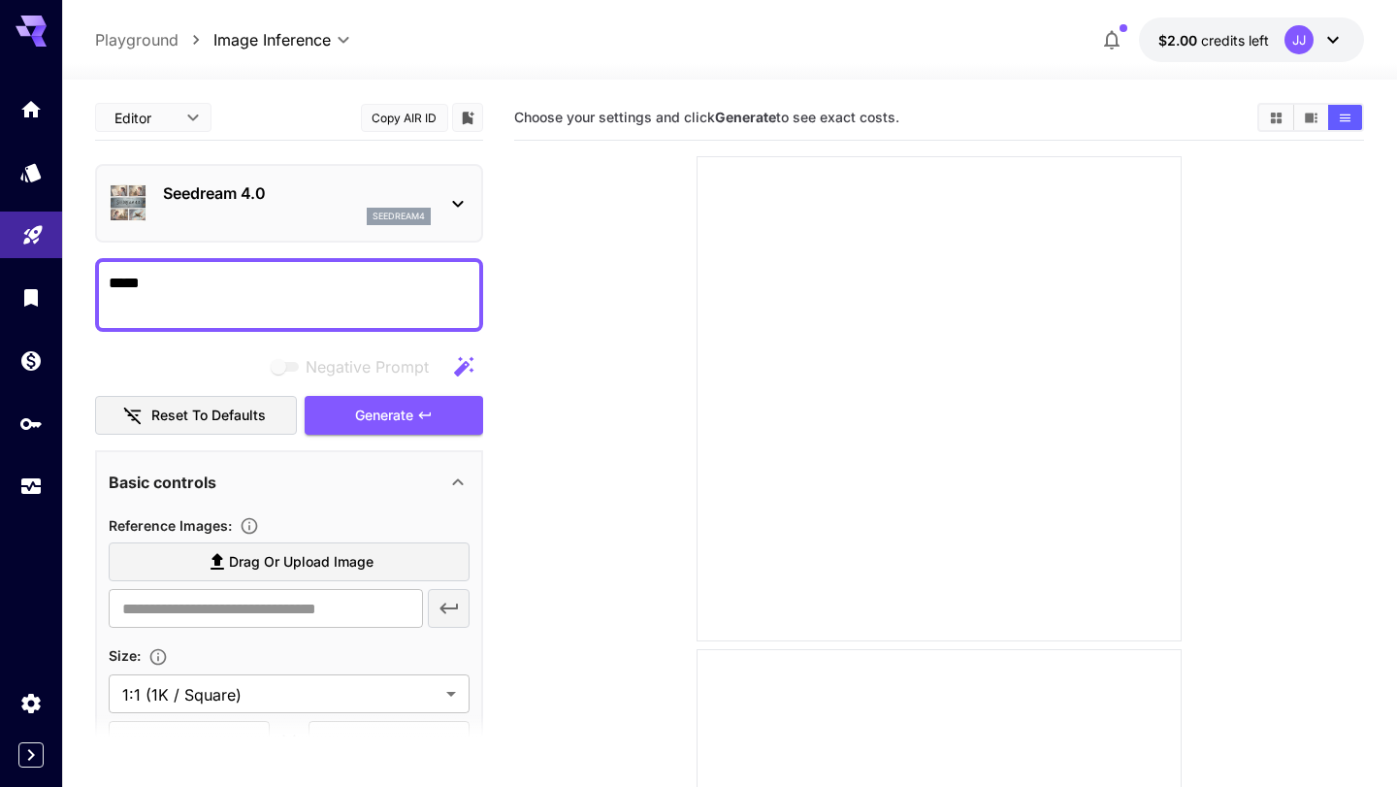
type textarea "*****"
drag, startPoint x: 193, startPoint y: 291, endPoint x: 52, endPoint y: 291, distance: 140.7
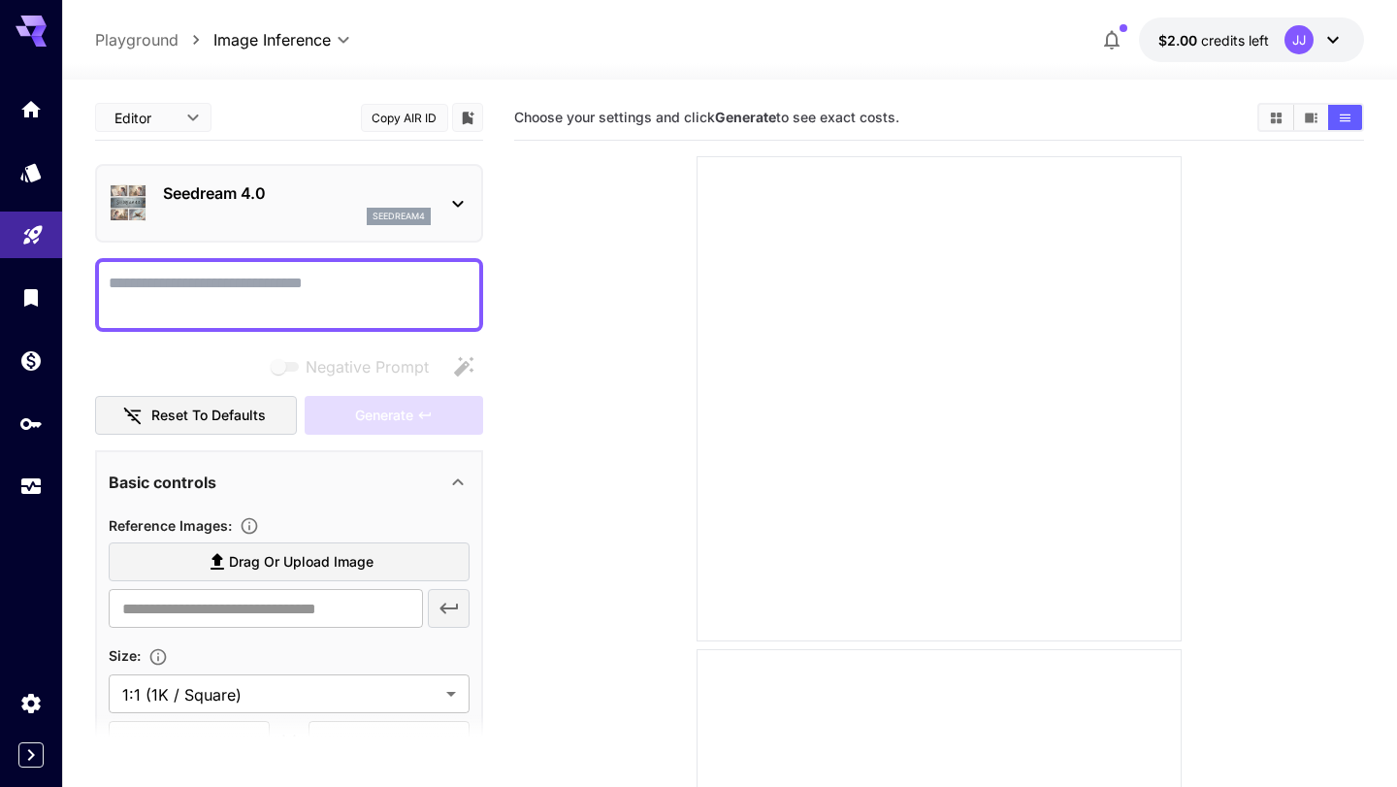
click at [206, 287] on textarea "Negative Prompt" at bounding box center [289, 295] width 361 height 47
click at [408, 119] on button "Copy AIR ID" at bounding box center [404, 118] width 87 height 28
click at [307, 335] on div "**********" at bounding box center [289, 573] width 388 height 956
click at [313, 300] on textarea "Negative Prompt" at bounding box center [289, 295] width 361 height 47
click at [239, 407] on button "Reset to defaults" at bounding box center [196, 416] width 202 height 40
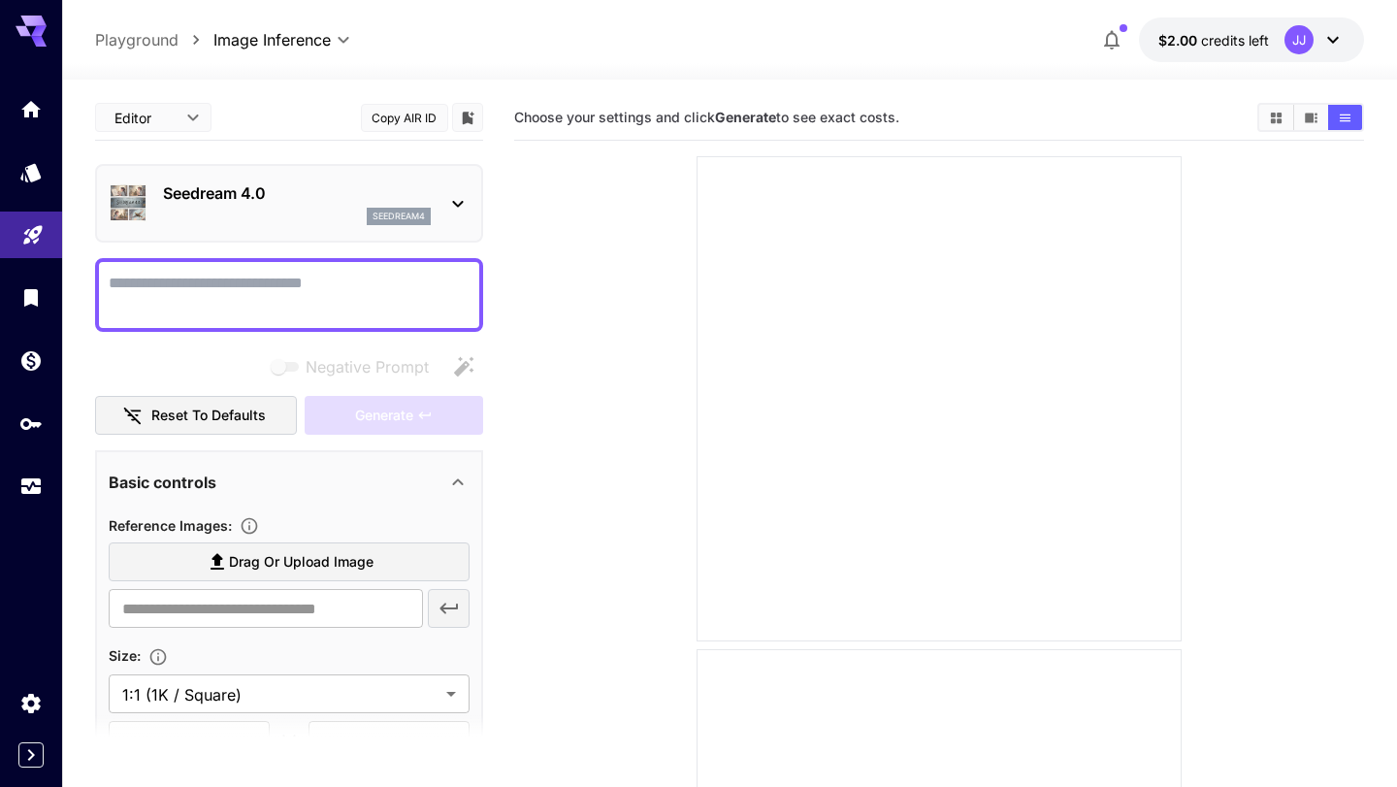
click at [412, 216] on p "seedream4" at bounding box center [399, 217] width 52 height 14
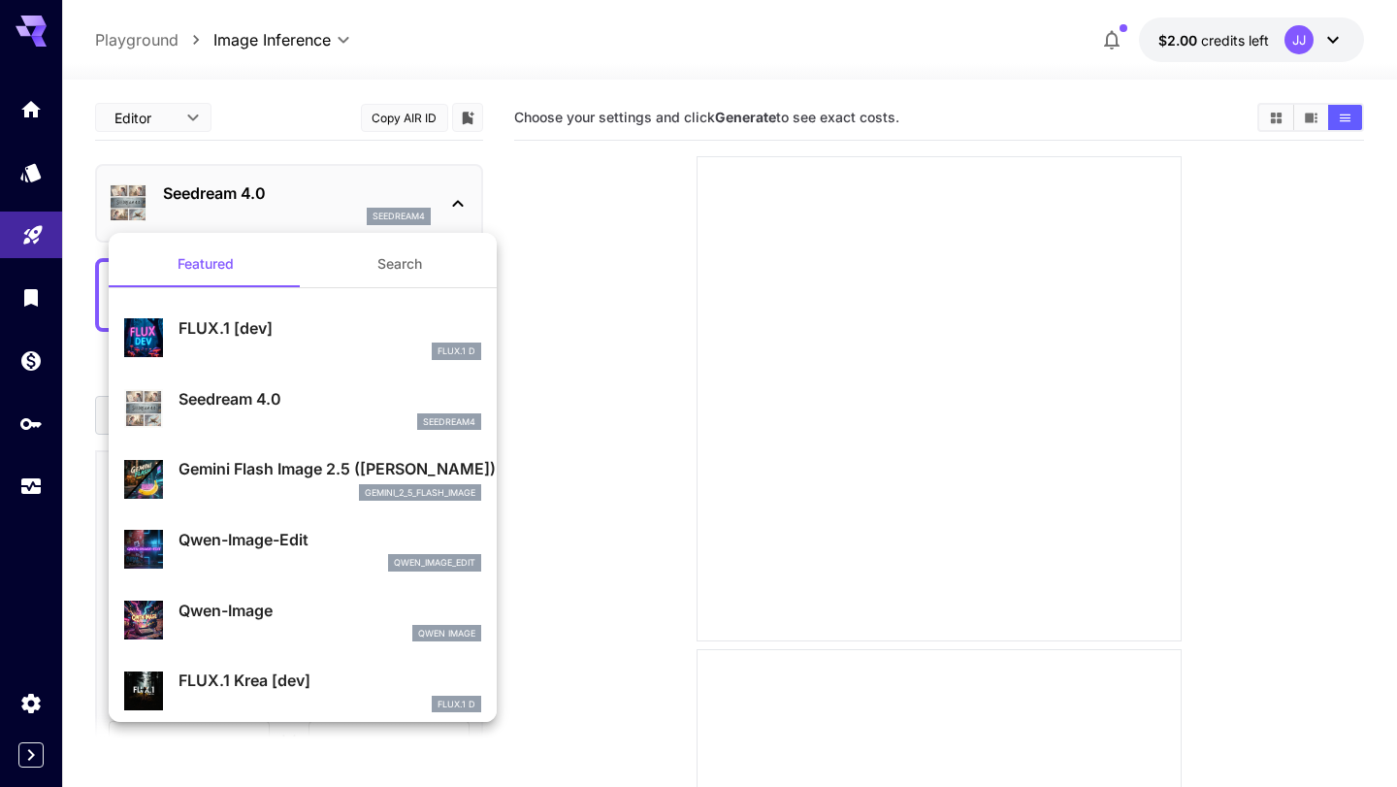
click at [342, 334] on p "FLUX.1 [dev]" at bounding box center [330, 327] width 303 height 23
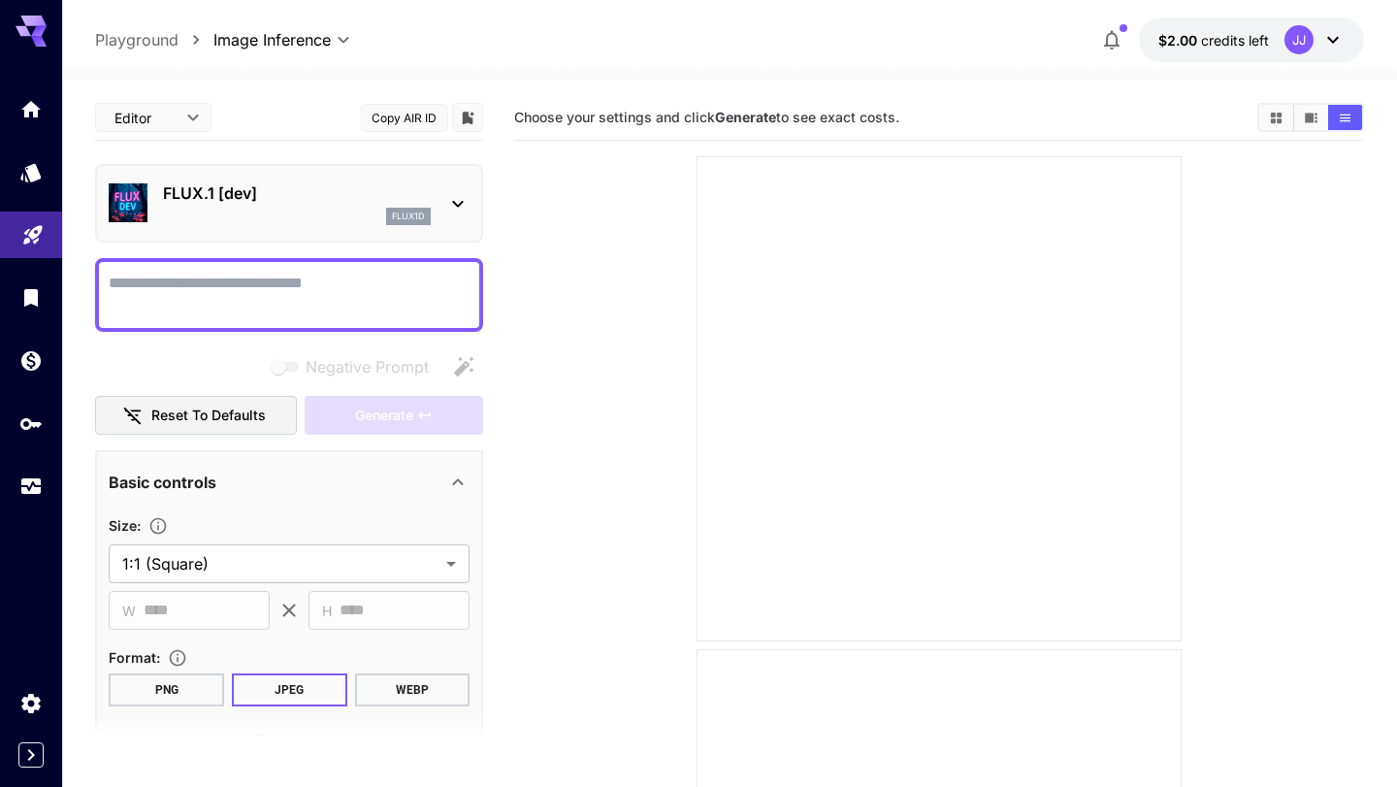
click at [342, 220] on div "flux1d" at bounding box center [297, 216] width 268 height 17
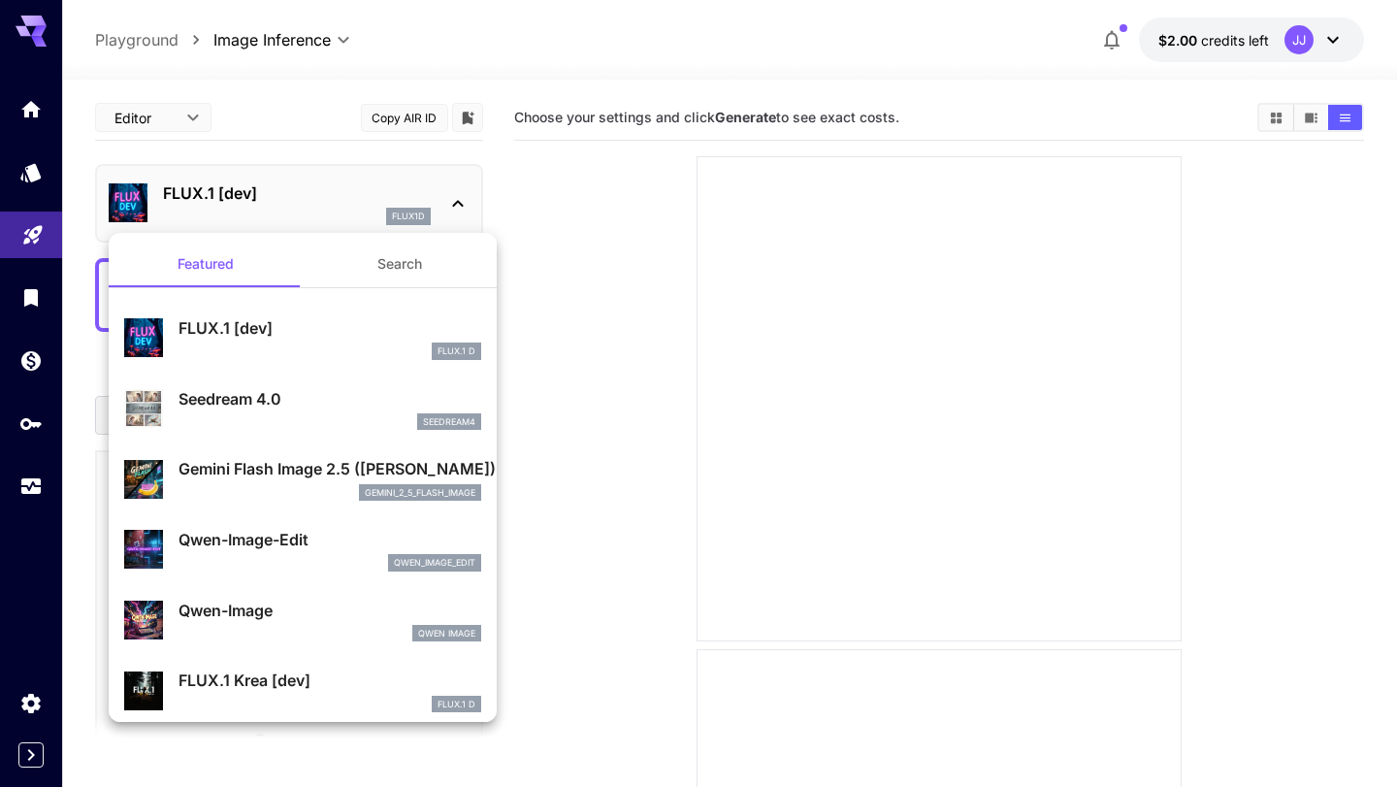
click at [299, 408] on p "Seedream 4.0" at bounding box center [330, 398] width 303 height 23
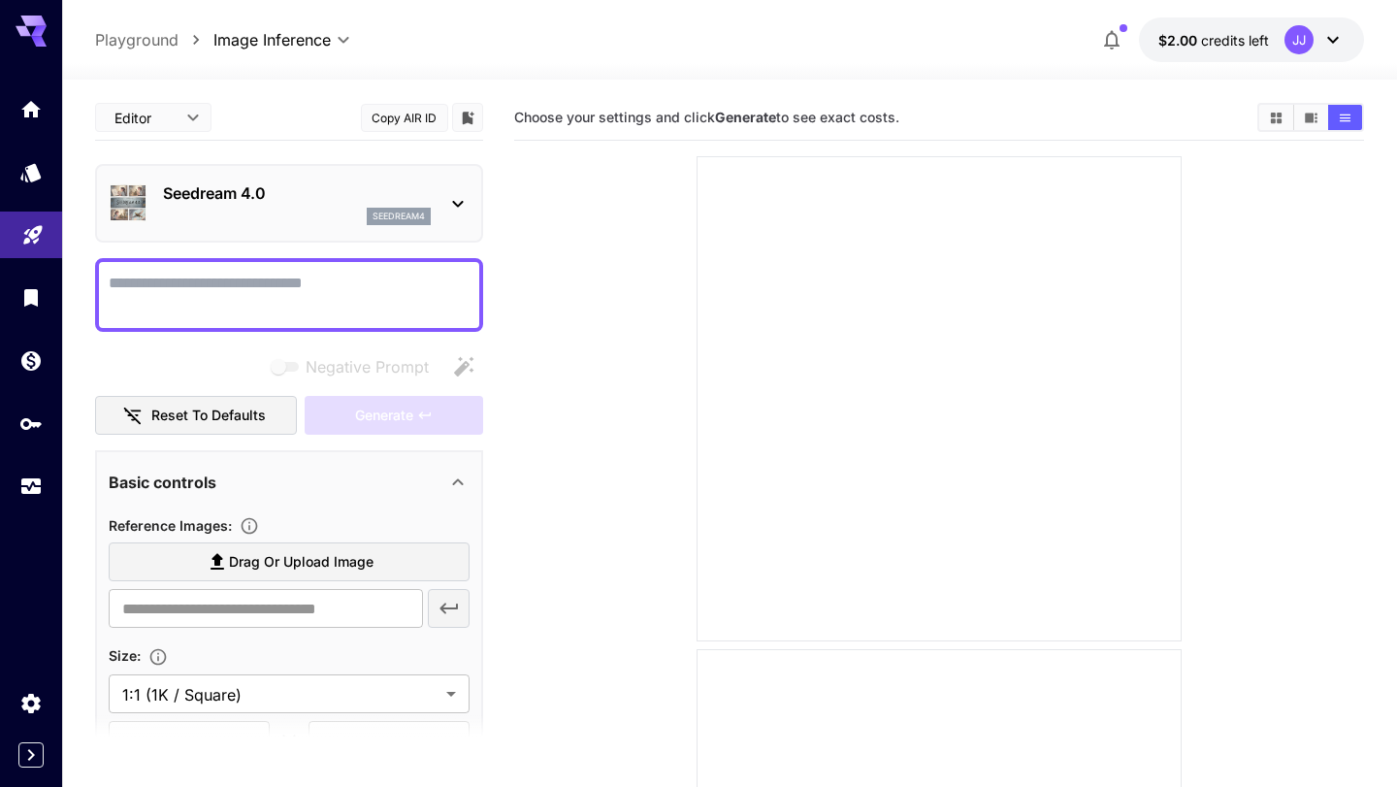
click at [309, 284] on textarea "Negative Prompt" at bounding box center [289, 295] width 361 height 47
click at [307, 295] on textarea "Negative Prompt" at bounding box center [289, 295] width 361 height 47
click at [301, 174] on div "Seedream 4.0 seedream4" at bounding box center [289, 203] width 361 height 59
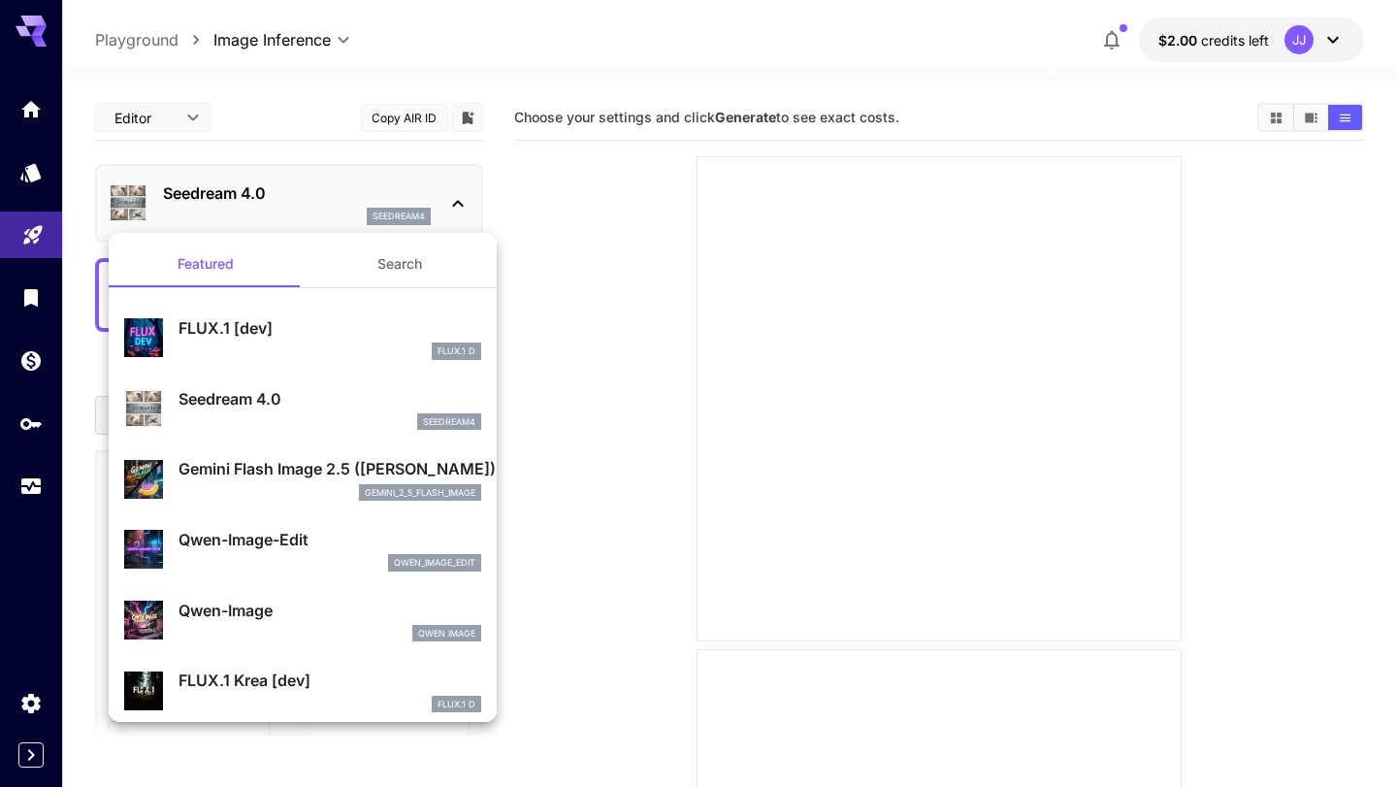
click at [265, 546] on p "Qwen-Image-Edit" at bounding box center [330, 539] width 303 height 23
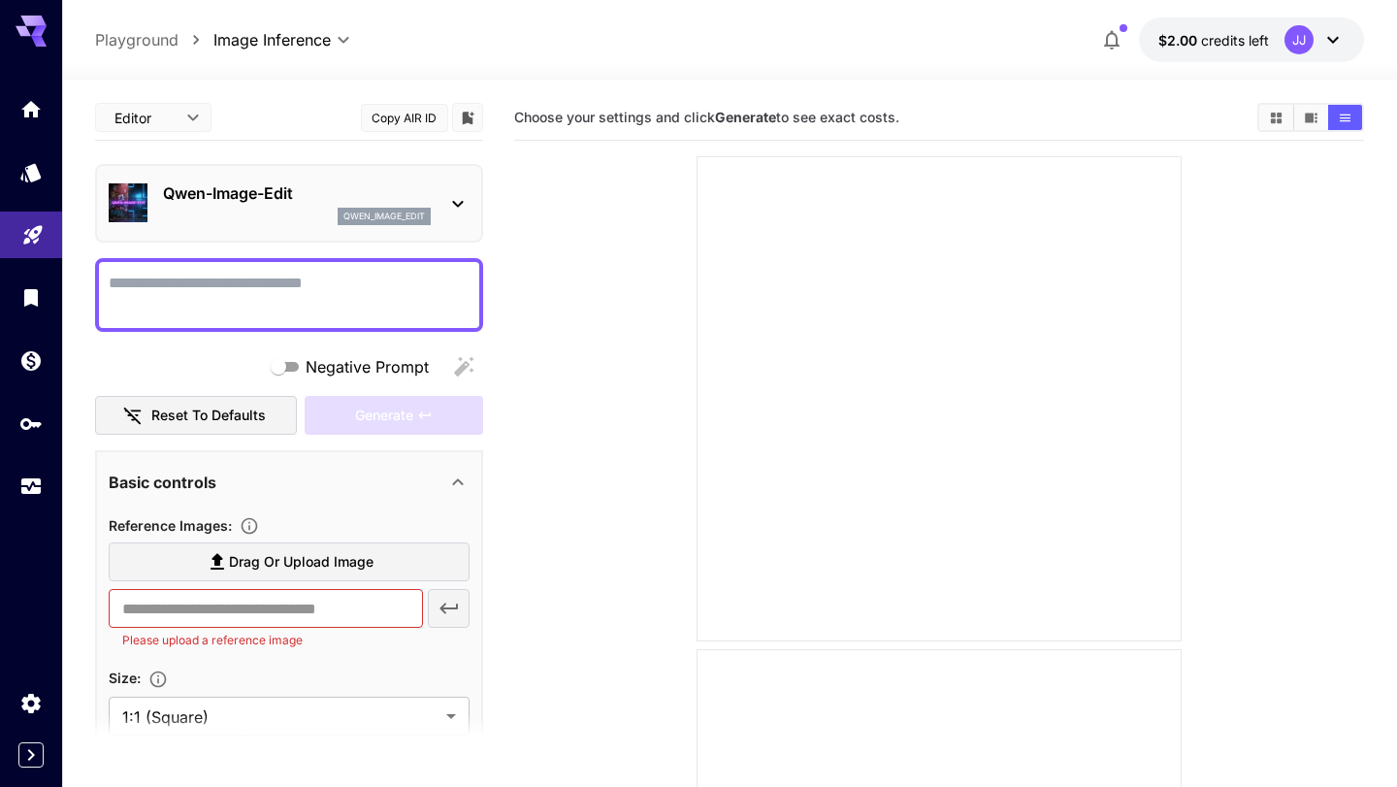
click at [286, 186] on p "Qwen-Image-Edit" at bounding box center [297, 192] width 268 height 23
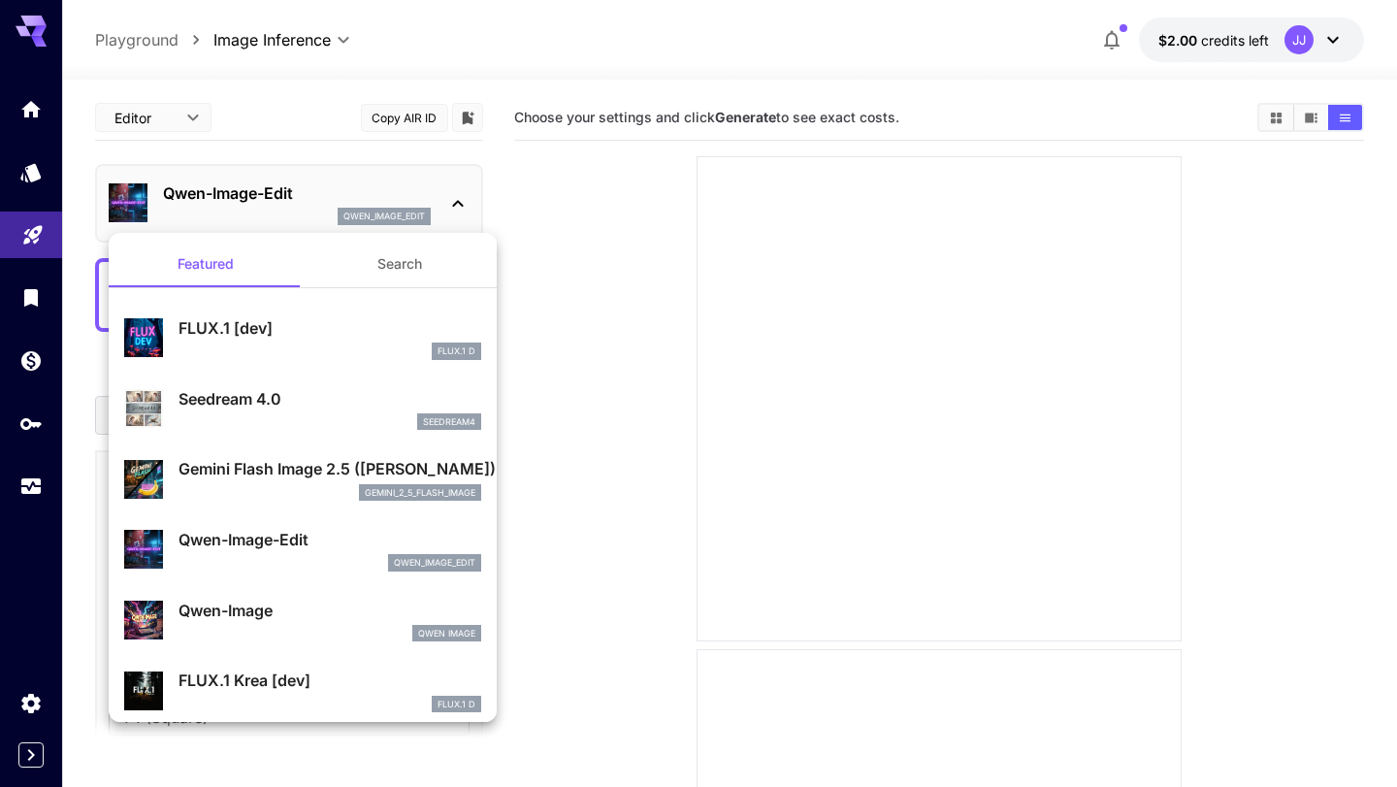
click at [253, 407] on p "Seedream 4.0" at bounding box center [330, 398] width 303 height 23
type input "**********"
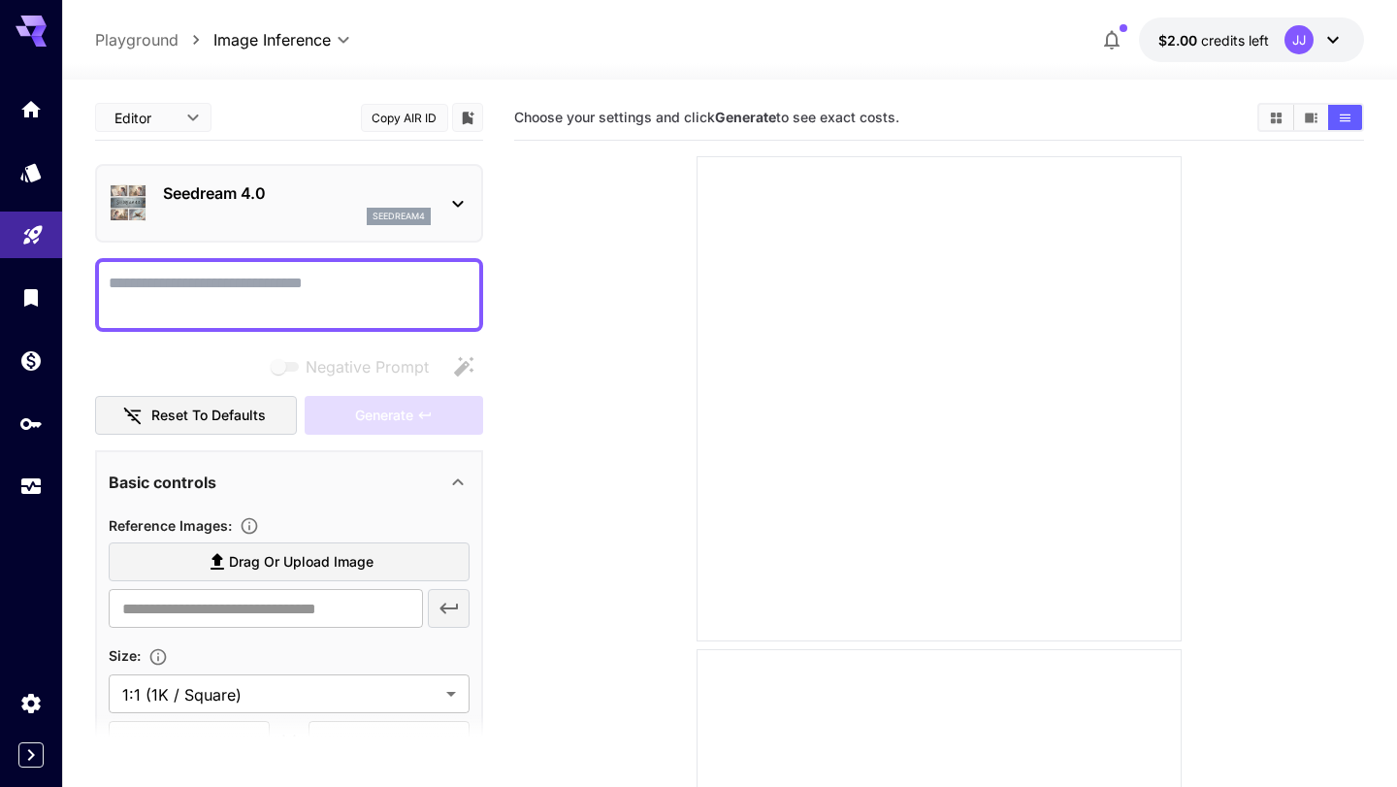
click at [23, 29] on icon at bounding box center [31, 26] width 31 height 20
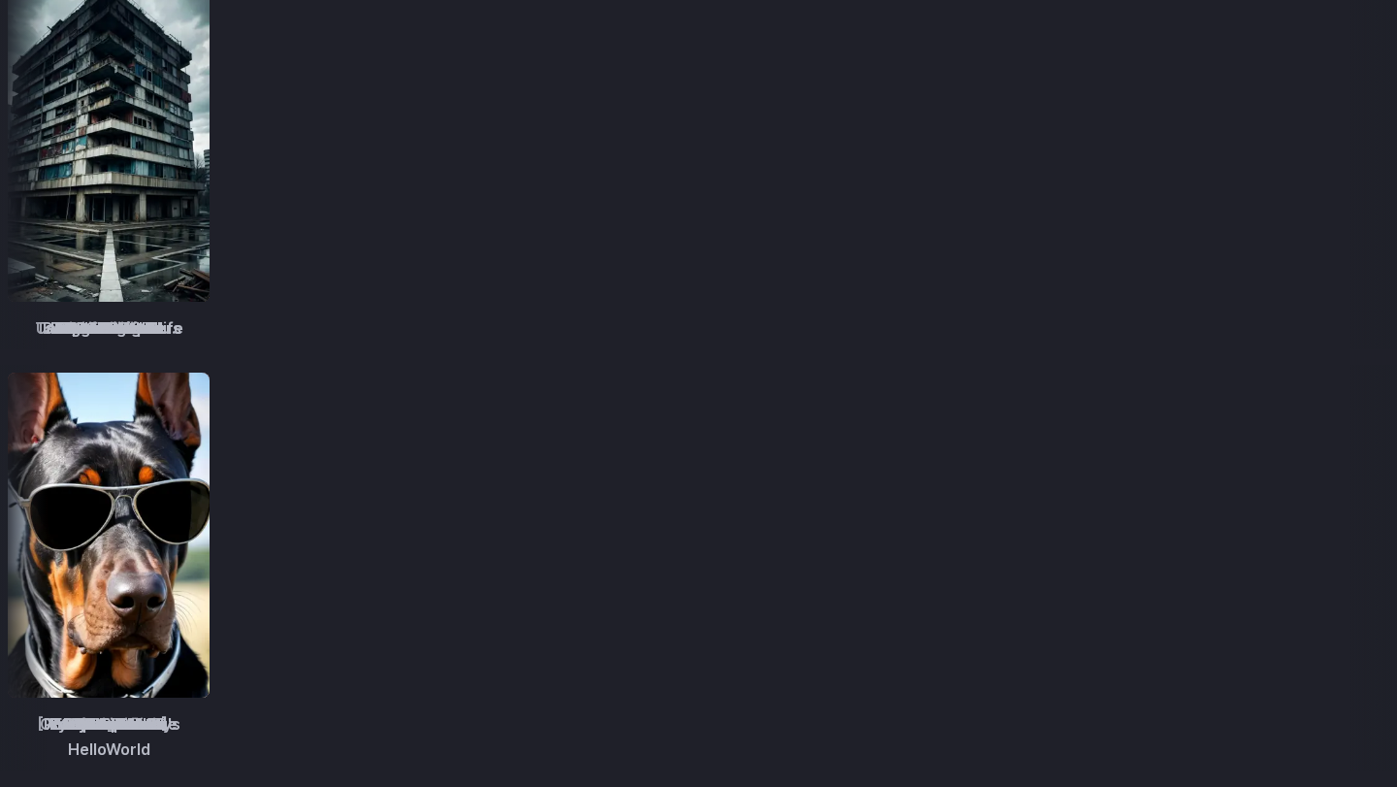
scroll to position [2870, 0]
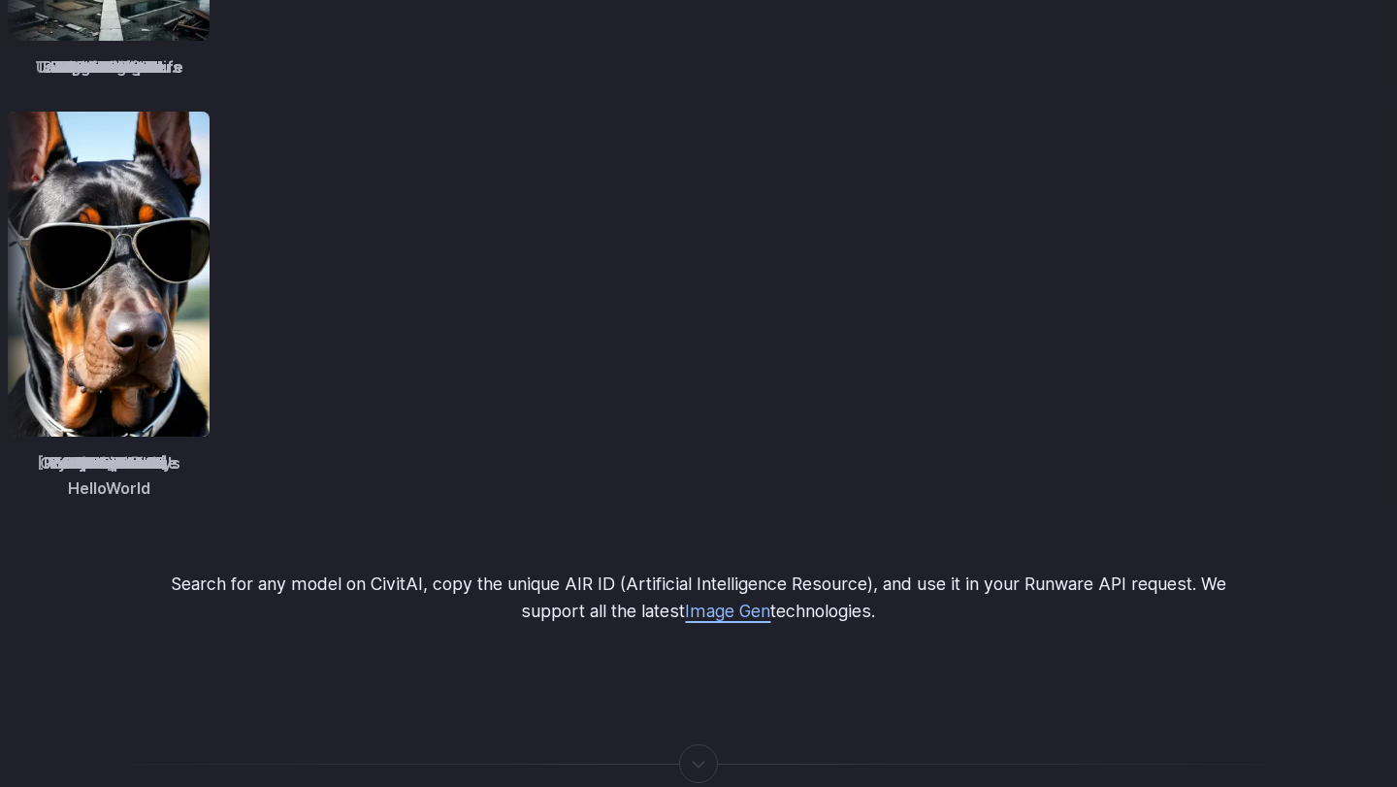
click at [745, 601] on link "Image Gen" at bounding box center [727, 611] width 85 height 20
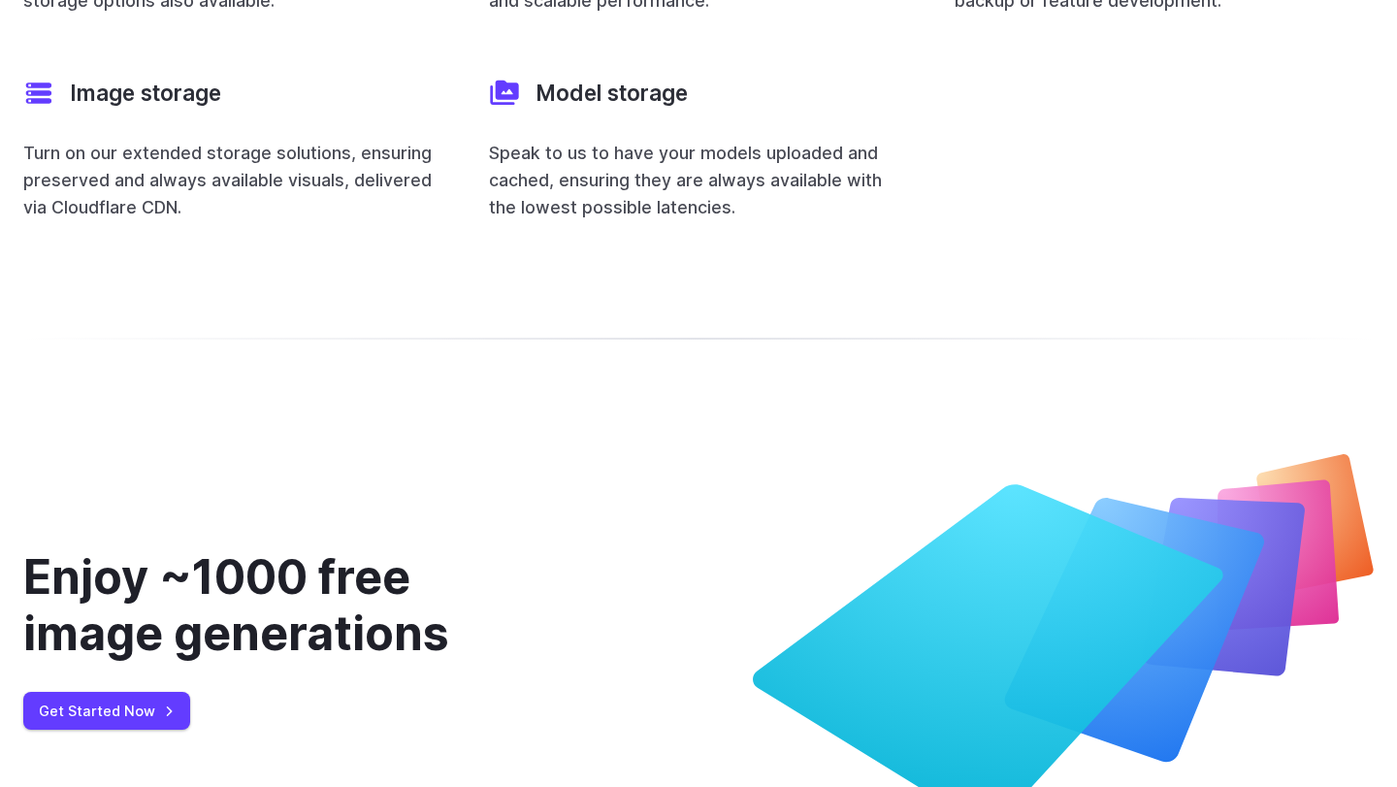
scroll to position [7900, 0]
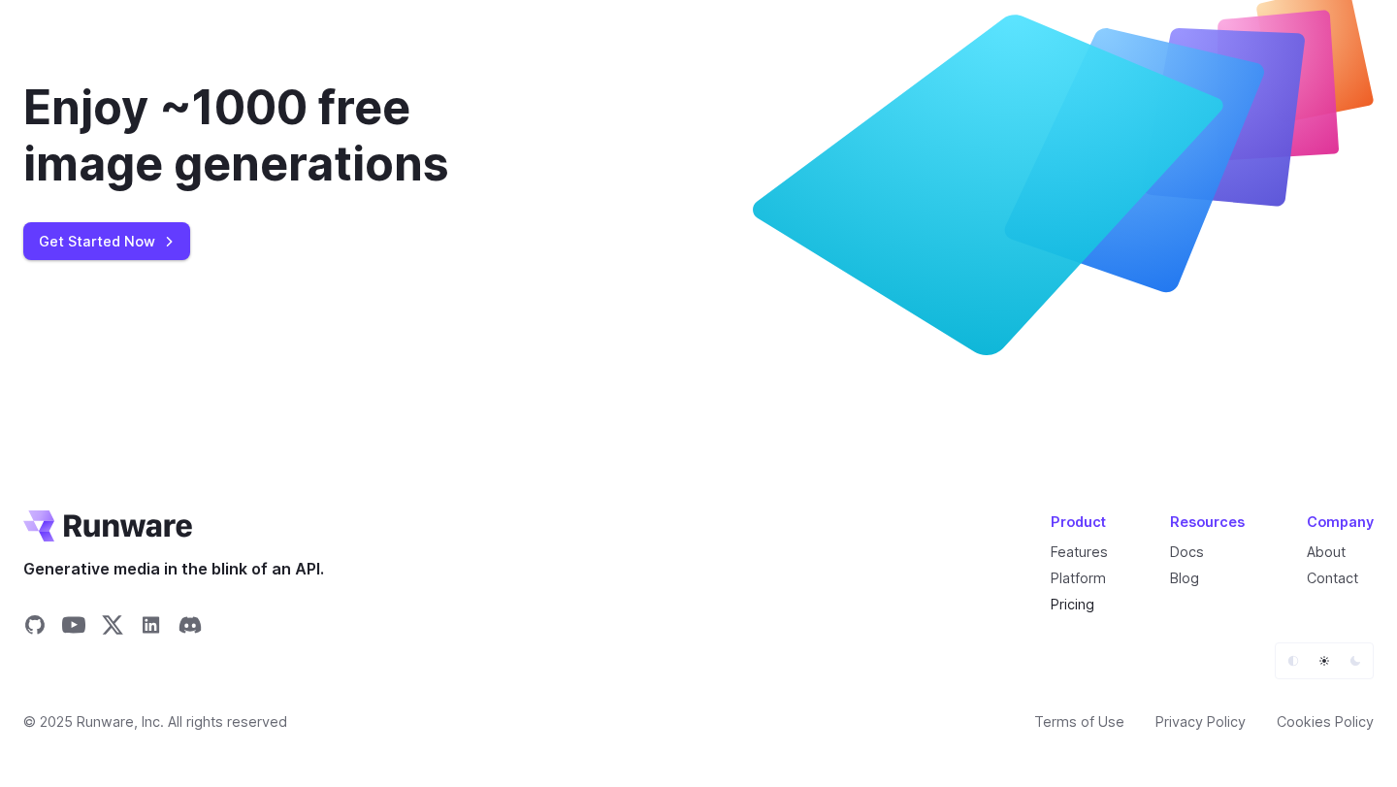
click at [1087, 596] on link "Pricing" at bounding box center [1073, 604] width 44 height 16
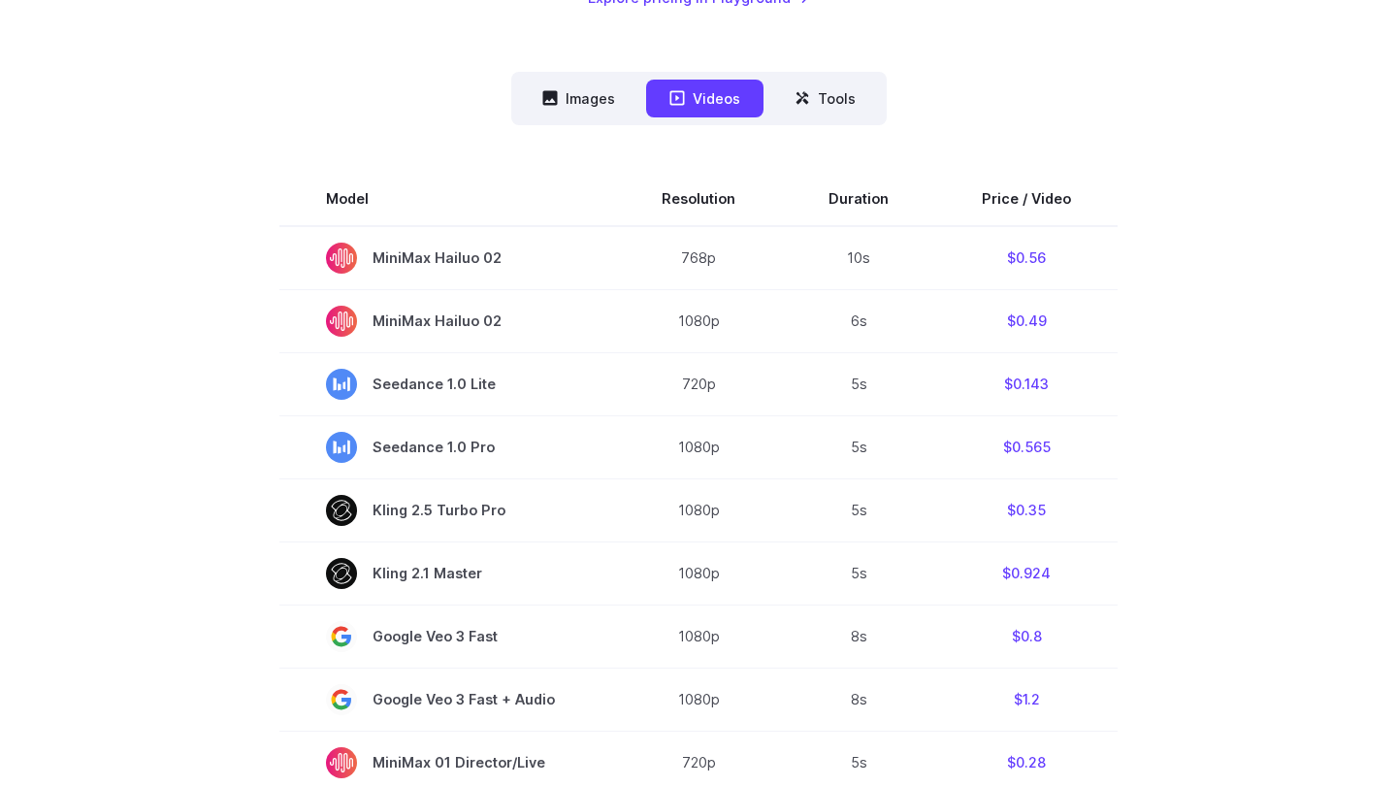
scroll to position [535, 0]
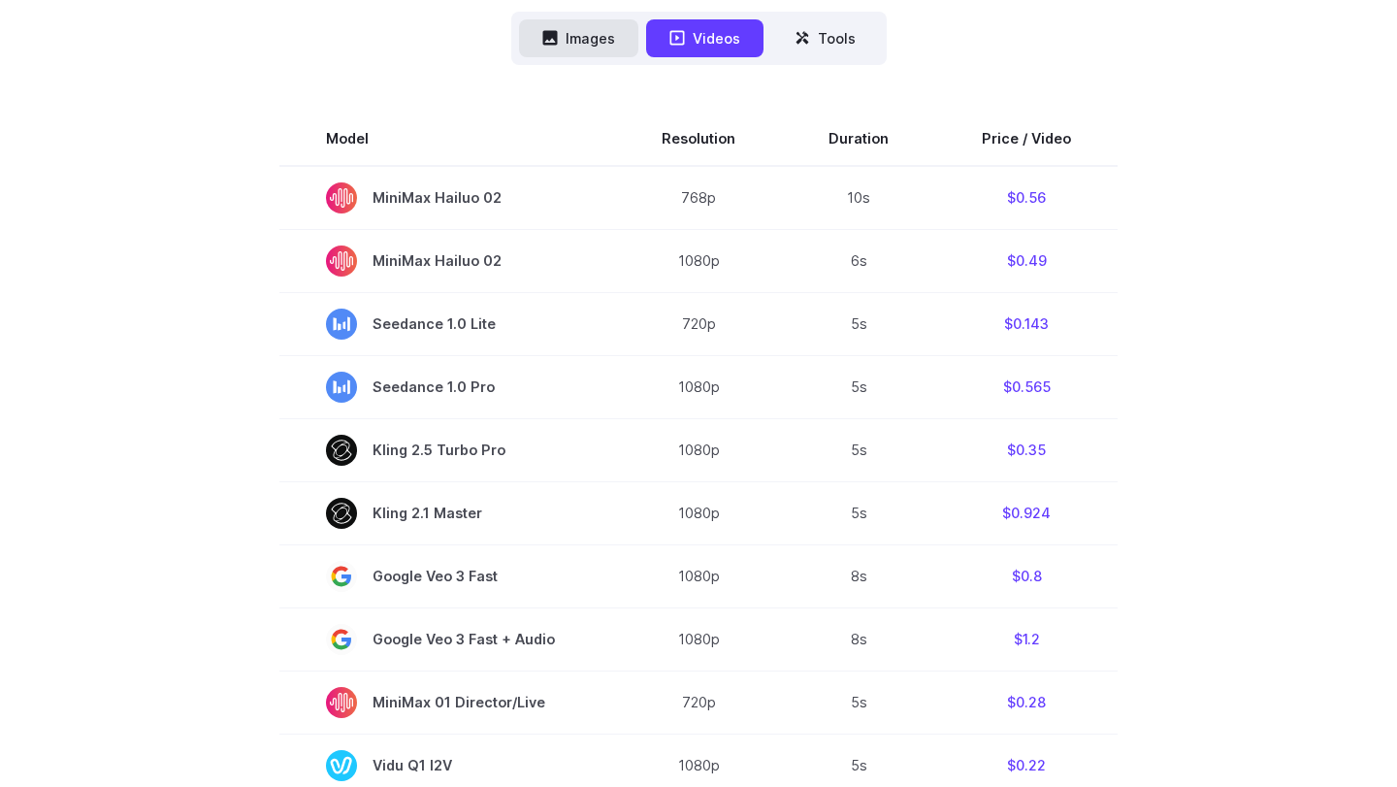
click at [595, 37] on button "Images" at bounding box center [578, 38] width 119 height 38
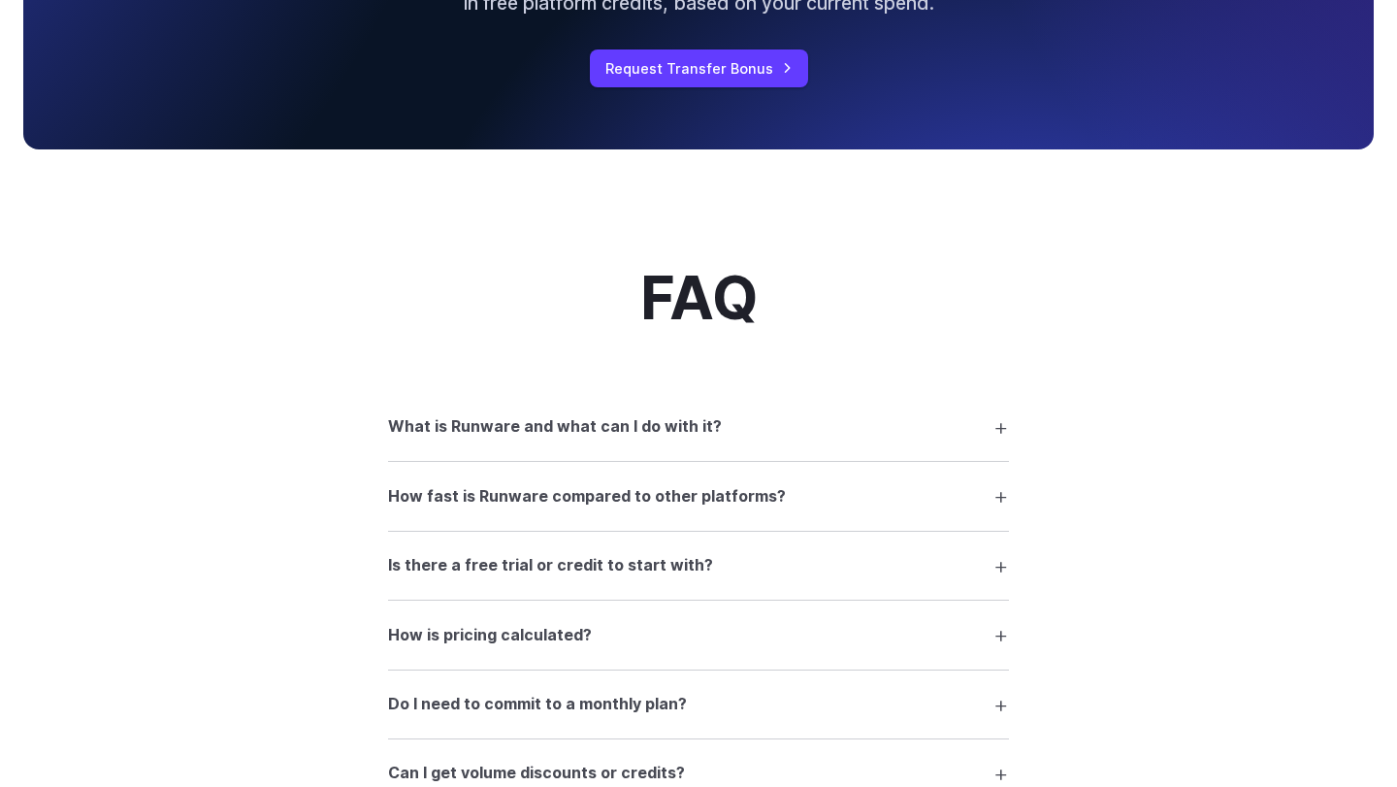
scroll to position [2296, 0]
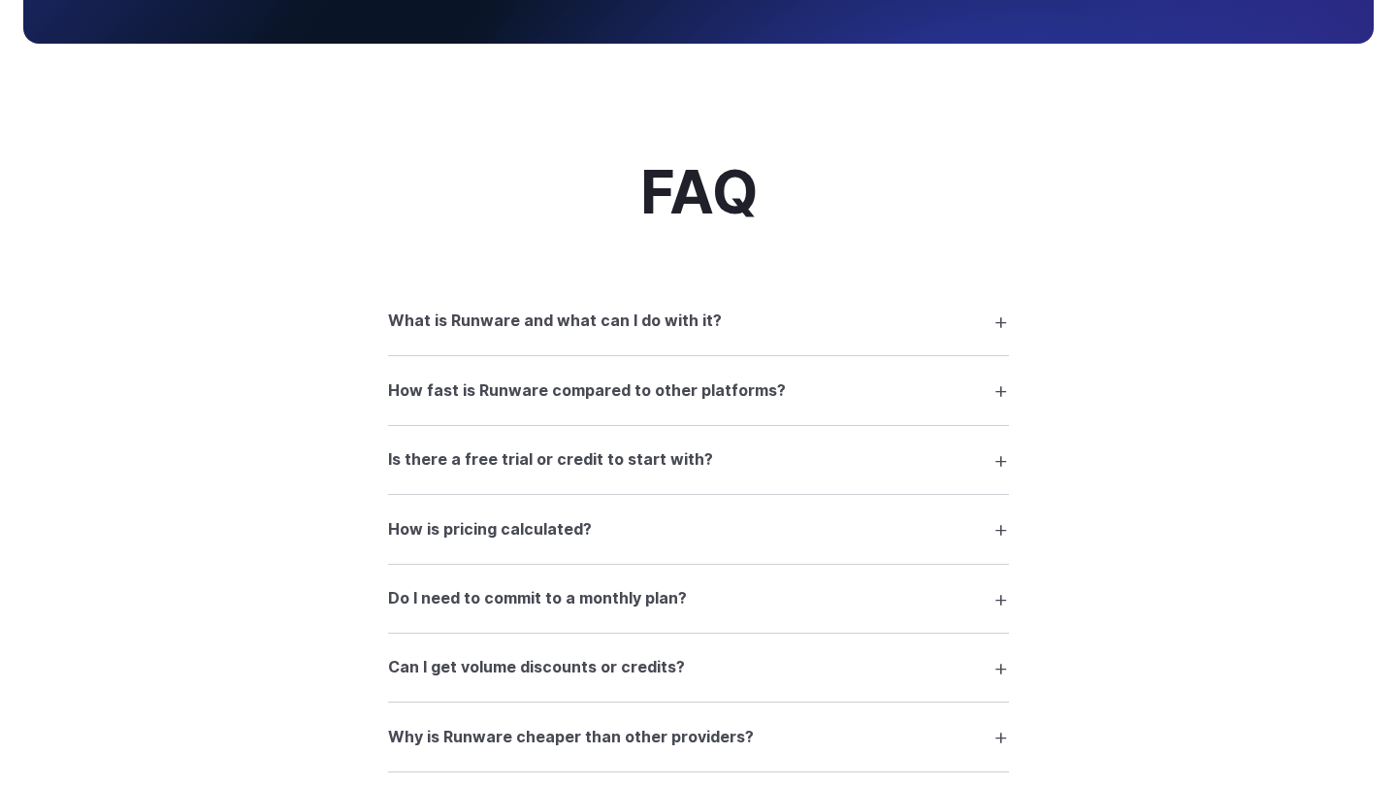
click at [460, 403] on h3 "How fast is Runware compared to other platforms?" at bounding box center [587, 390] width 398 height 25
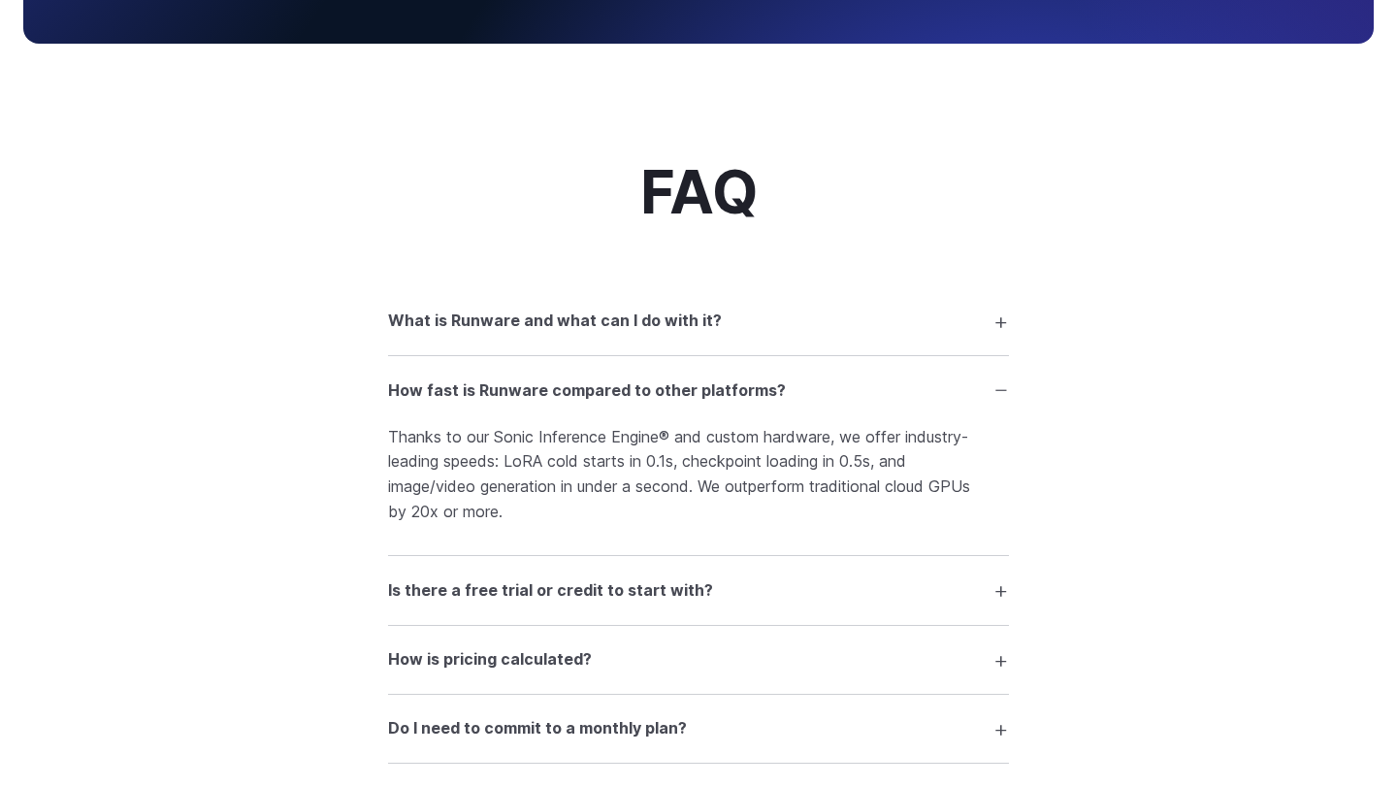
click at [460, 400] on h3 "How fast is Runware compared to other platforms?" at bounding box center [587, 390] width 398 height 25
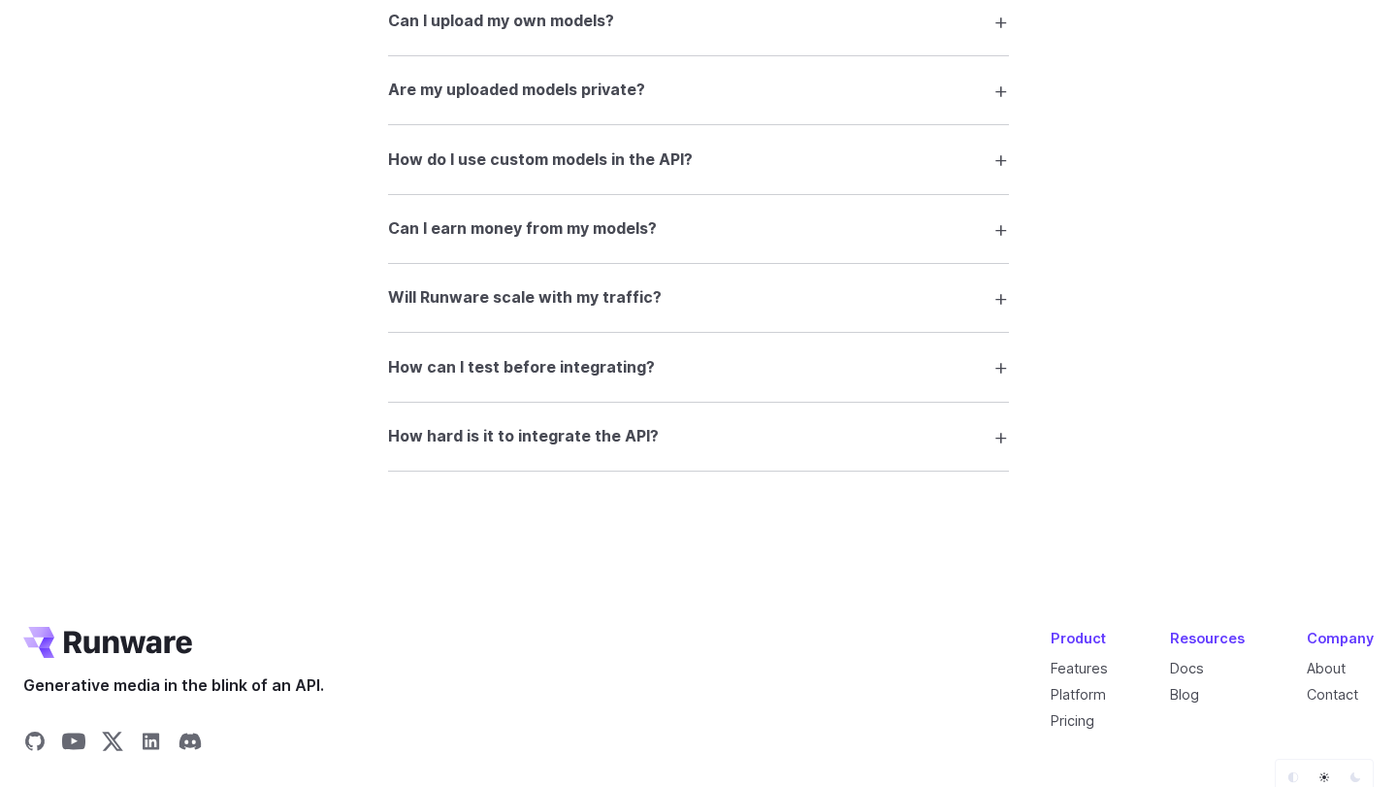
scroll to position [3689, 0]
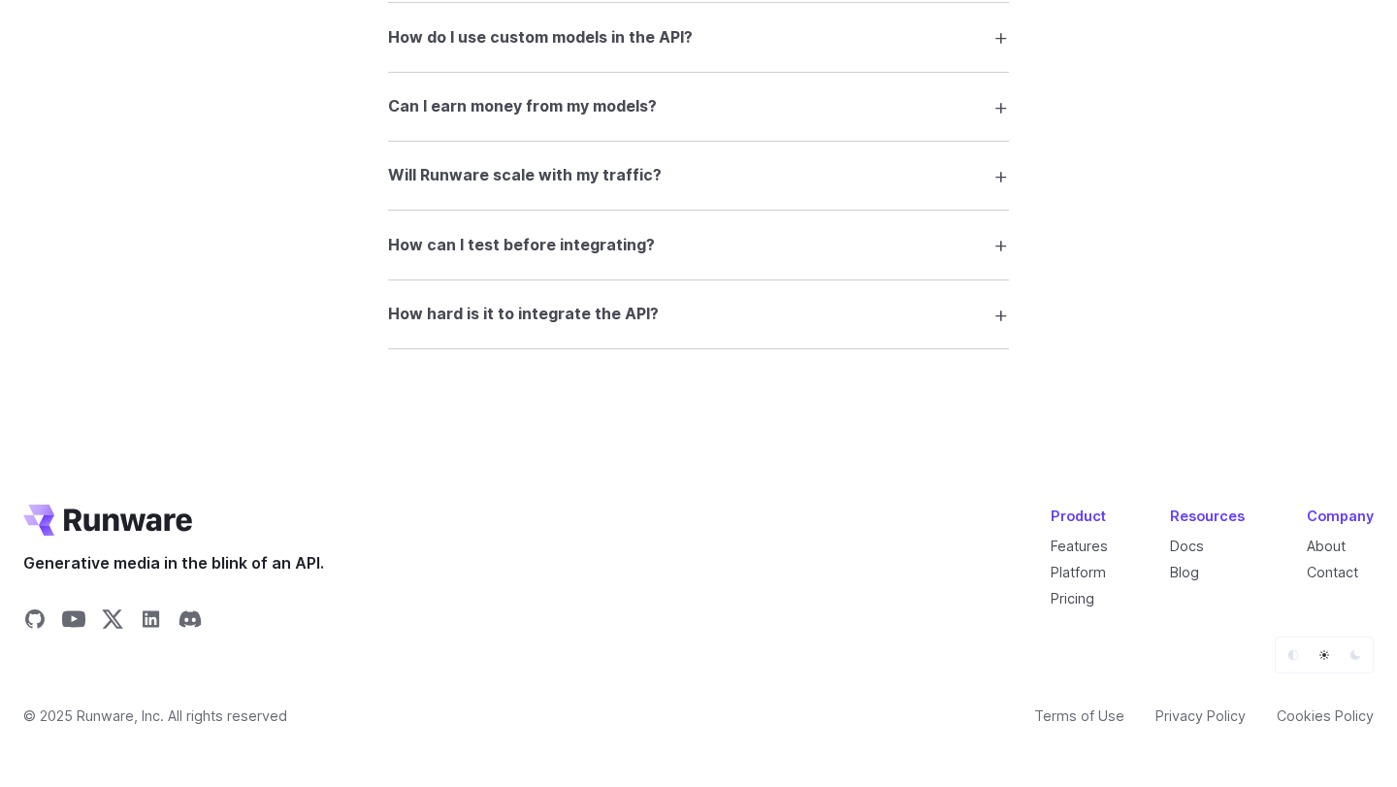
click at [490, 194] on summary "Will Runware scale with my traffic?" at bounding box center [698, 175] width 621 height 37
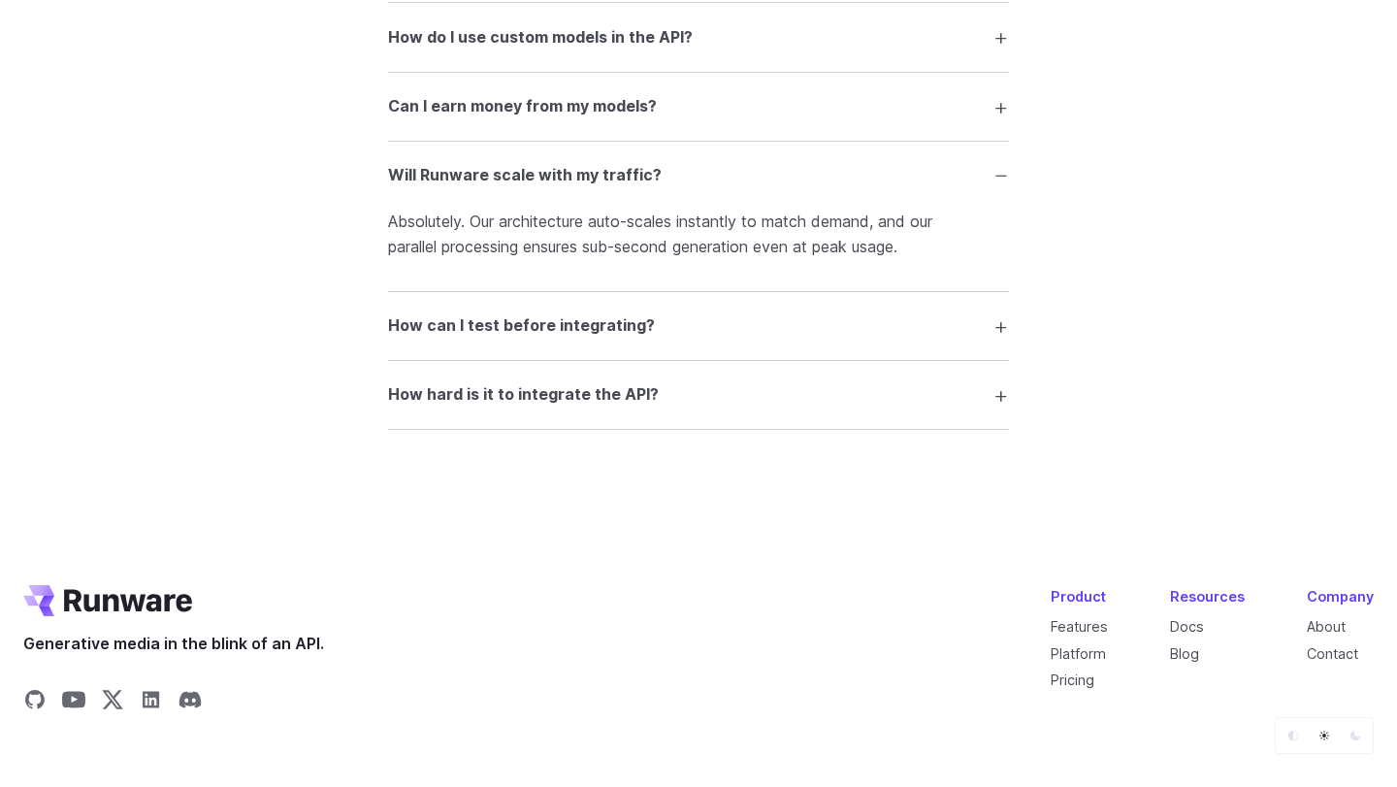
click at [495, 188] on h3 "Will Runware scale with my traffic?" at bounding box center [525, 175] width 274 height 25
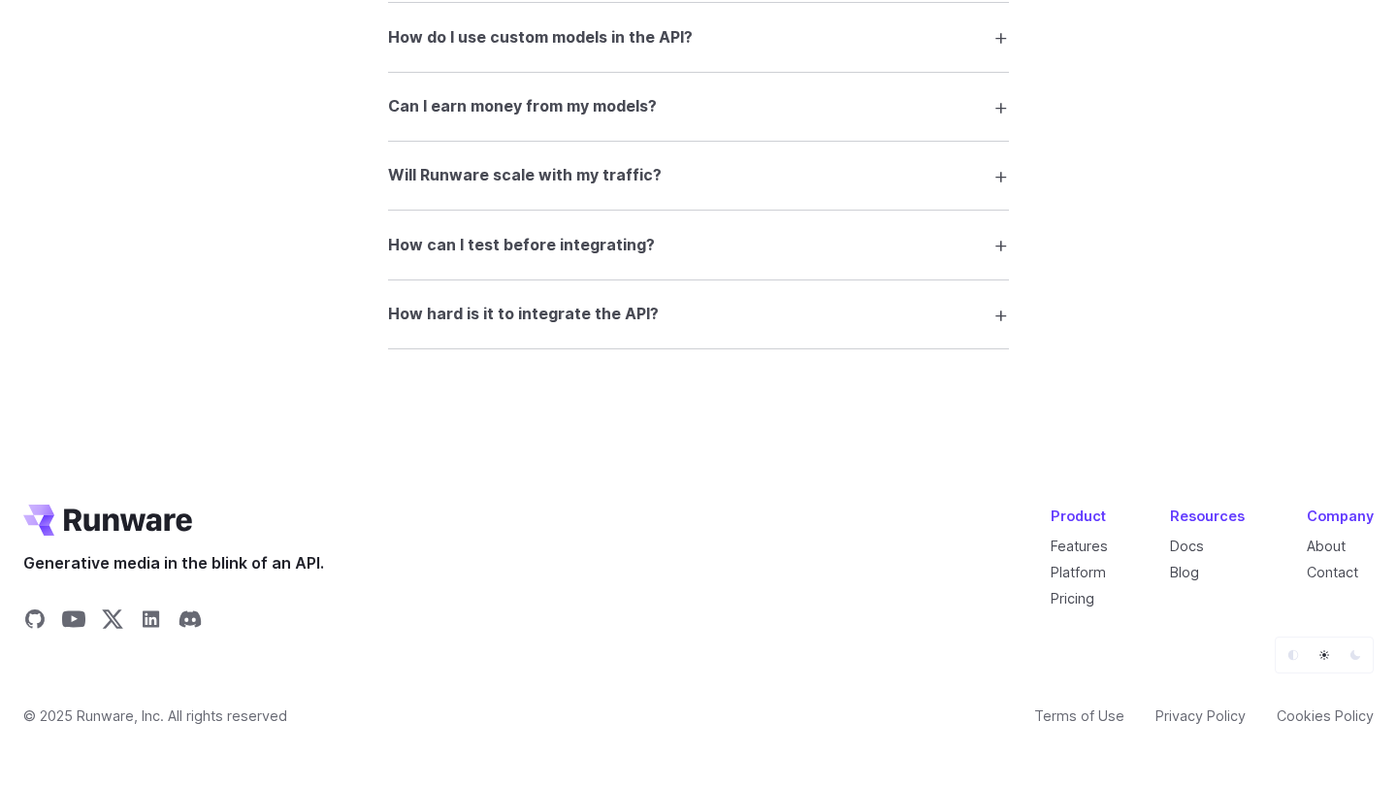
click at [492, 255] on h3 "How can I test before integrating?" at bounding box center [521, 245] width 267 height 25
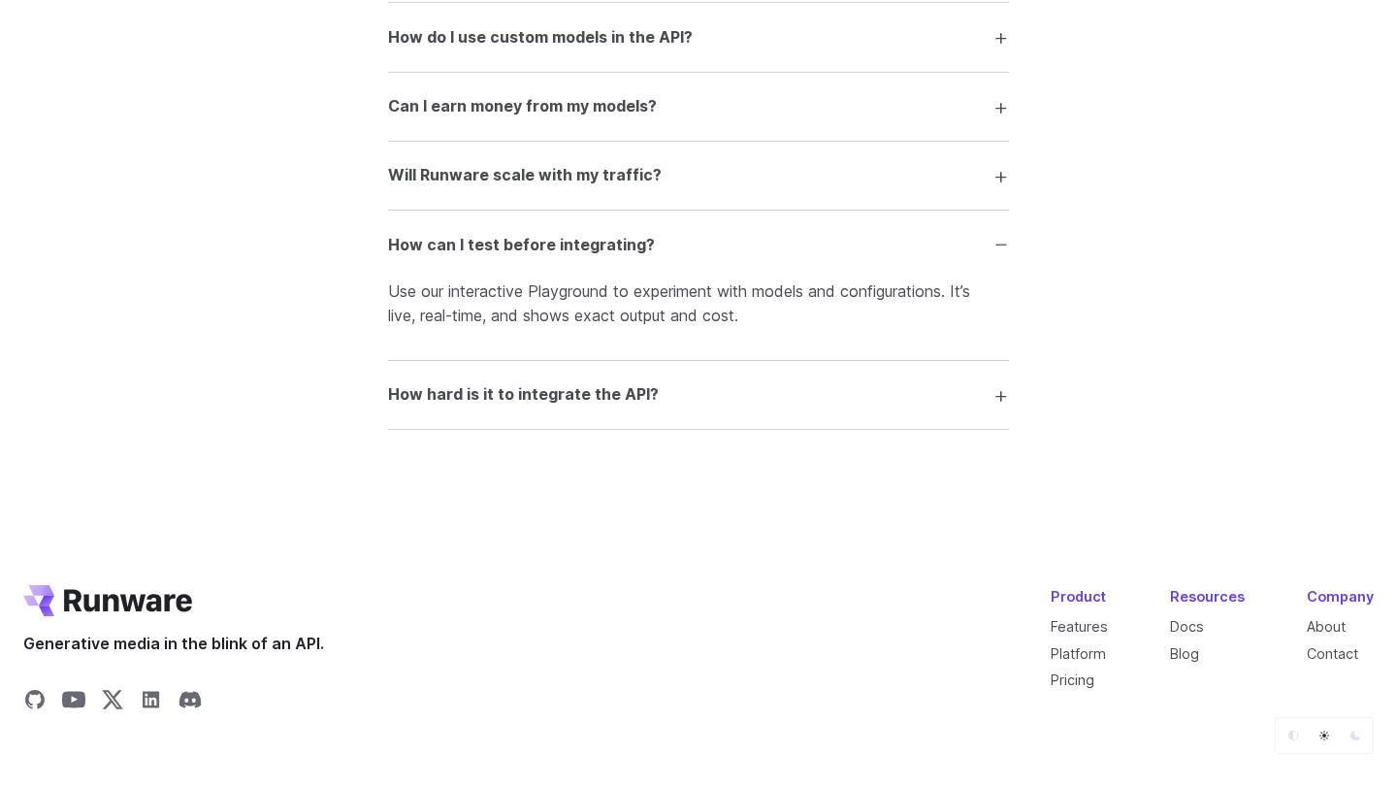
click at [492, 255] on h3 "How can I test before integrating?" at bounding box center [521, 245] width 267 height 25
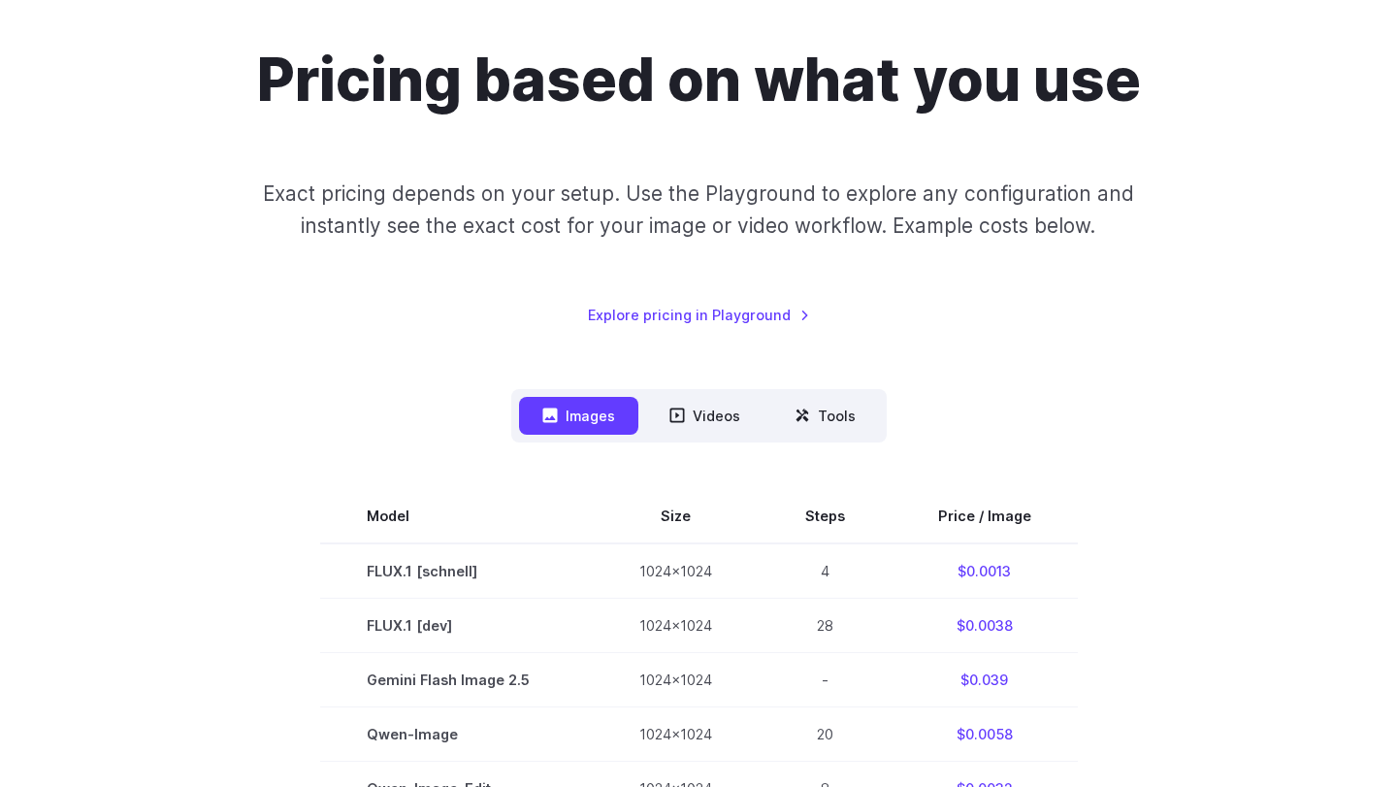
scroll to position [3, 0]
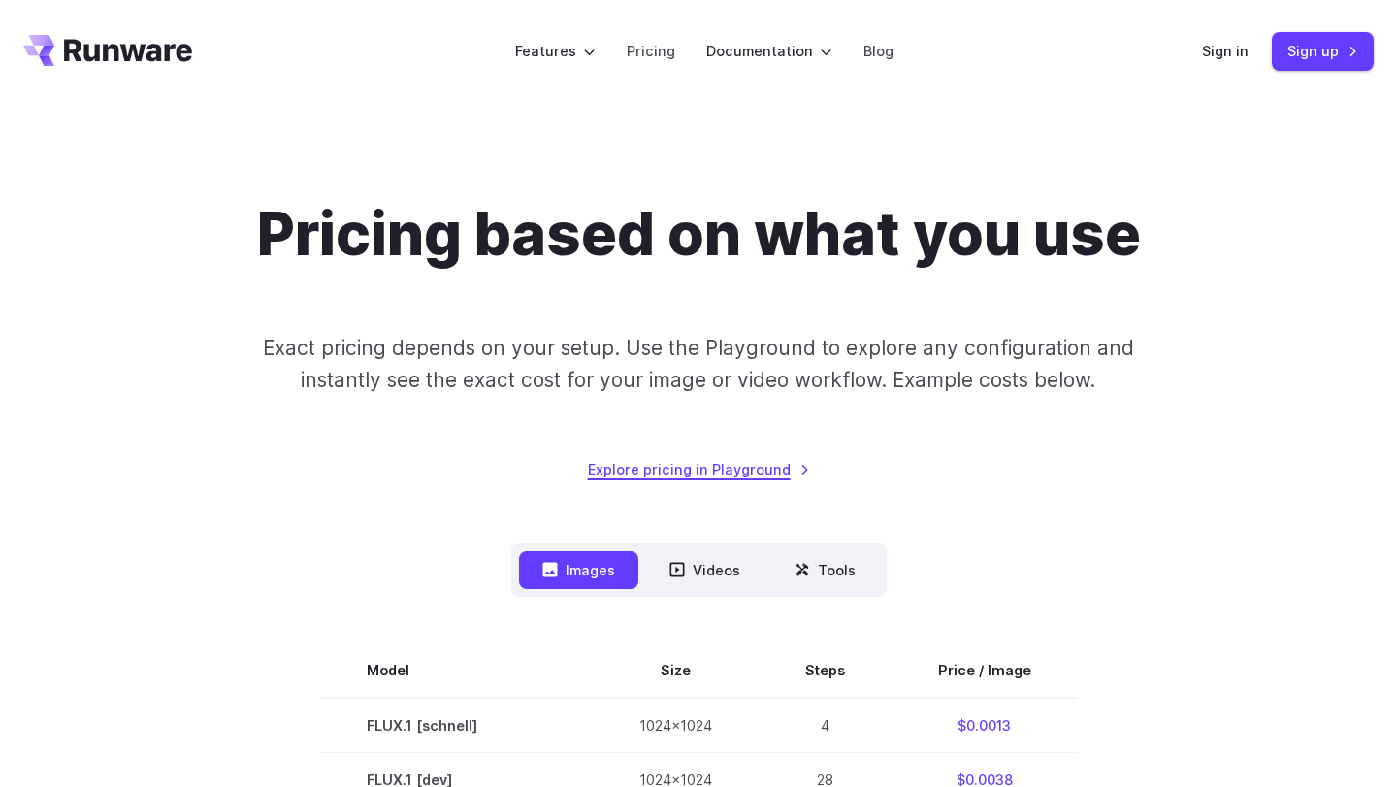
click at [749, 472] on link "Explore pricing in Playground" at bounding box center [699, 469] width 222 height 22
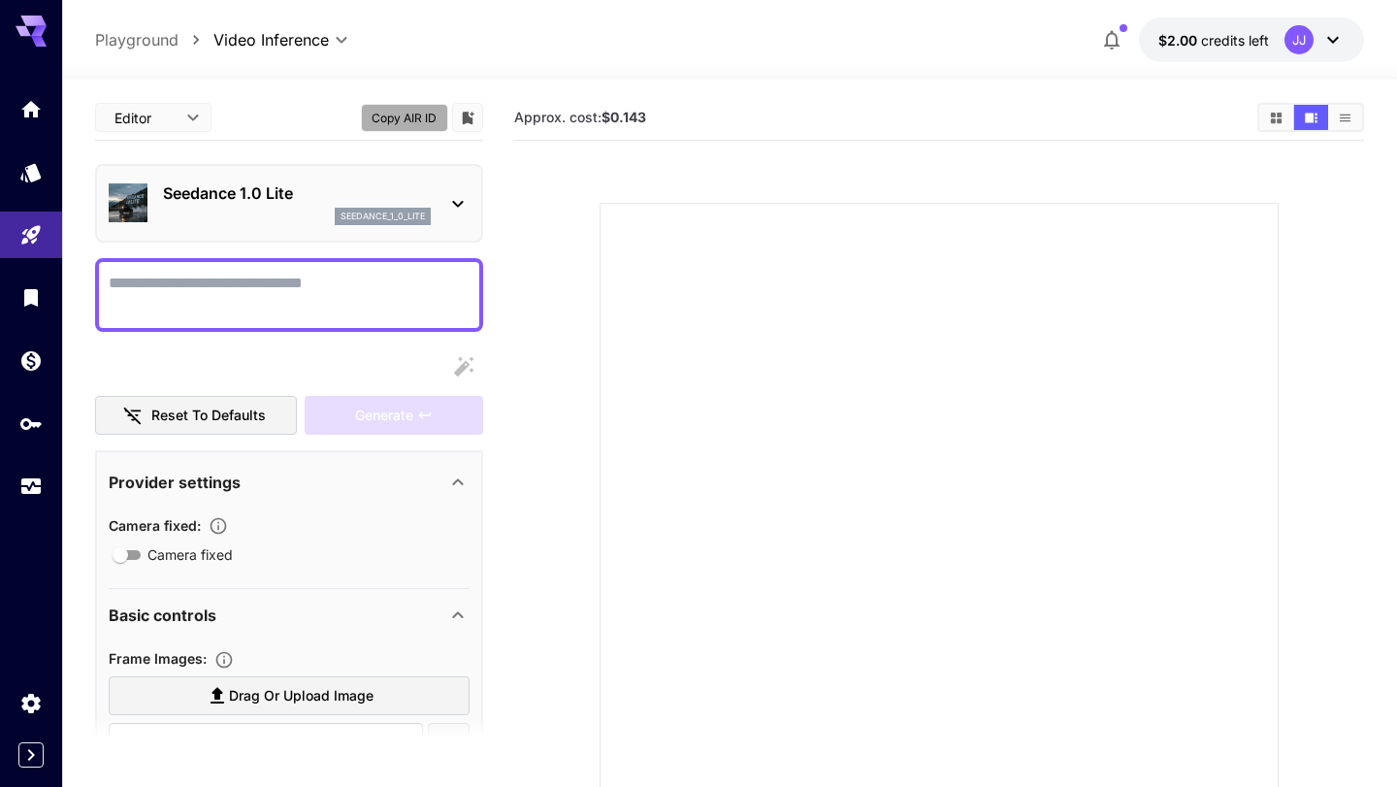
click at [424, 121] on button "Copy AIR ID" at bounding box center [404, 118] width 87 height 28
click at [145, 116] on body "**********" at bounding box center [698, 470] width 1397 height 940
click at [137, 195] on span "JSON" at bounding box center [153, 191] width 85 height 23
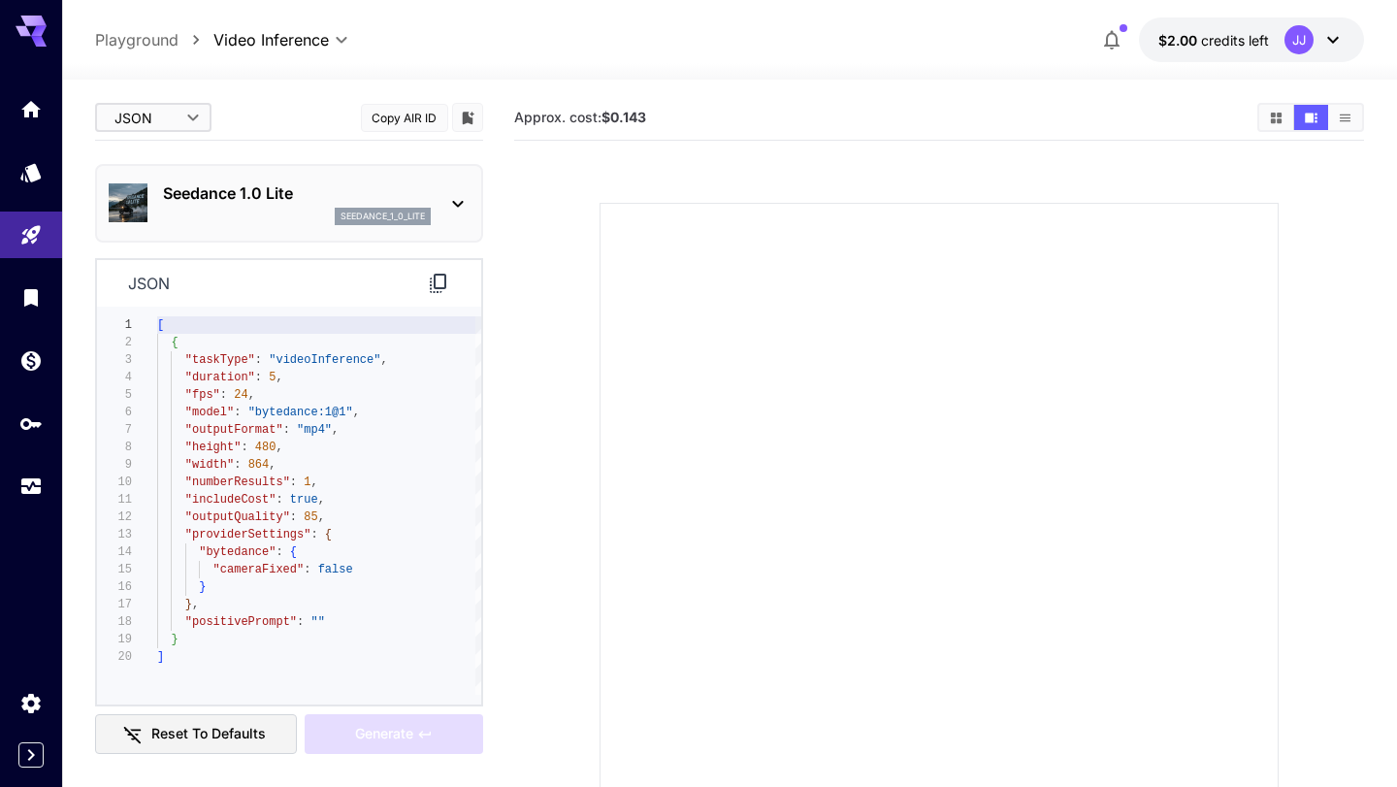
click at [198, 115] on body "**********" at bounding box center [698, 470] width 1397 height 940
click at [167, 237] on span "cURL" at bounding box center [153, 226] width 85 height 23
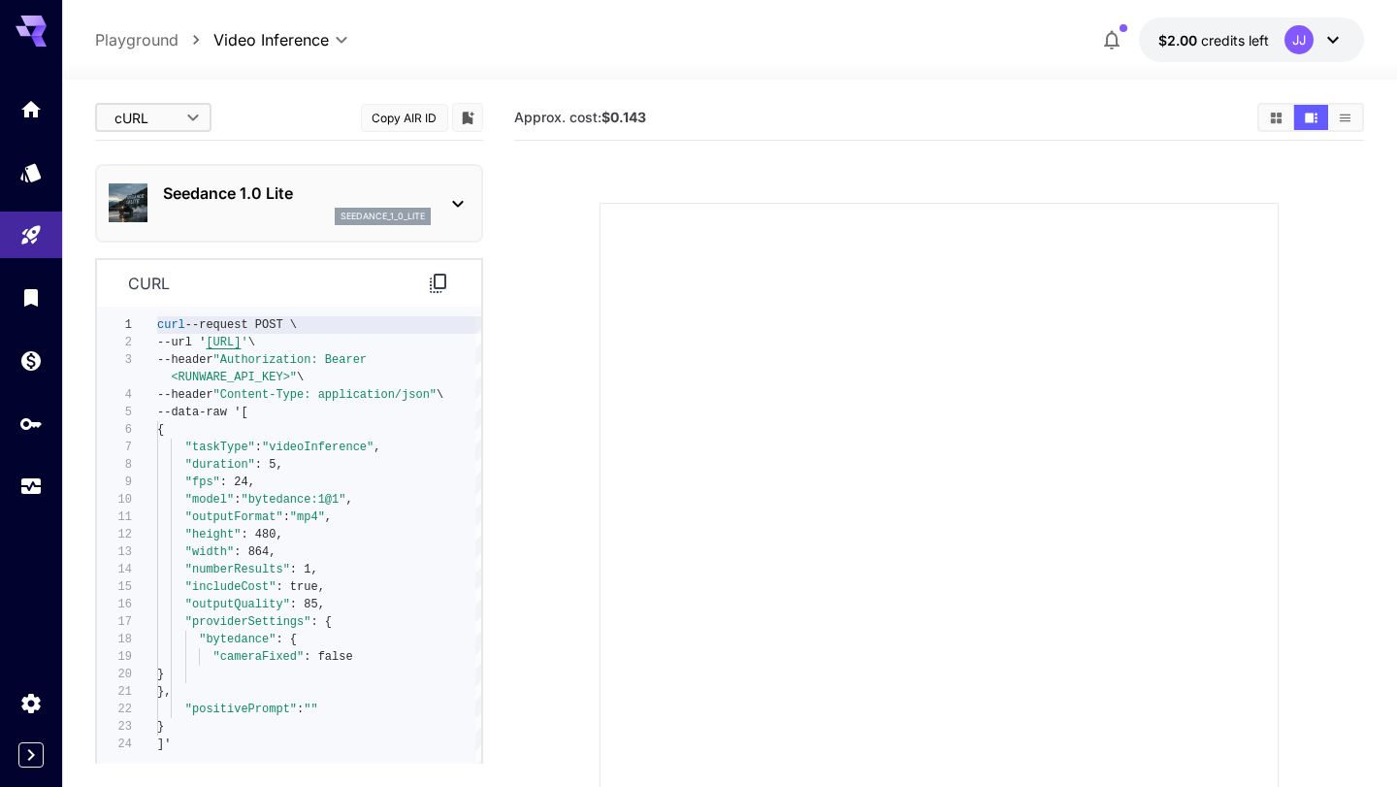
click at [169, 118] on body "**********" at bounding box center [698, 470] width 1397 height 940
click at [132, 147] on span "Editor" at bounding box center [153, 157] width 85 height 23
type input "****"
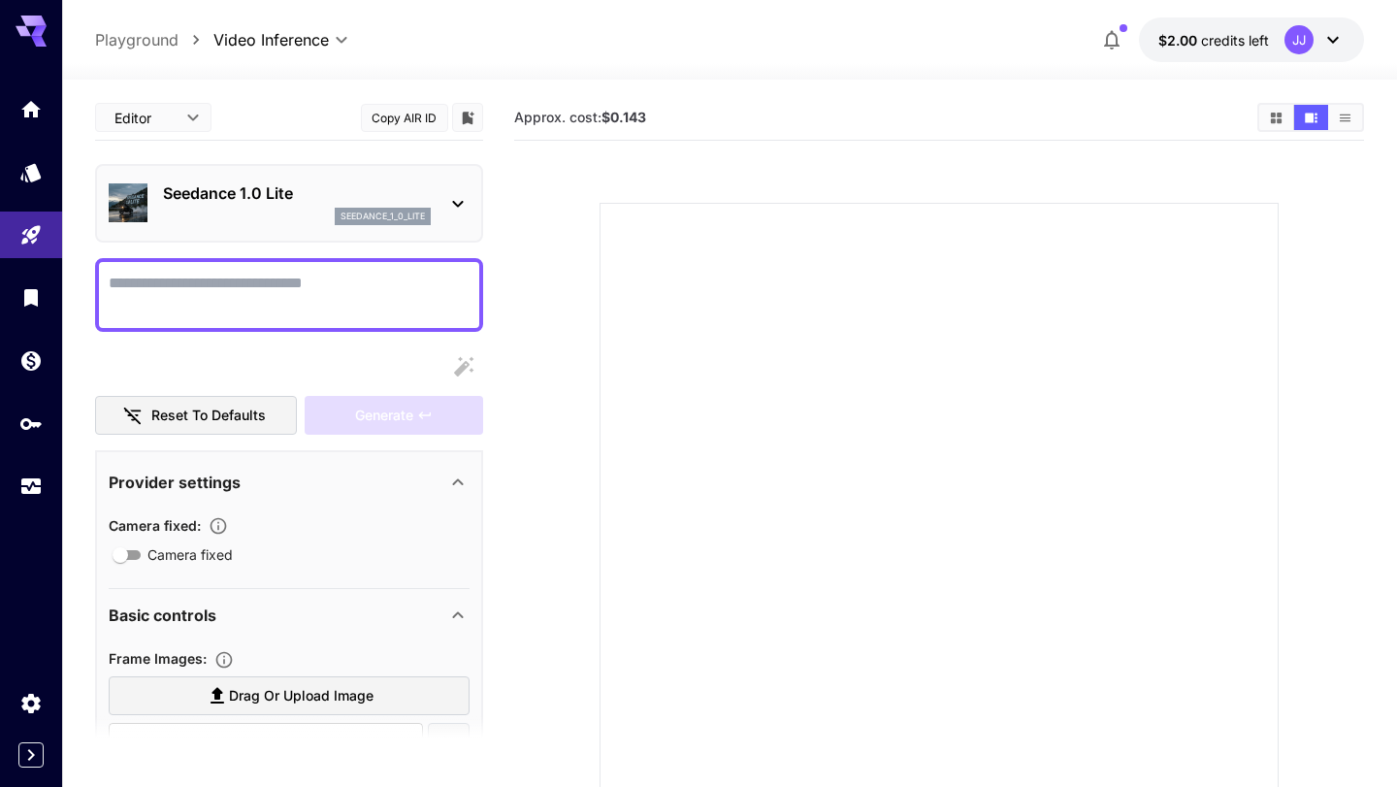
click at [573, 274] on section at bounding box center [939, 519] width 838 height 726
